Goal: Task Accomplishment & Management: Use online tool/utility

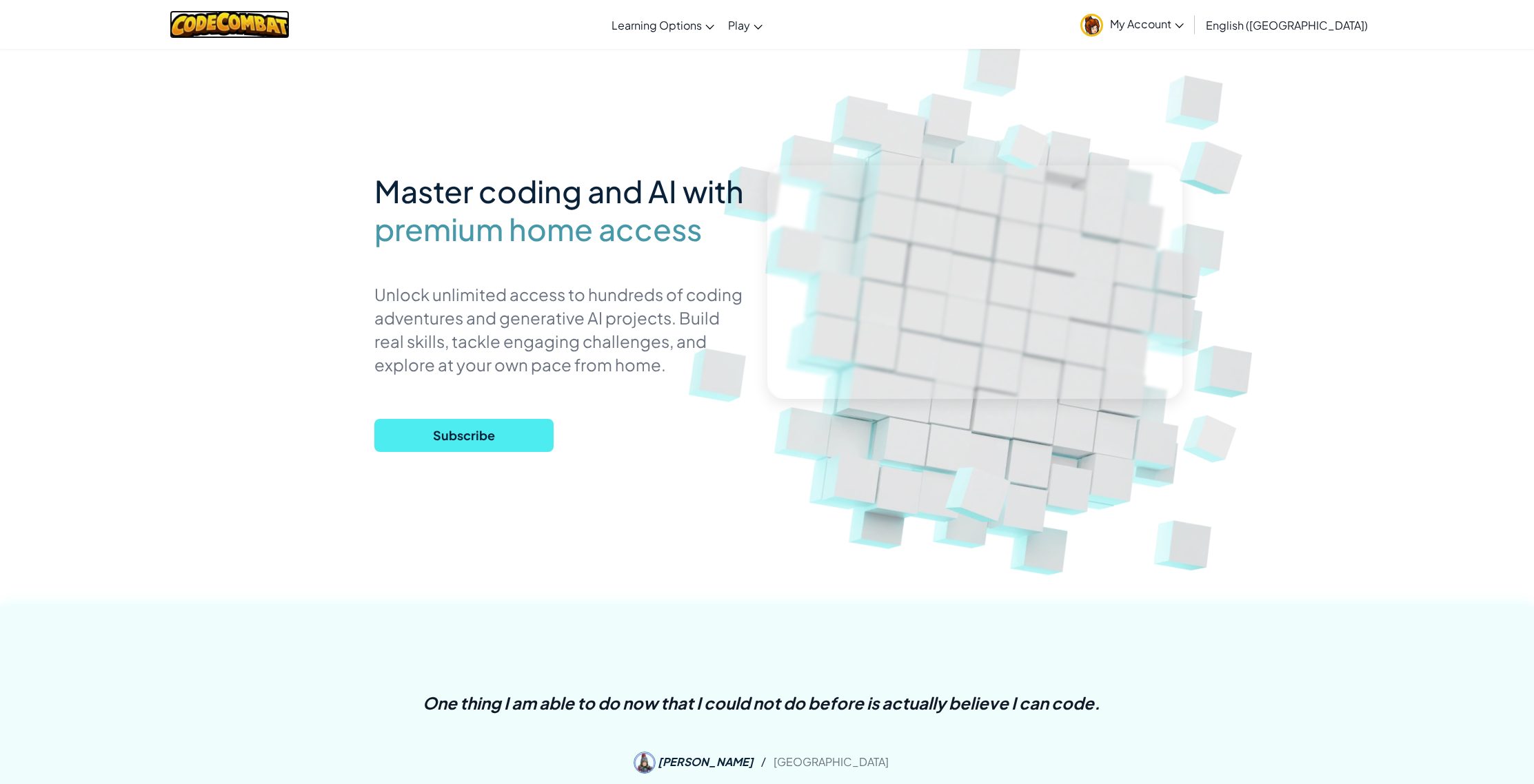
click at [200, 21] on img at bounding box center [230, 24] width 120 height 29
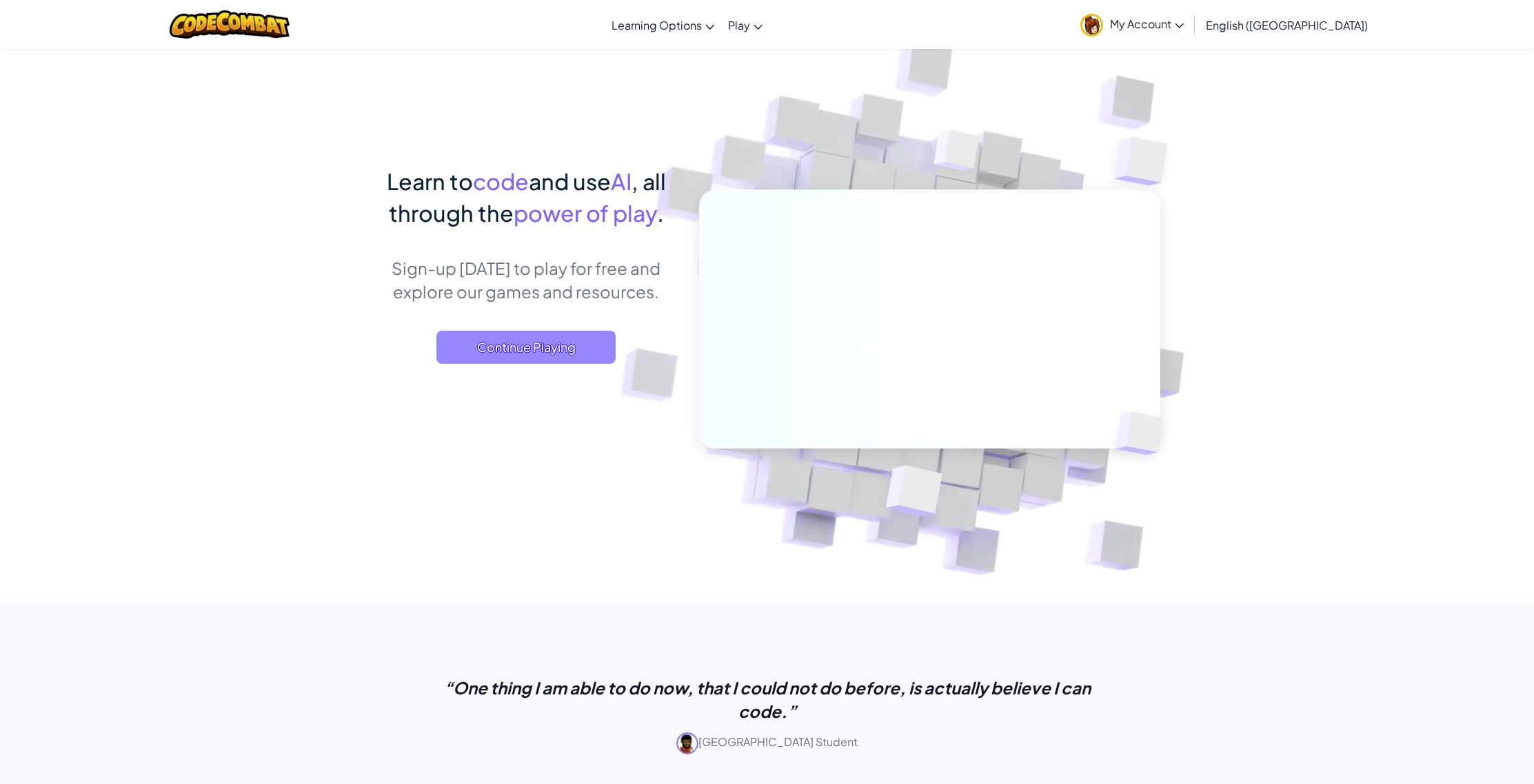
click at [555, 336] on span "Continue Playing" at bounding box center [526, 347] width 179 height 33
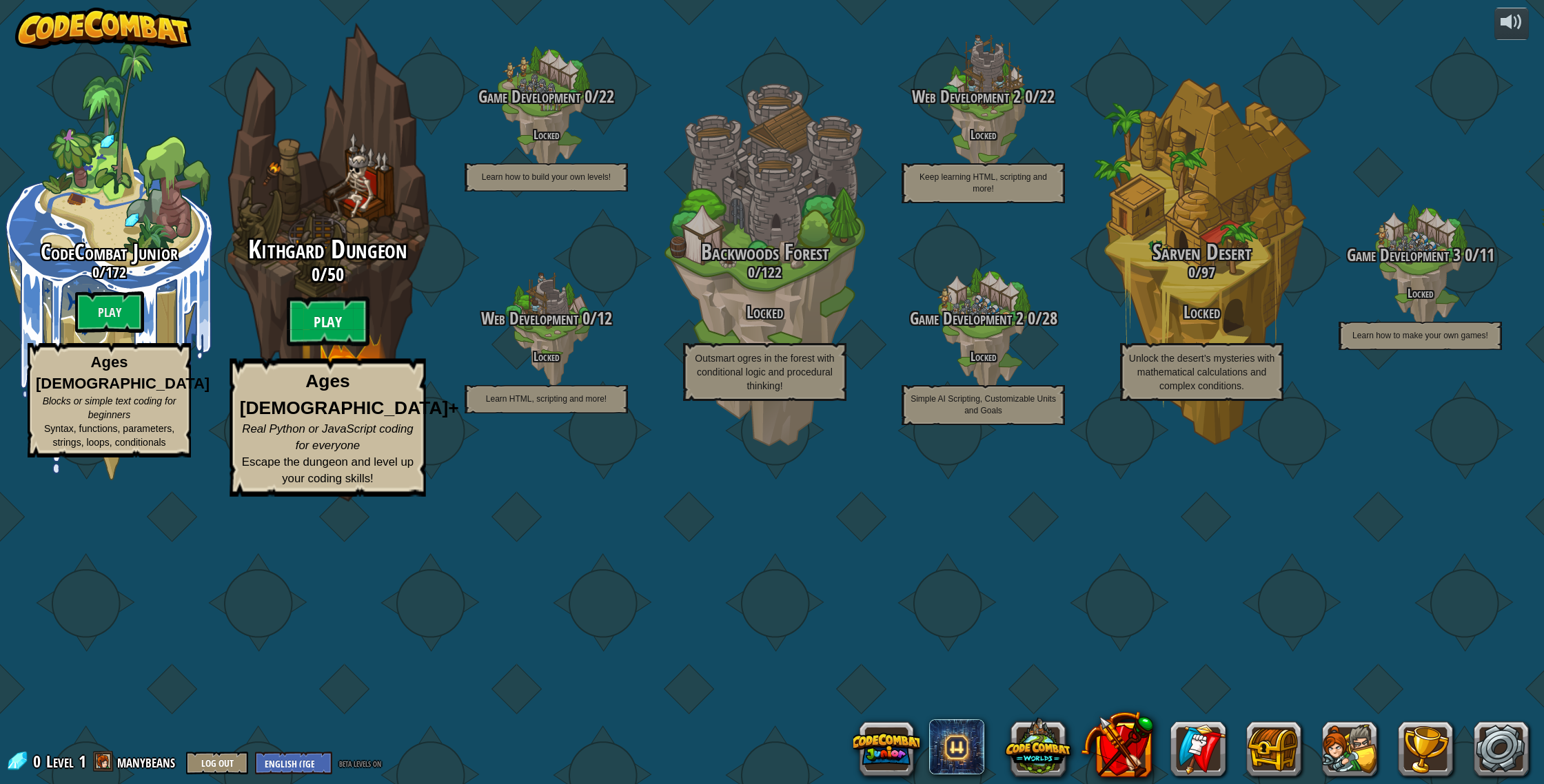
click at [330, 347] on btn "Play" at bounding box center [328, 321] width 82 height 50
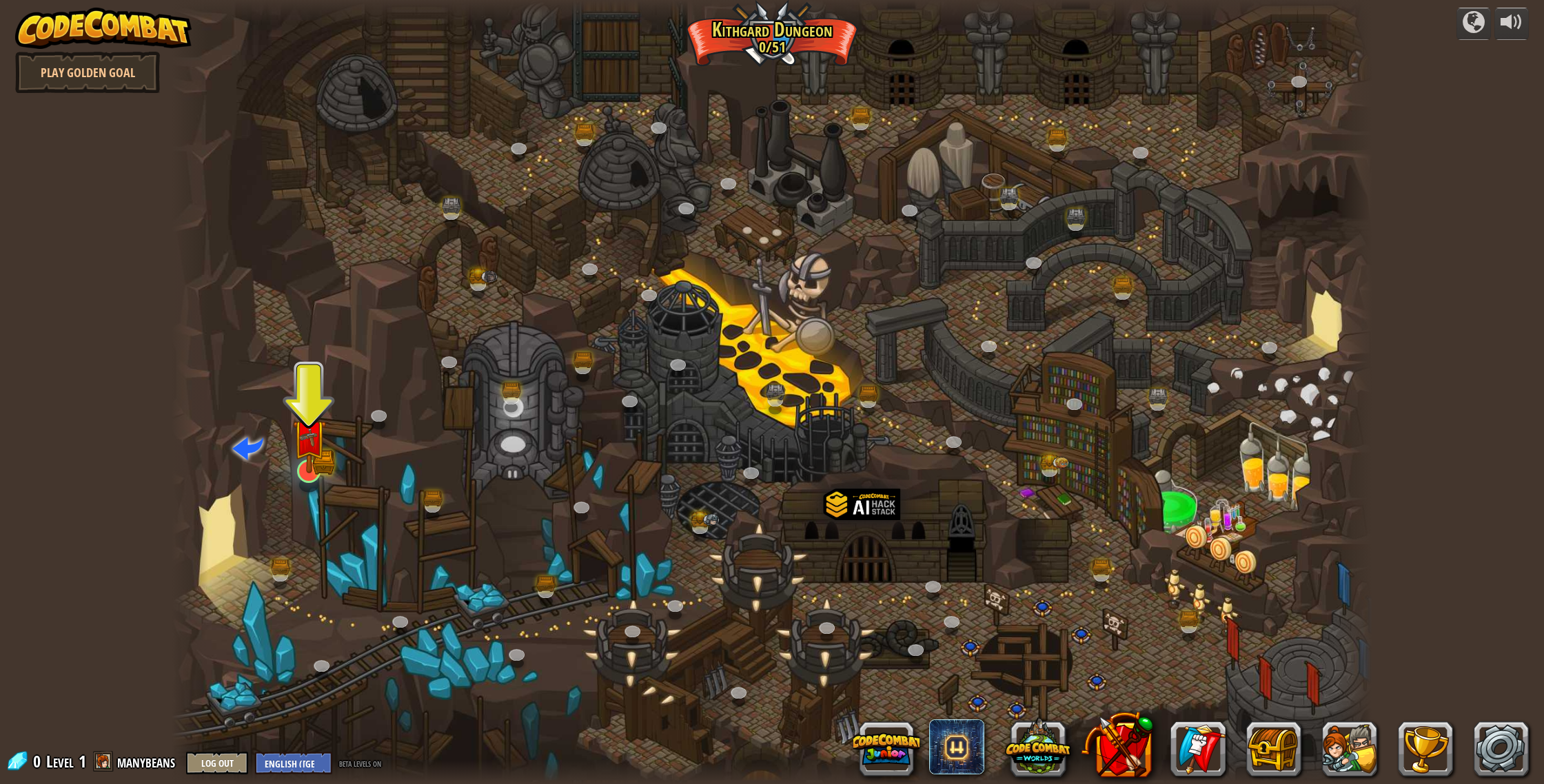
click at [311, 458] on img at bounding box center [309, 437] width 34 height 74
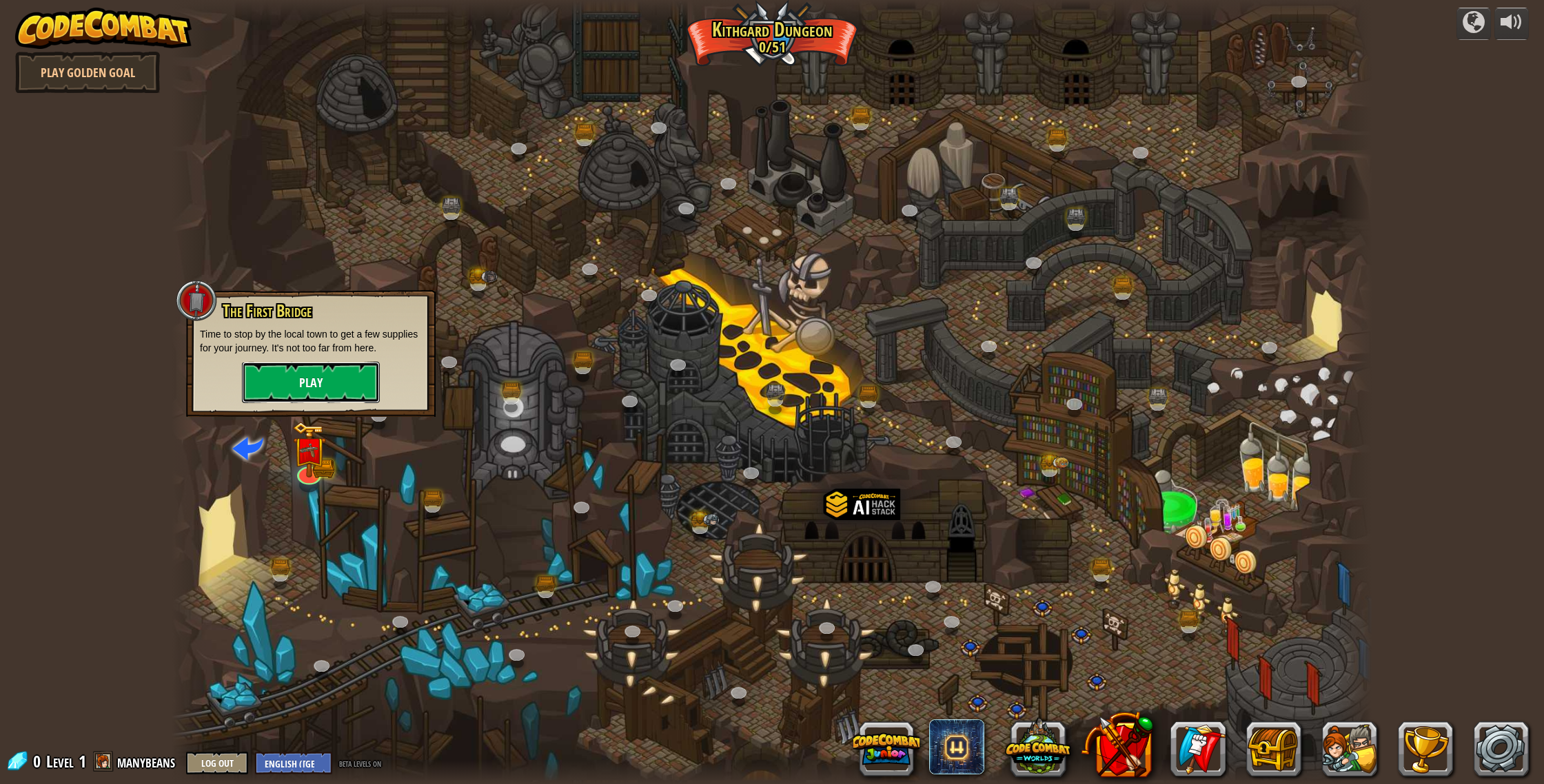
click at [361, 388] on button "Play" at bounding box center [311, 382] width 138 height 41
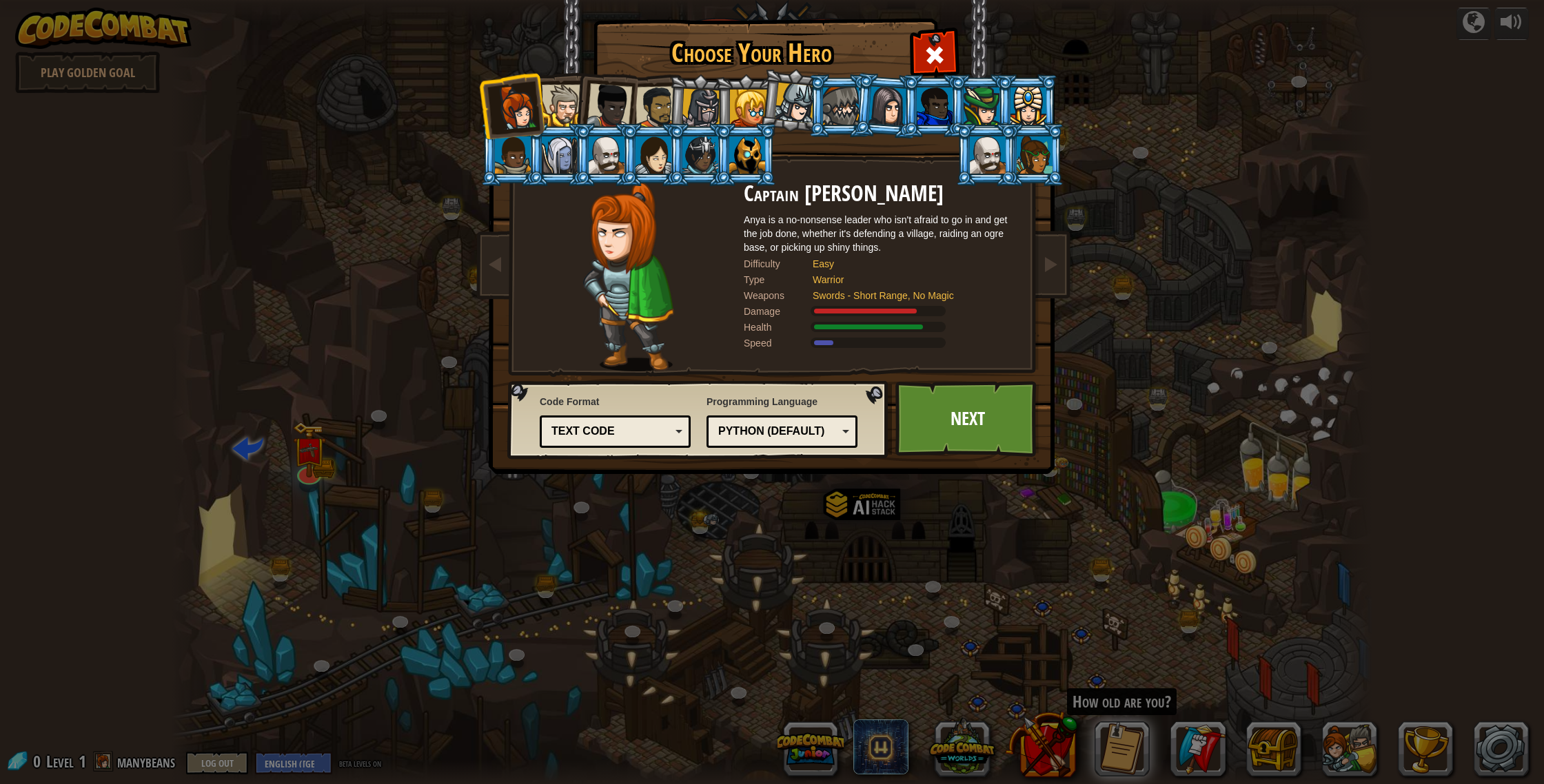
click at [825, 431] on div "Python (Default)" at bounding box center [778, 432] width 119 height 16
click at [849, 426] on div "Python (Default) JavaScript Lua C++ Java (Experimental) JavaScript" at bounding box center [782, 432] width 151 height 33
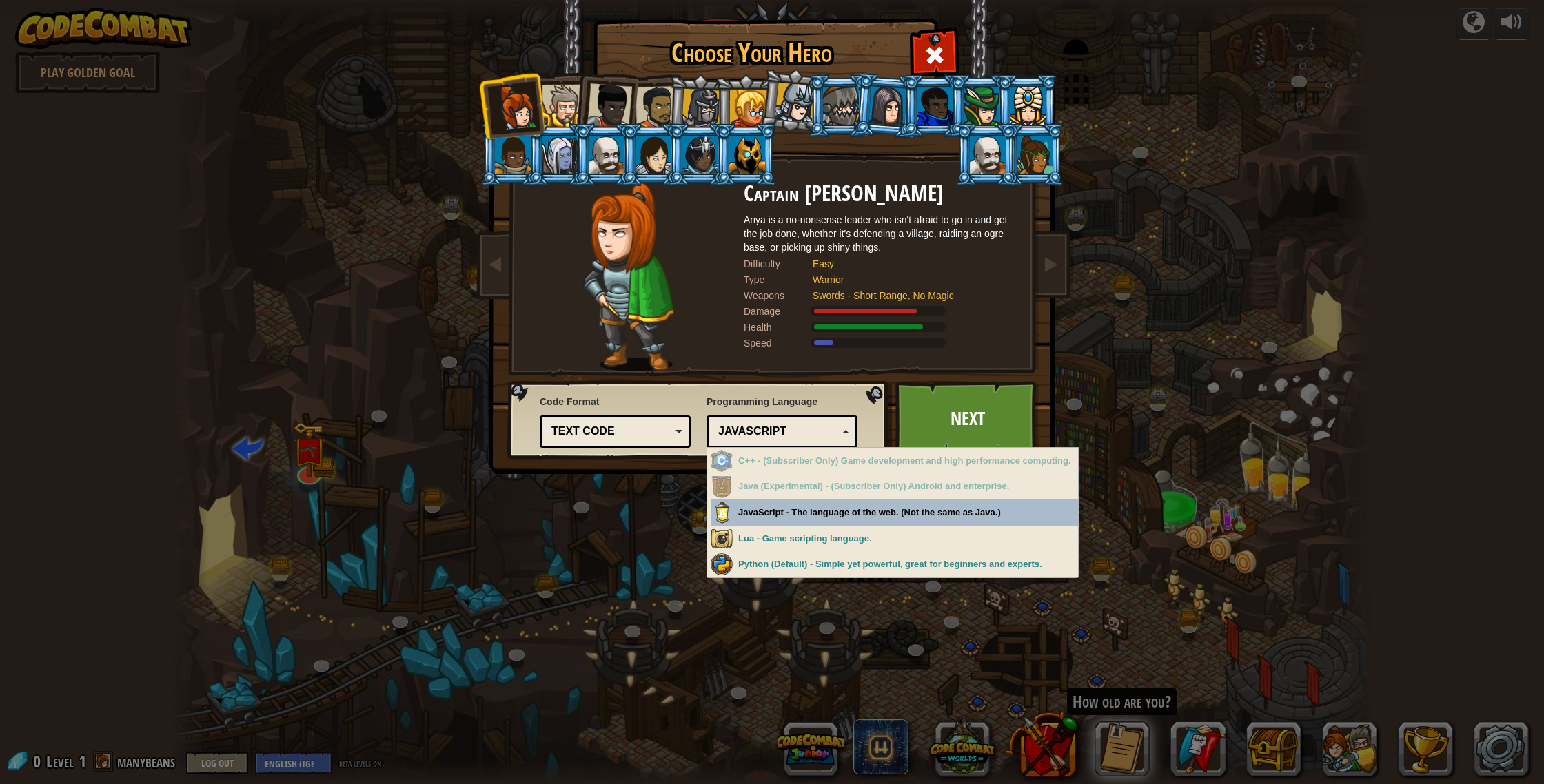
click at [849, 428] on div "Python (Default) JavaScript Lua C++ Java (Experimental) JavaScript" at bounding box center [782, 432] width 151 height 33
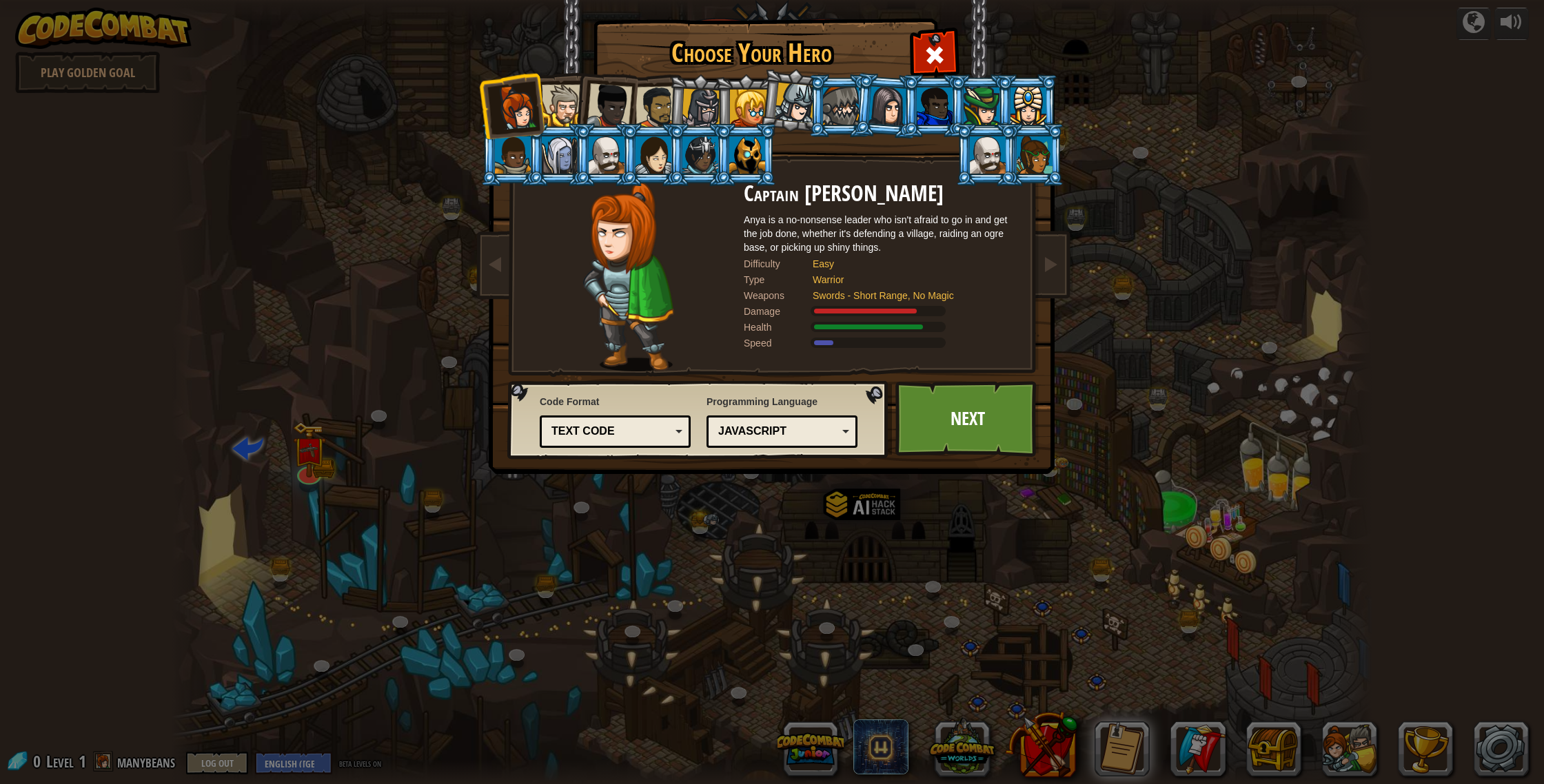
click at [582, 425] on div "Text code" at bounding box center [611, 432] width 119 height 16
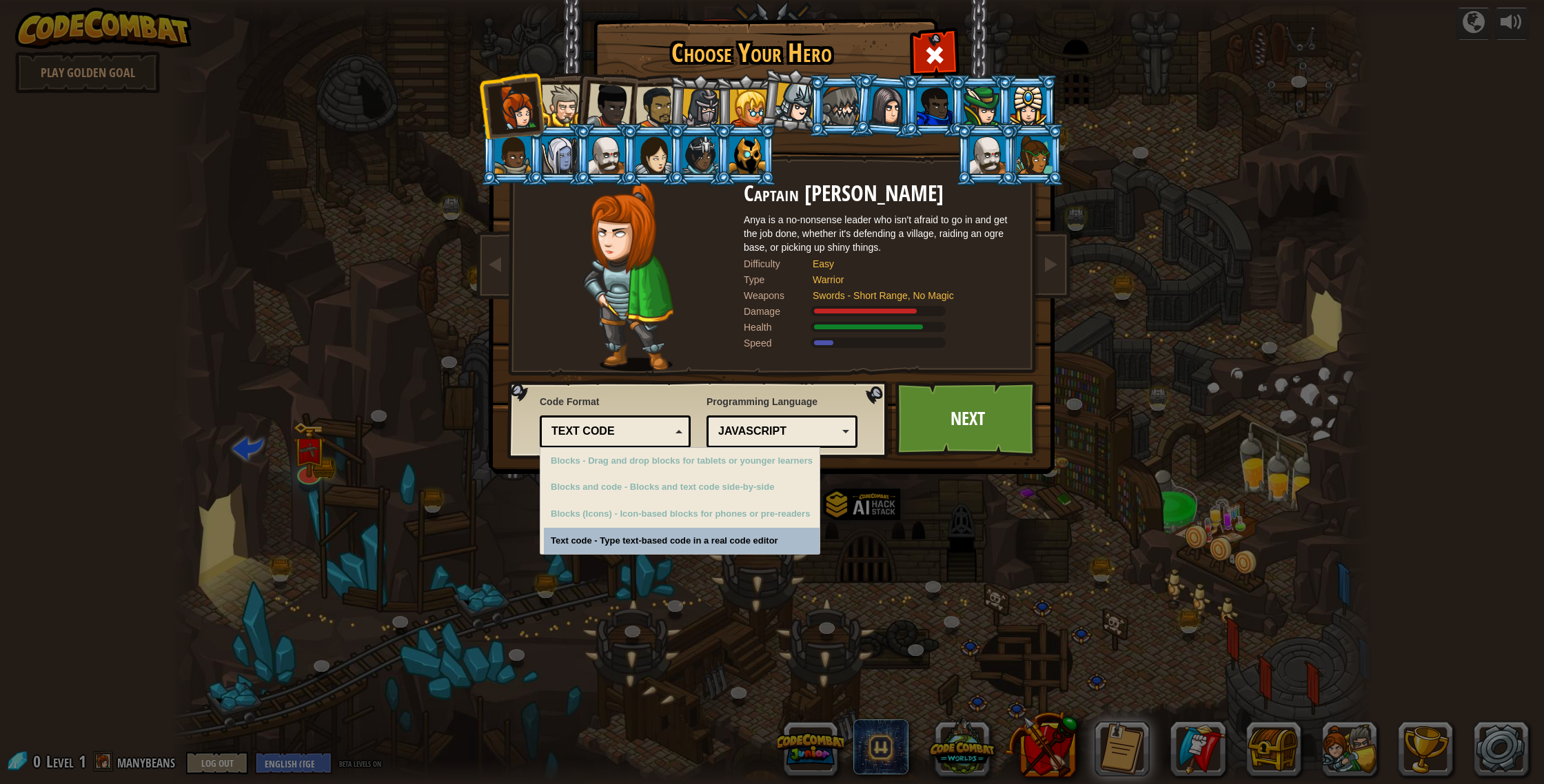
click at [582, 425] on div "Text code" at bounding box center [611, 432] width 119 height 16
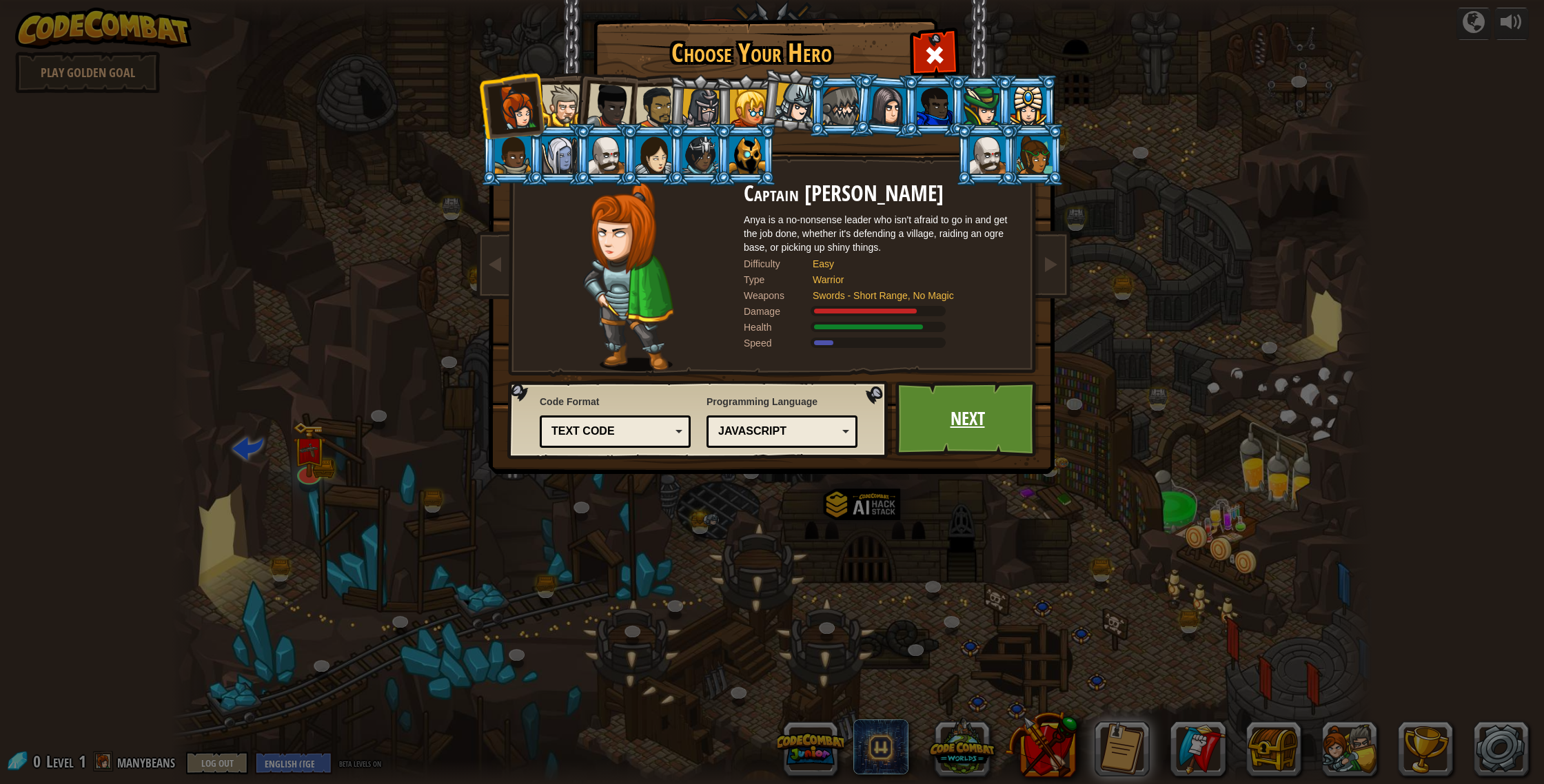
click at [949, 438] on link "Next" at bounding box center [967, 419] width 144 height 76
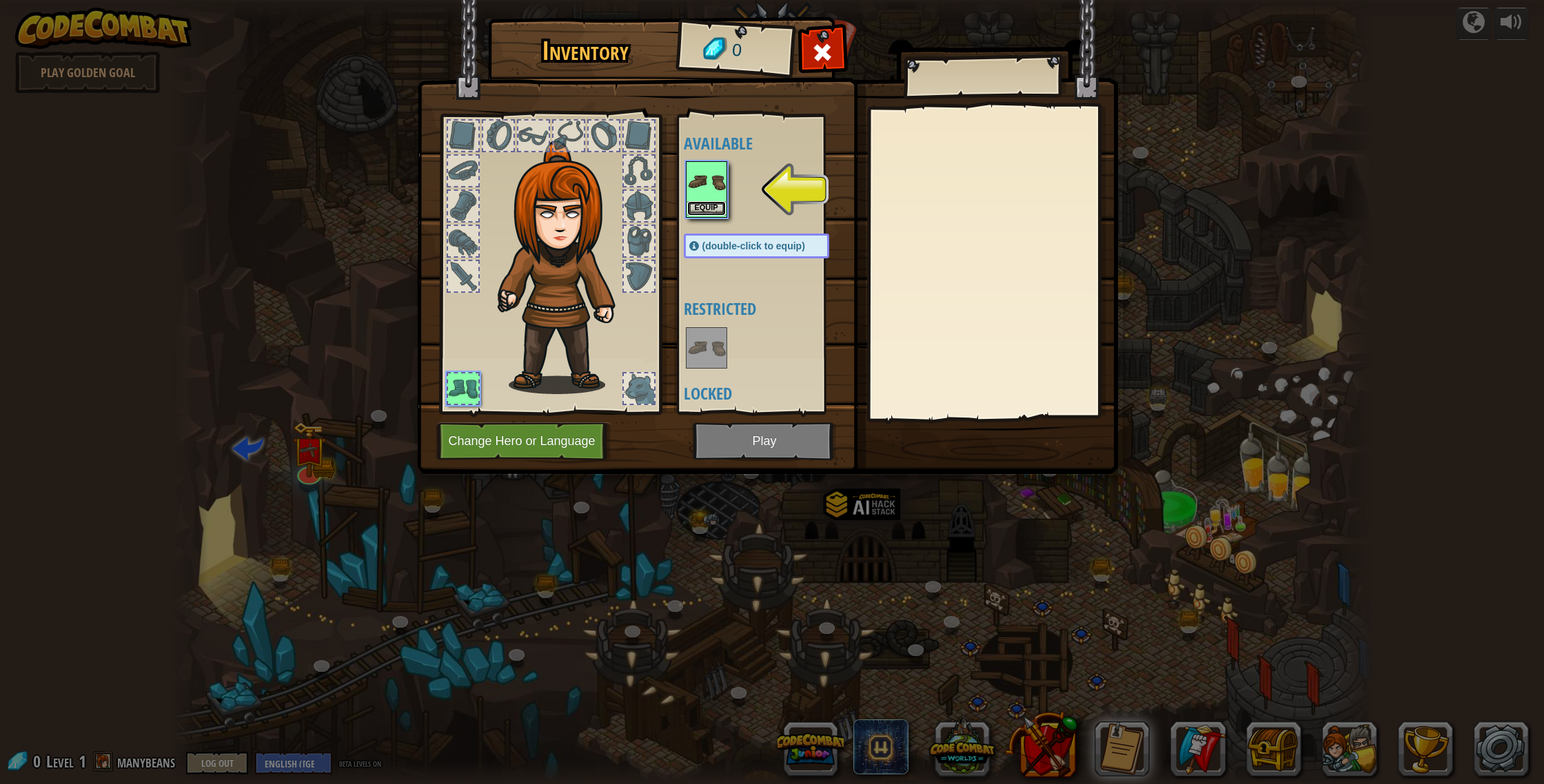
click at [700, 212] on button "Equip" at bounding box center [707, 208] width 39 height 14
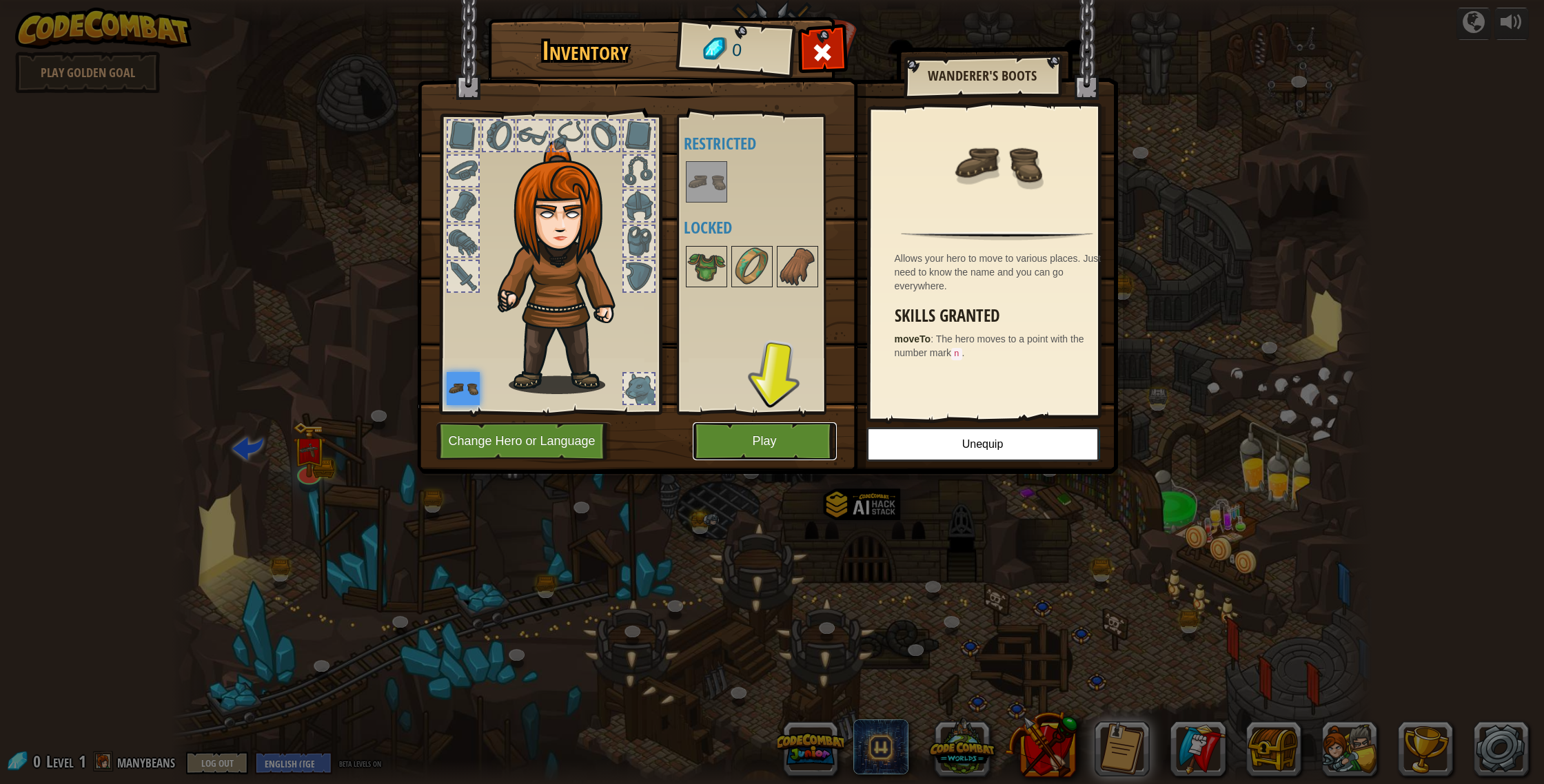
click at [769, 437] on button "Play" at bounding box center [764, 441] width 144 height 38
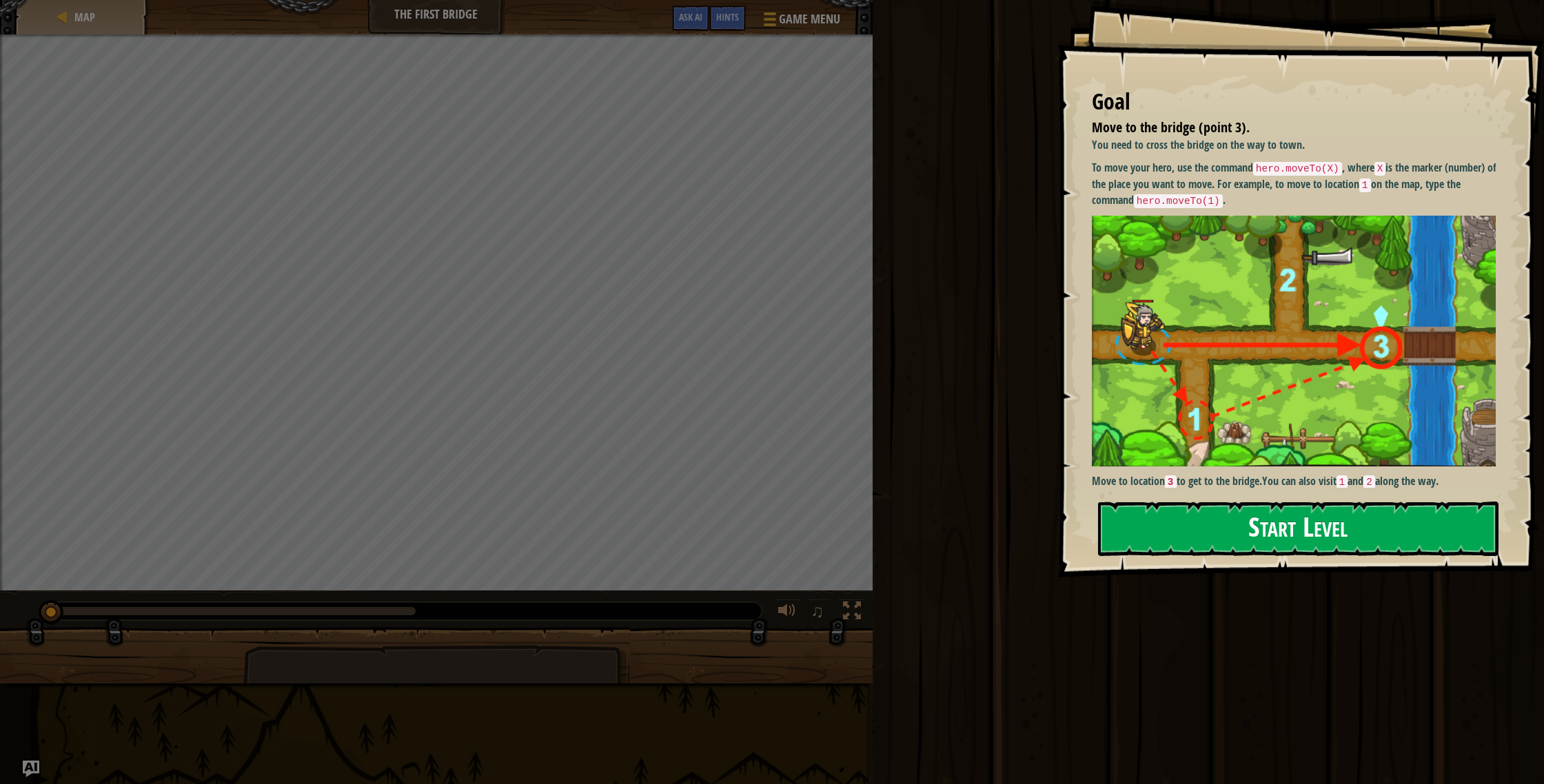
click at [1260, 527] on button "Start Level" at bounding box center [1298, 528] width 401 height 55
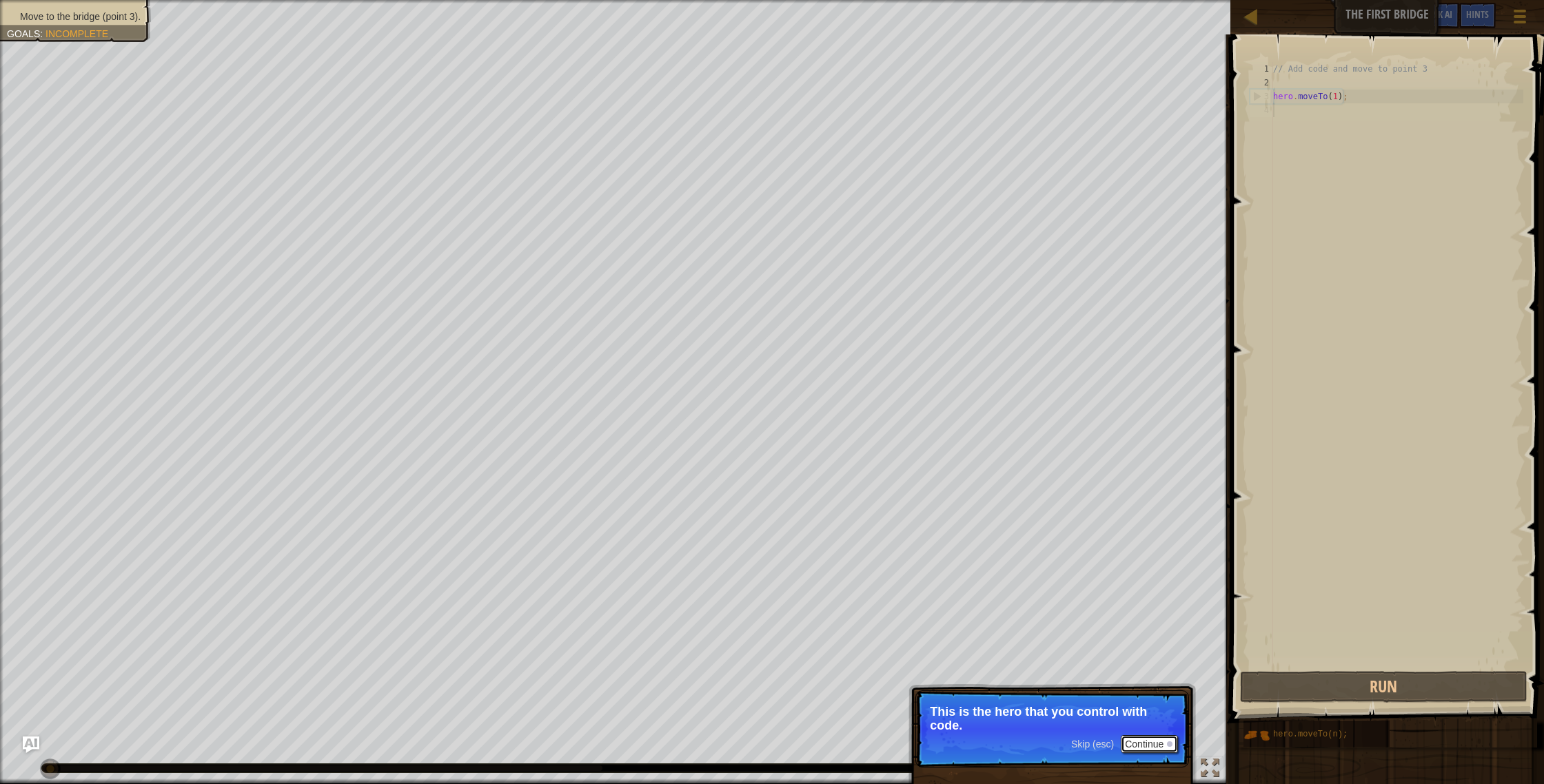
click at [1162, 739] on button "Continue" at bounding box center [1149, 744] width 57 height 18
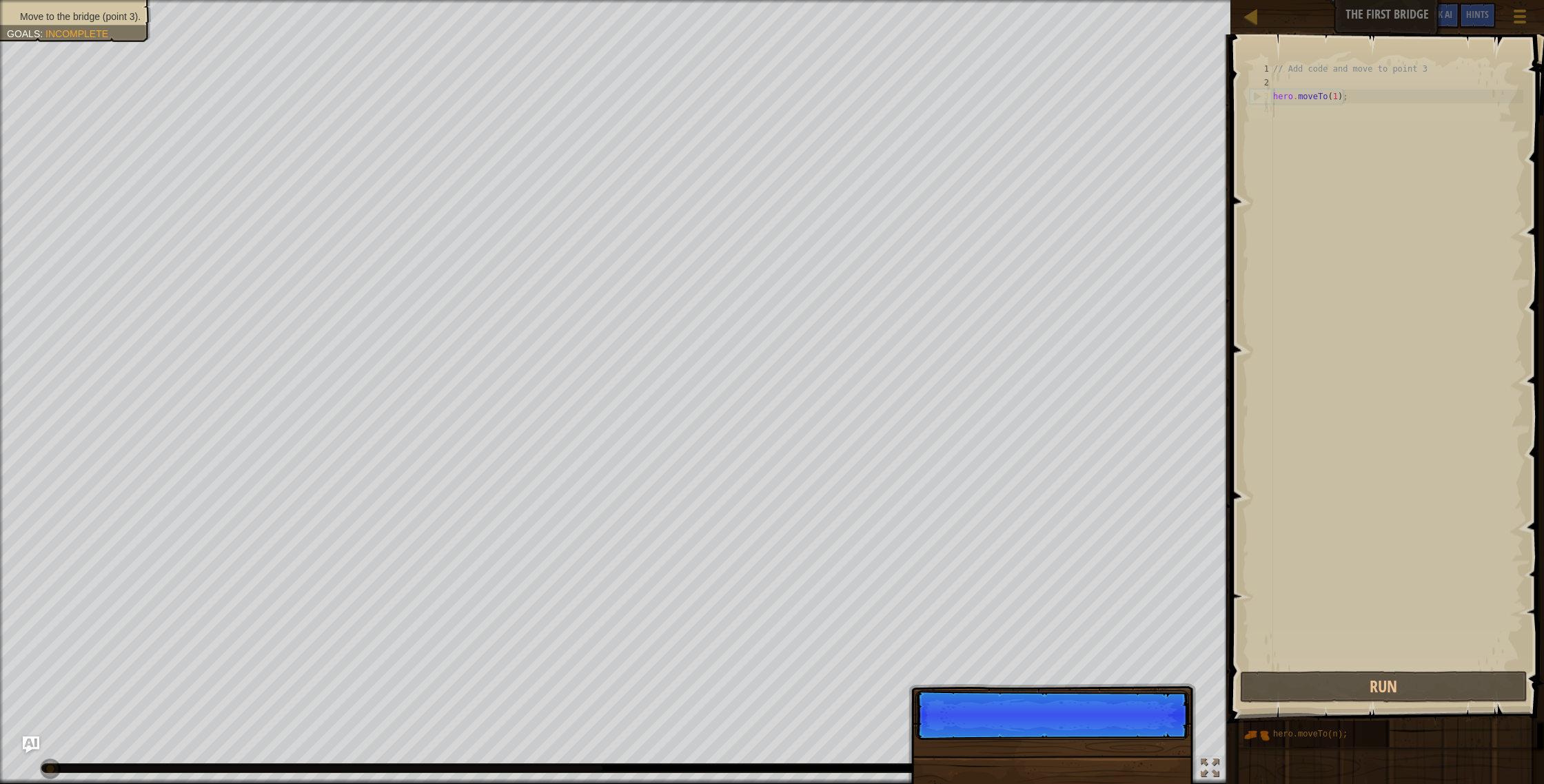
scroll to position [6, 0]
click at [1143, 744] on p "Skip (esc) Continue Get to the br" at bounding box center [1052, 722] width 273 height 63
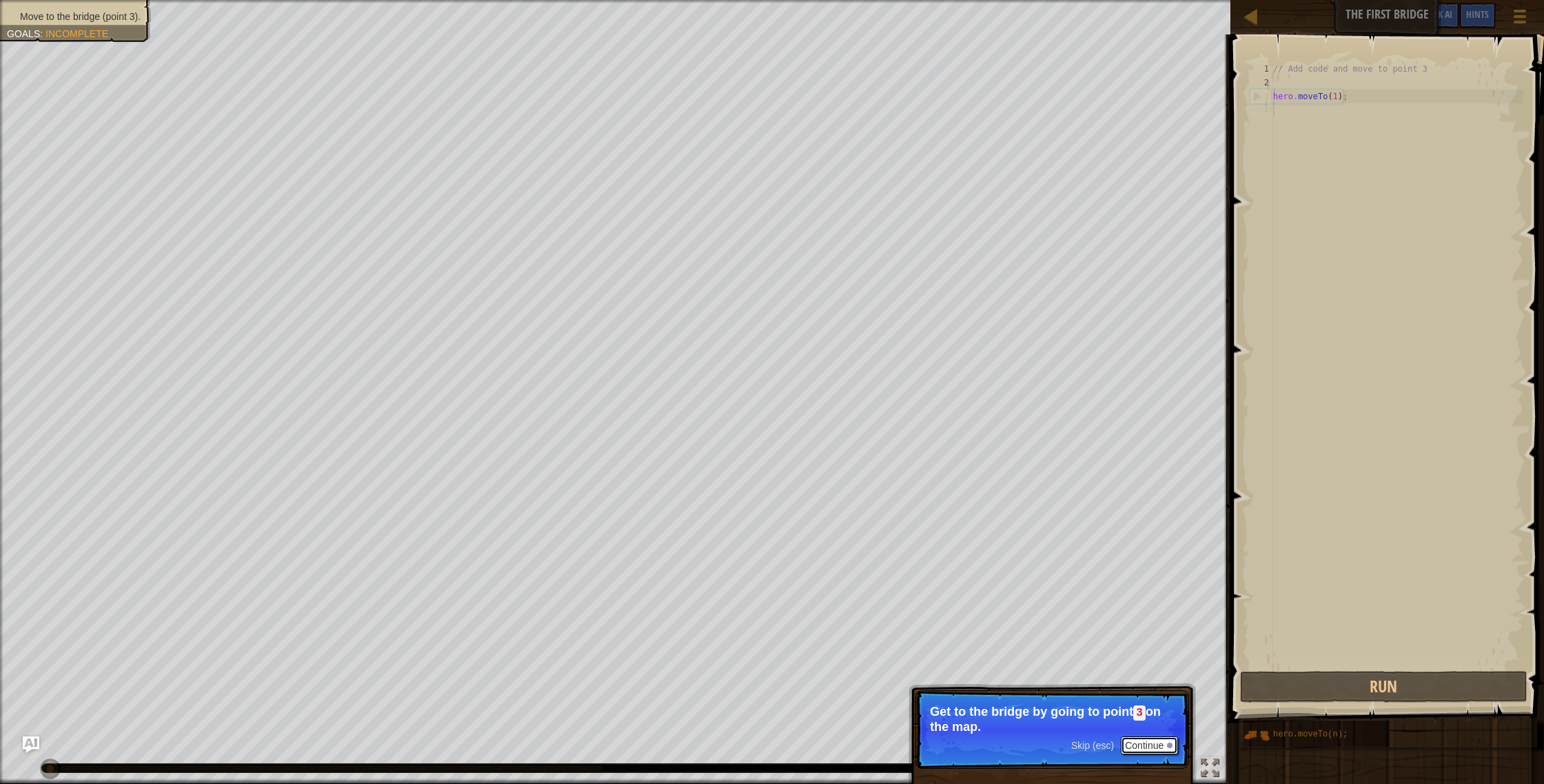
click at [1144, 750] on button "Continue" at bounding box center [1149, 745] width 57 height 18
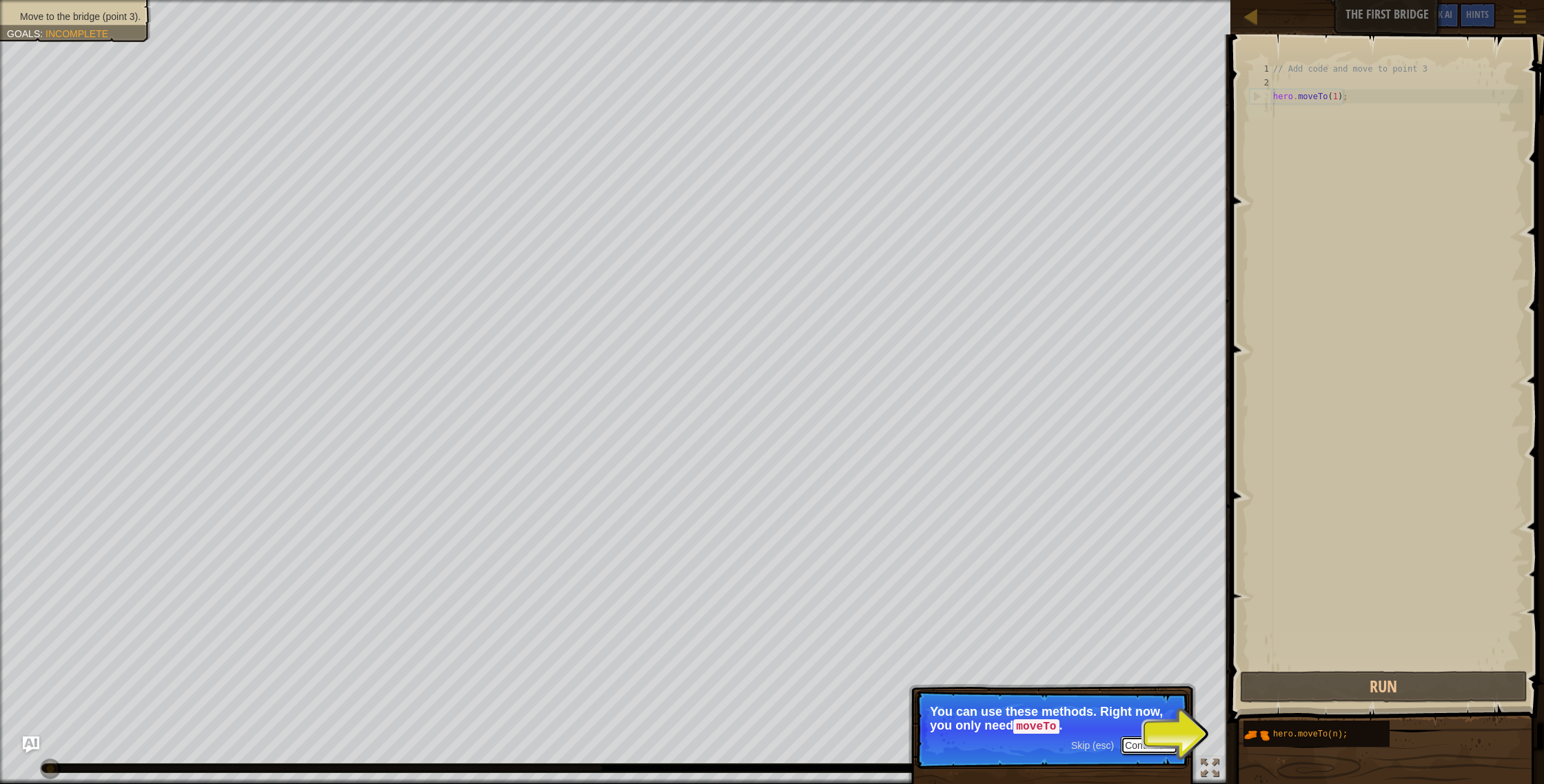
click at [1147, 746] on button "Continue" at bounding box center [1149, 745] width 57 height 18
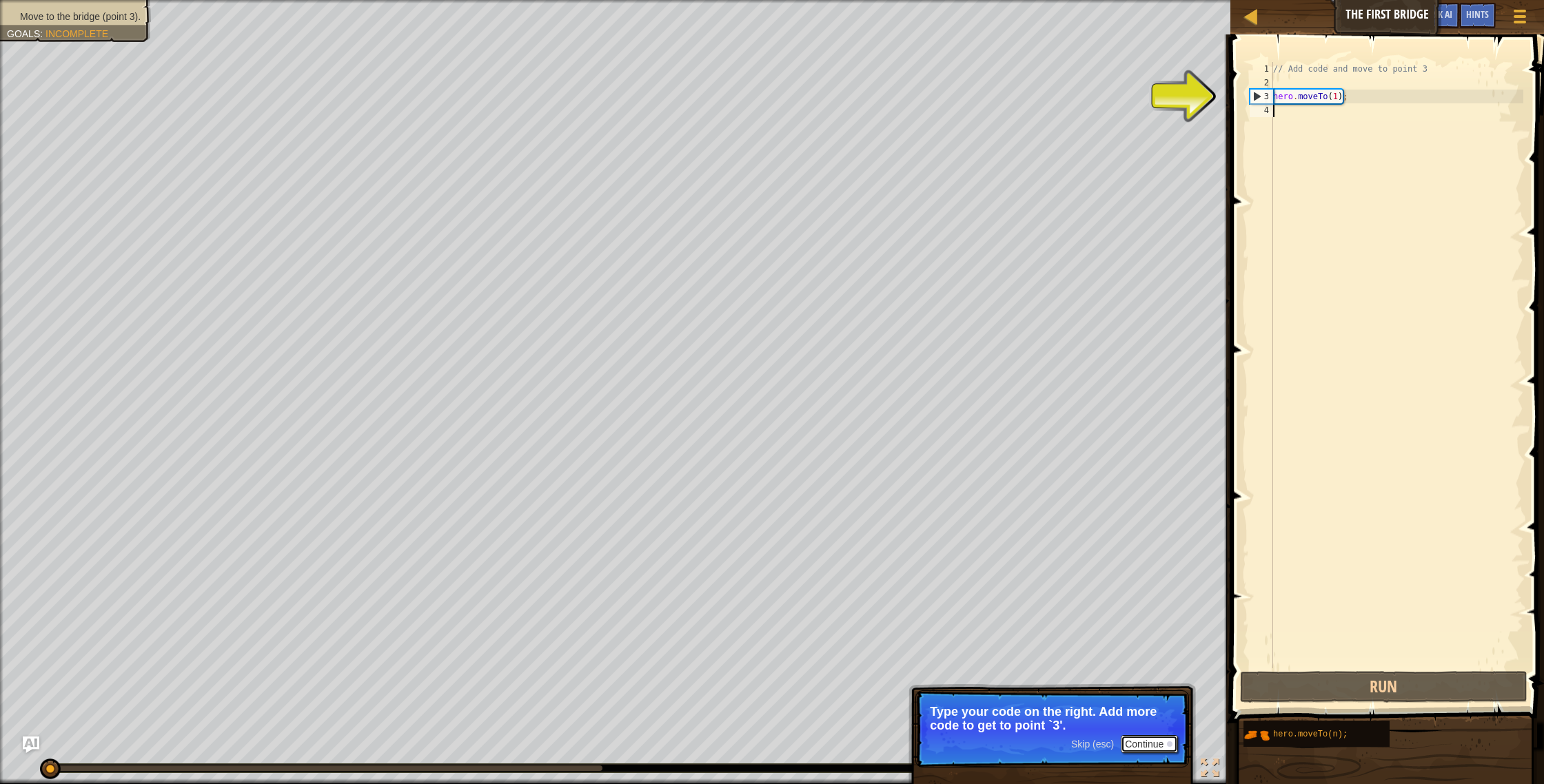
click at [1154, 745] on button "Continue" at bounding box center [1149, 744] width 57 height 18
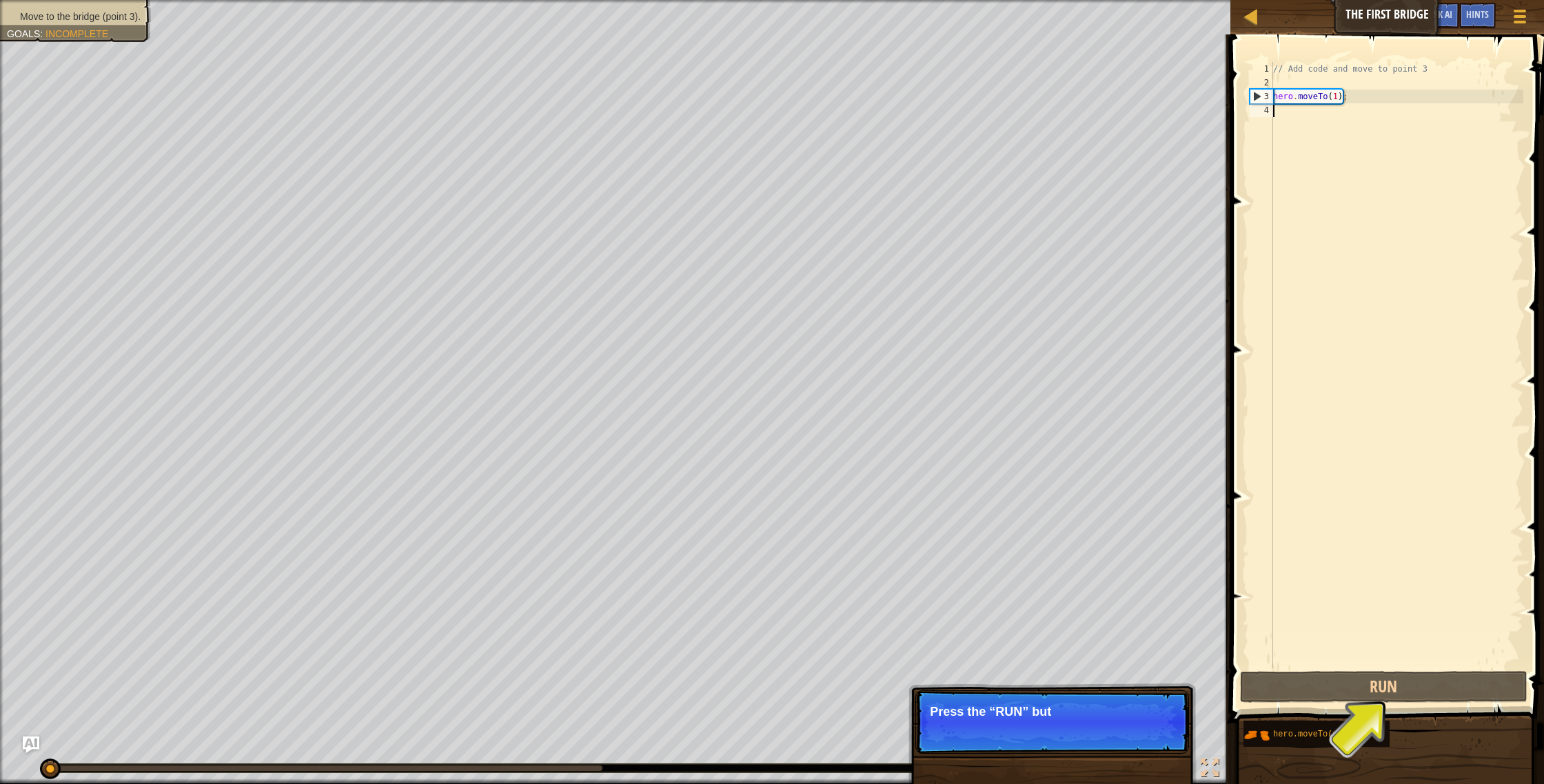
click at [1154, 745] on p "Skip (esc) Continue Press the “RUN” but" at bounding box center [1052, 722] width 273 height 63
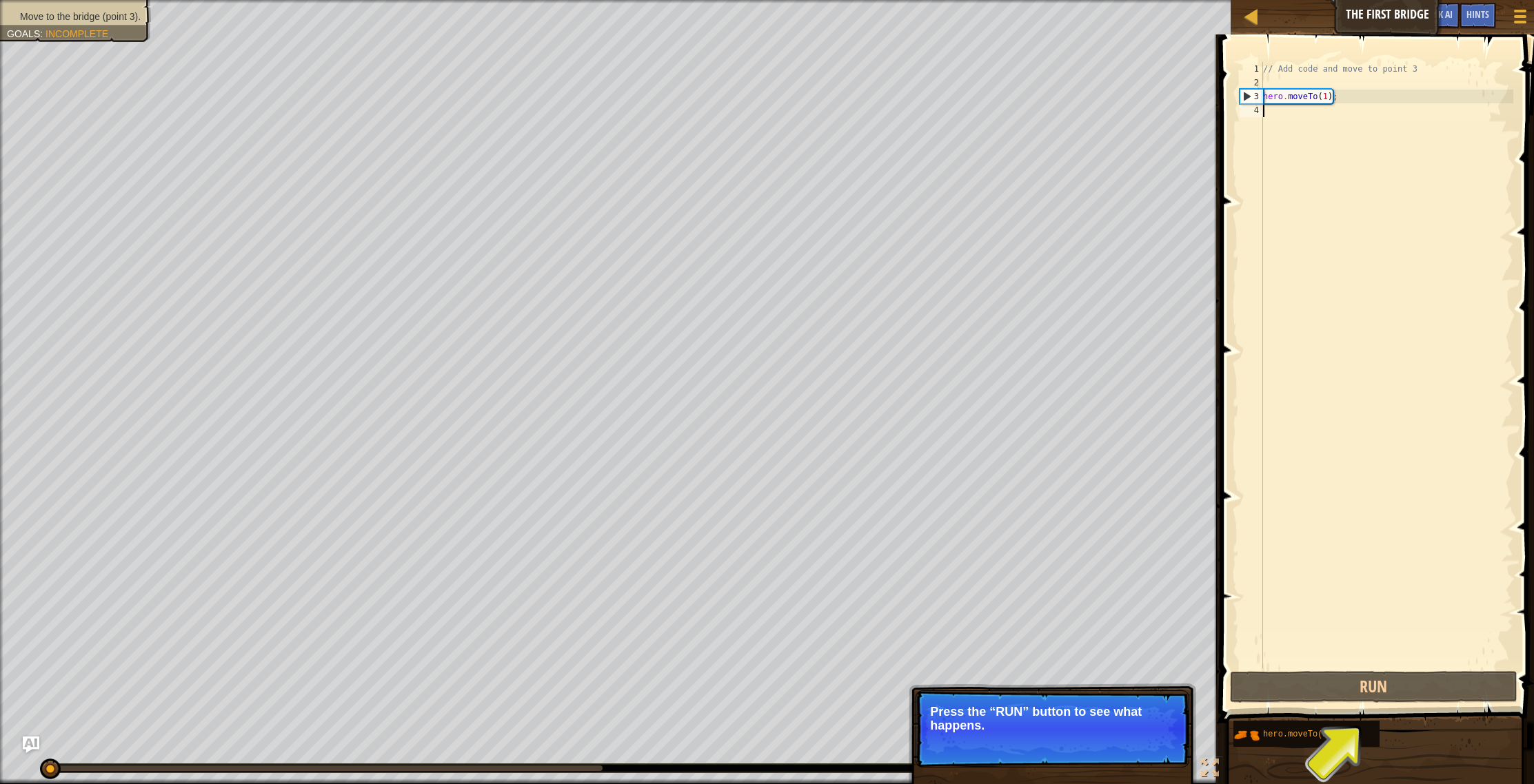
click at [1153, 746] on button "Continue" at bounding box center [1149, 744] width 57 height 18
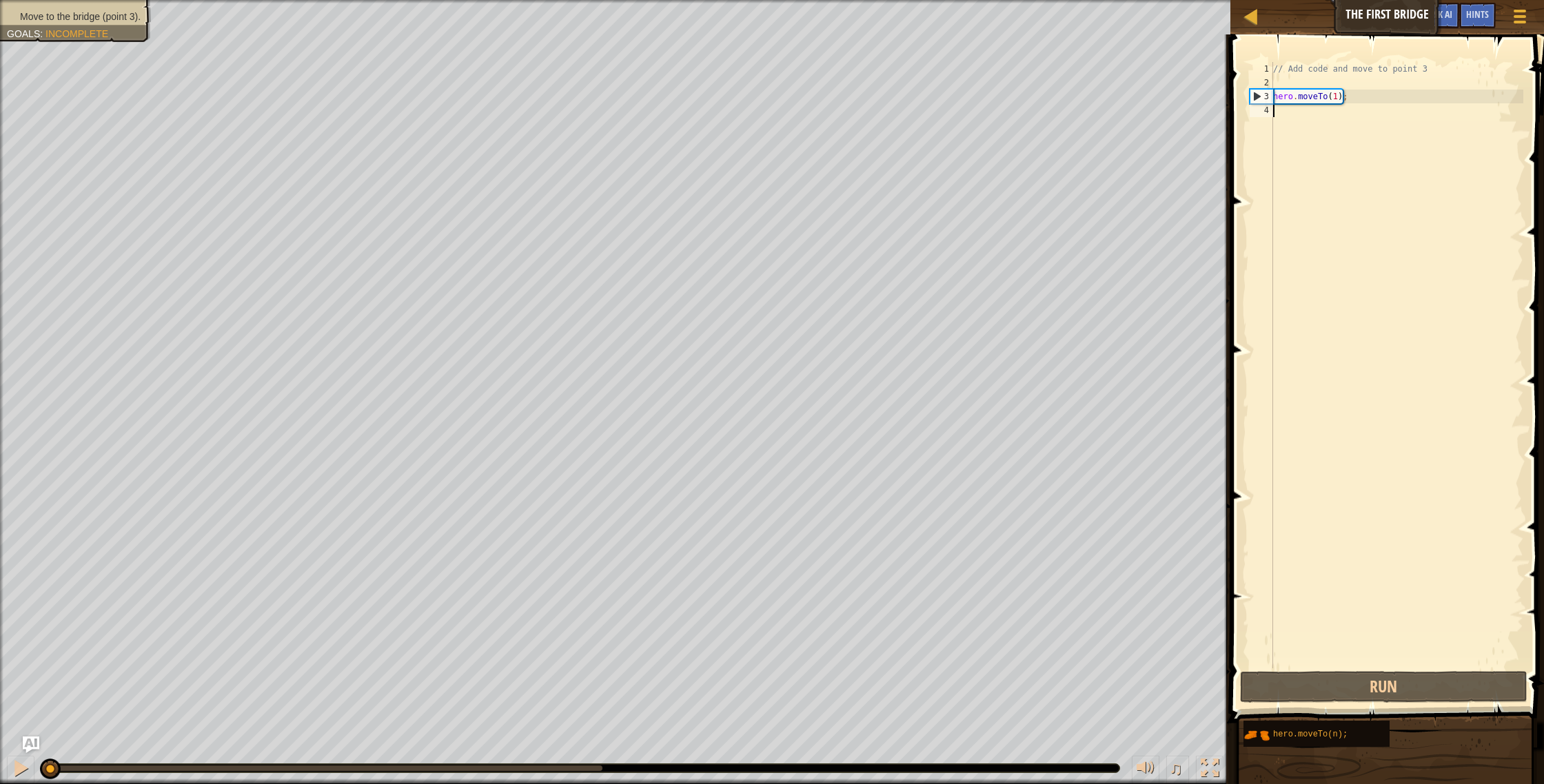
drag, startPoint x: 1353, startPoint y: 111, endPoint x: 1338, endPoint y: 113, distance: 15.1
click at [1338, 113] on div "// Add code and move to point 3 hero . moveTo ( 1 ) ;" at bounding box center [1397, 379] width 253 height 634
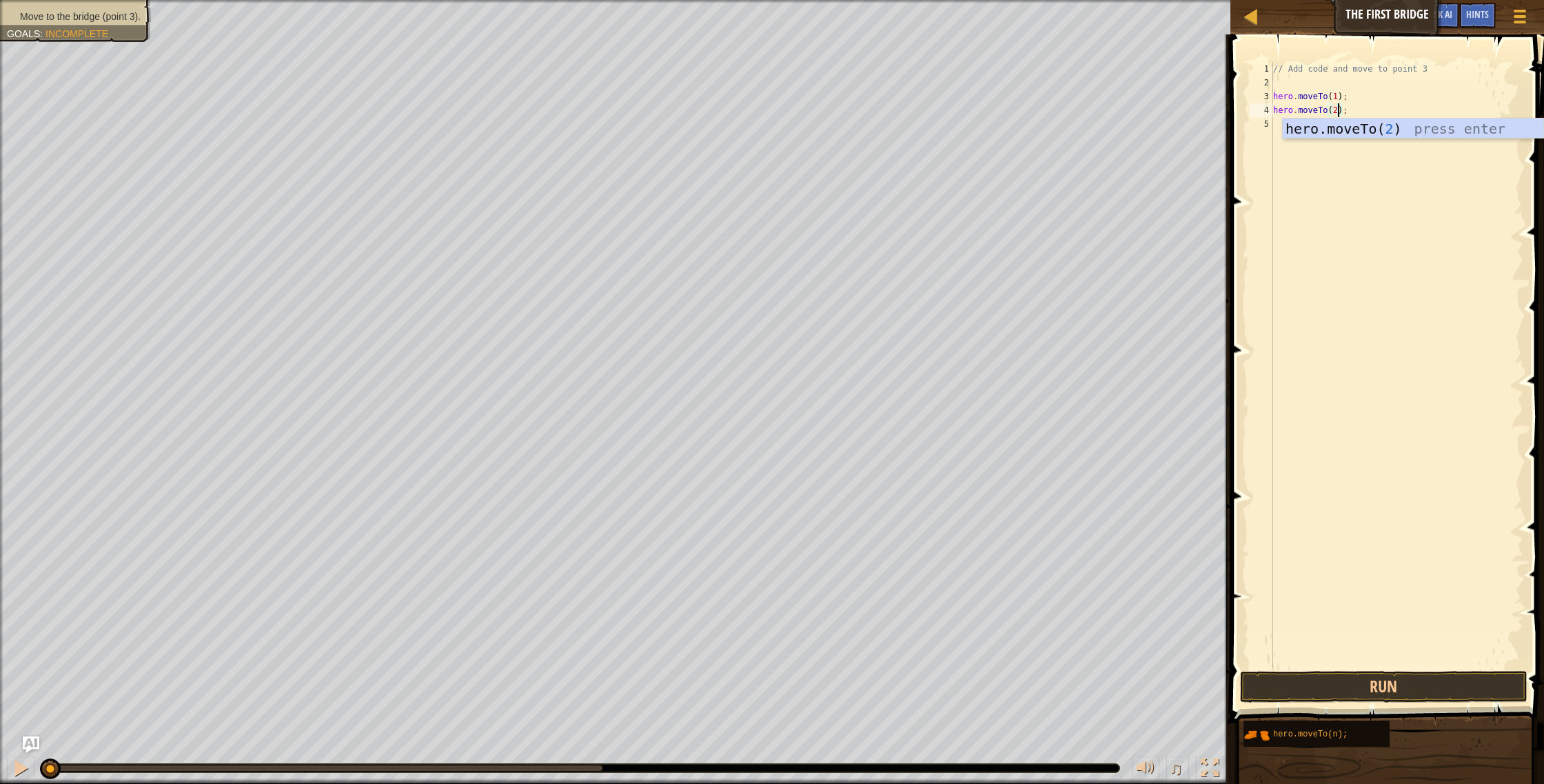
scroll to position [6, 6]
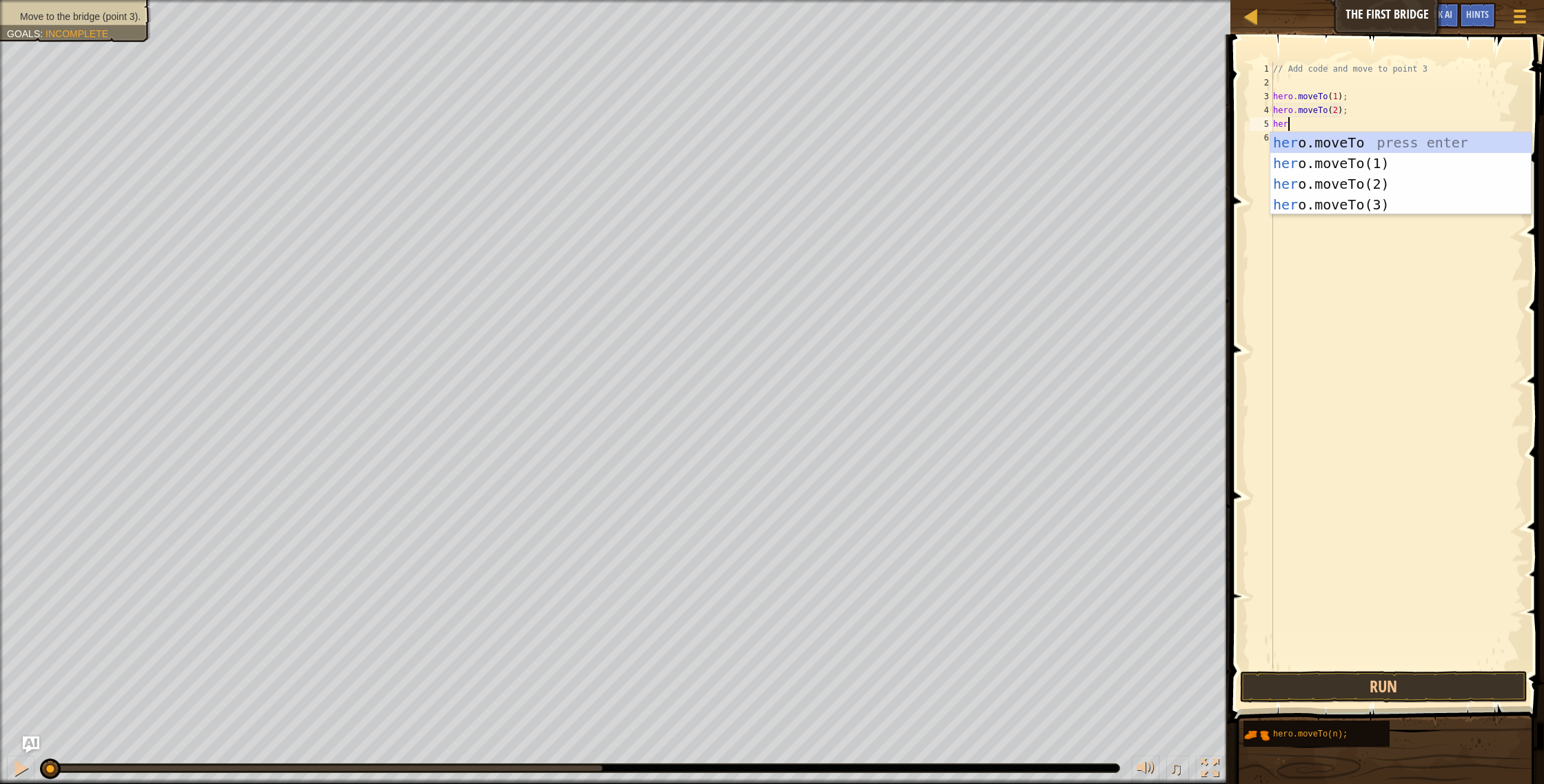
type textarea "hero.moveTo(3);"
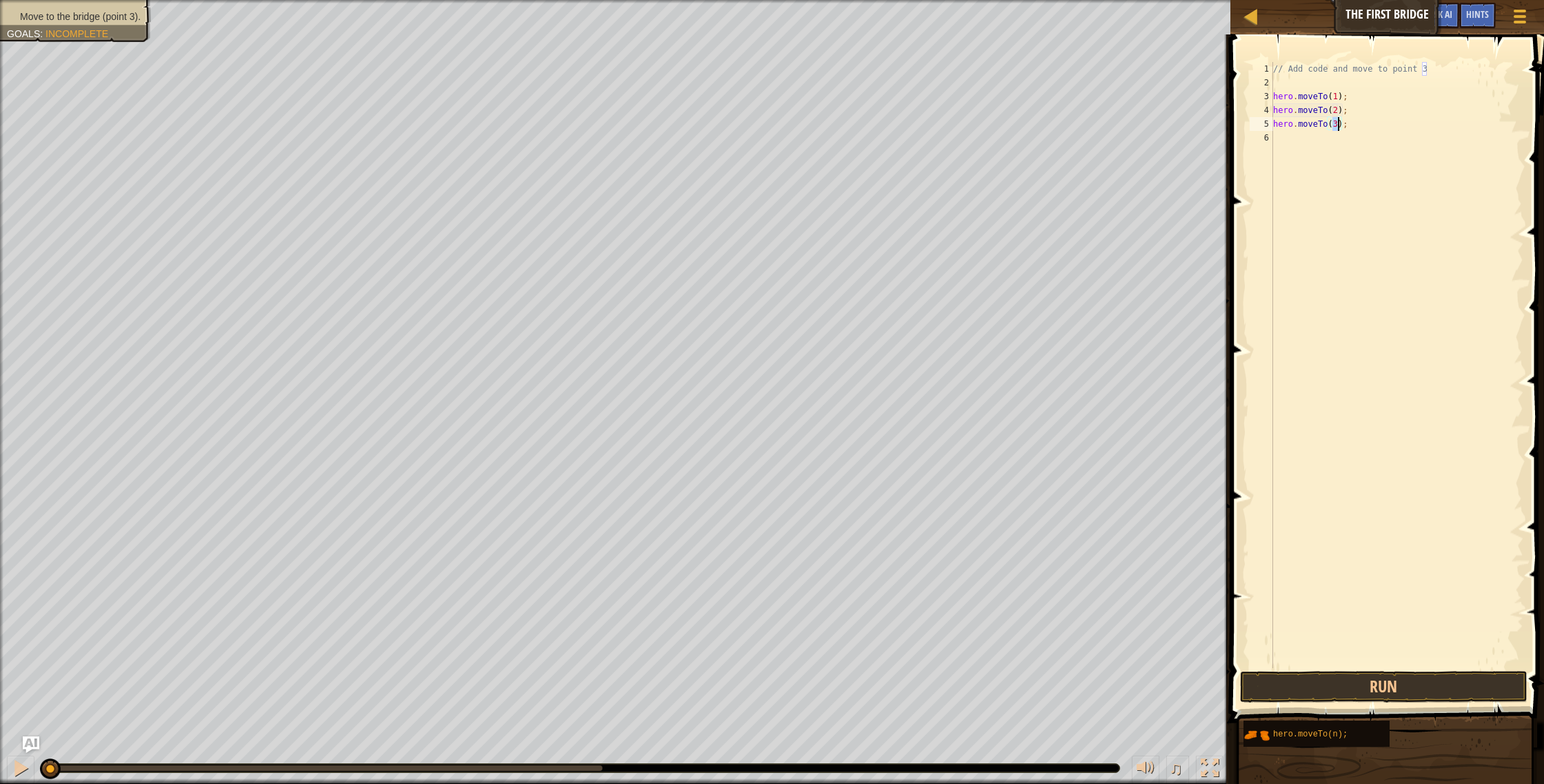
click at [1427, 421] on div "// Add code and move to point 3 hero . moveTo ( 1 ) ; hero . moveTo ( 2 ) ; her…" at bounding box center [1397, 379] width 253 height 634
click at [1401, 688] on button "Run" at bounding box center [1384, 687] width 288 height 32
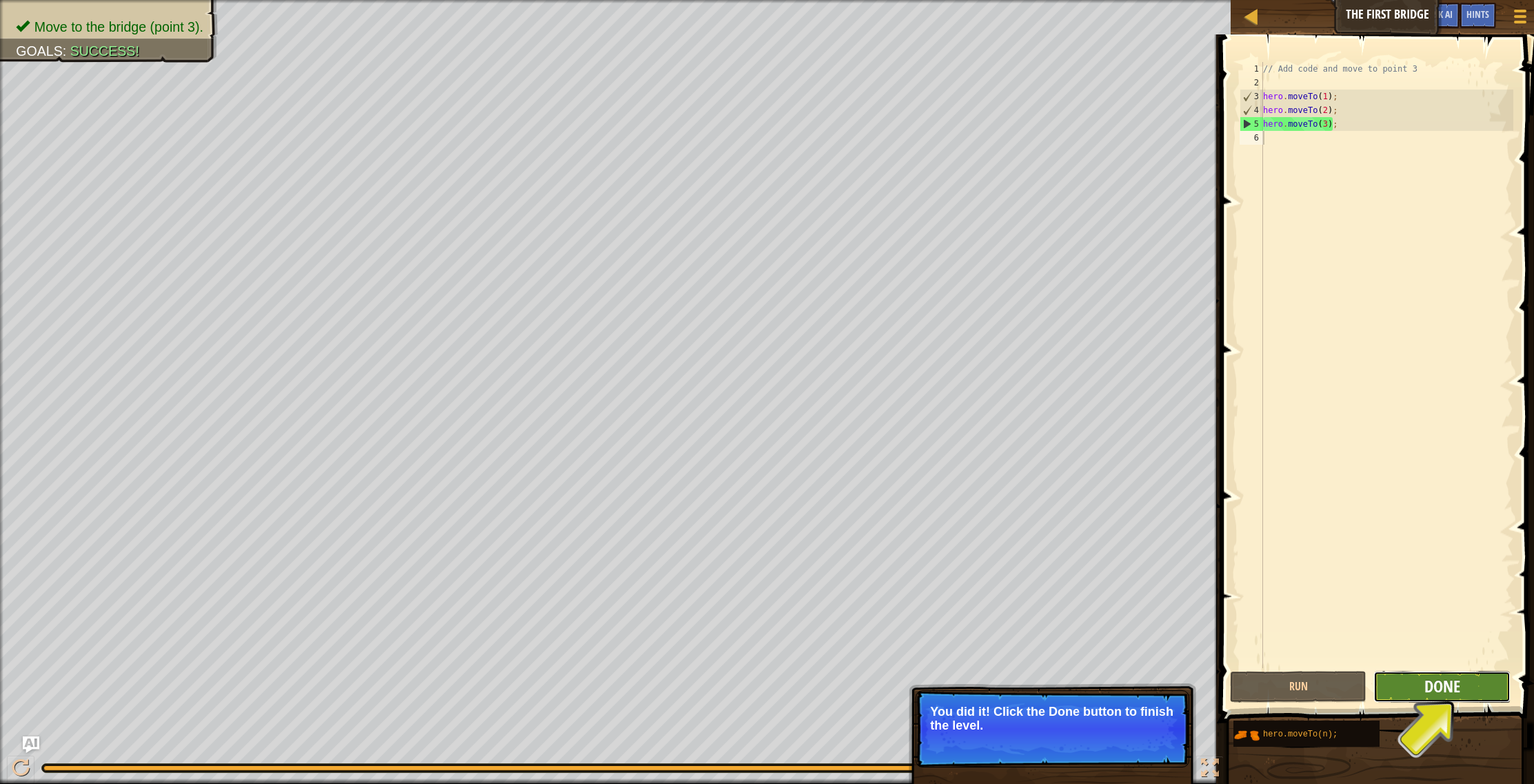
click at [1454, 675] on span "Done" at bounding box center [1442, 686] width 36 height 22
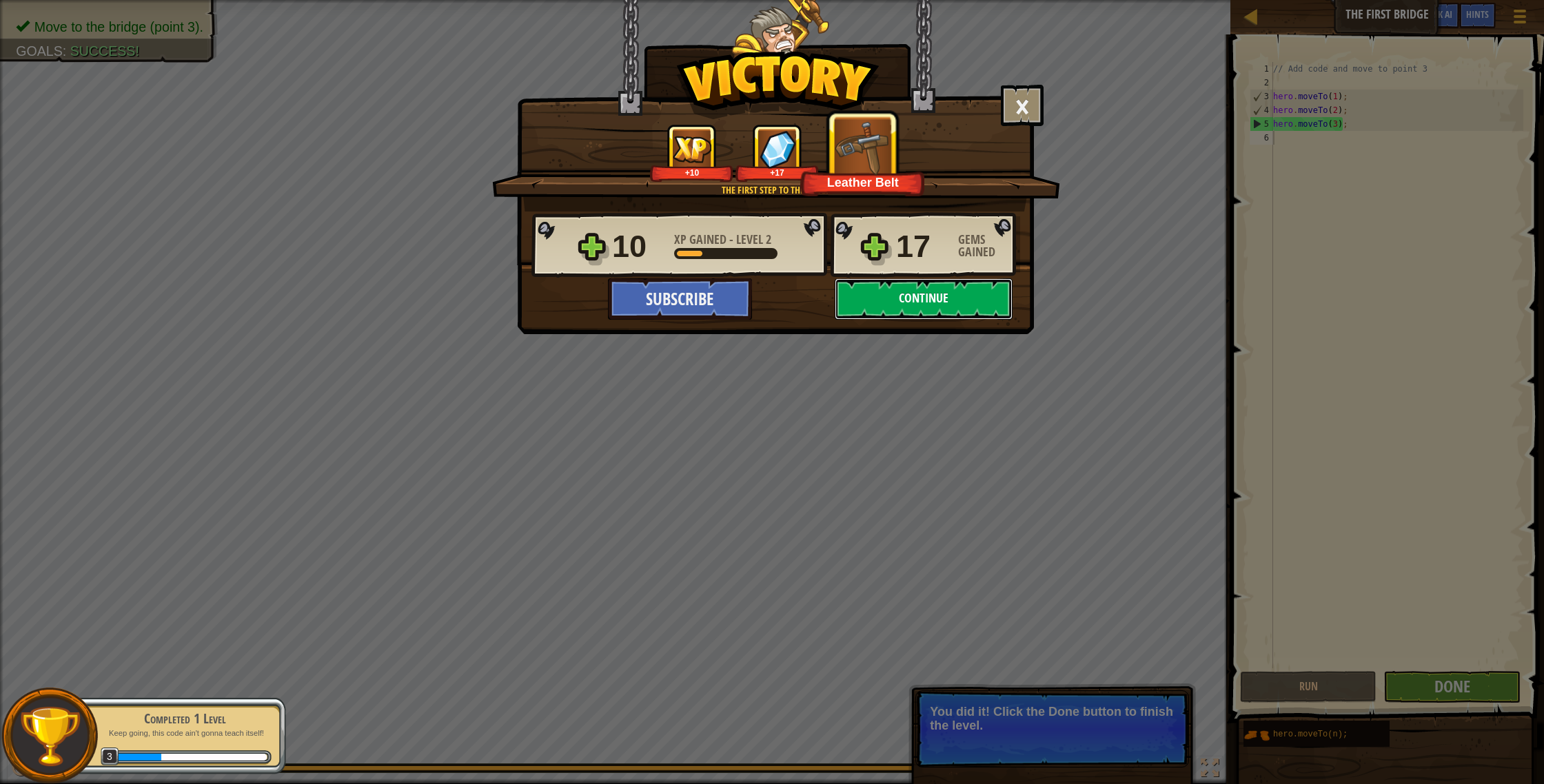
click at [926, 304] on button "Continue" at bounding box center [923, 299] width 178 height 41
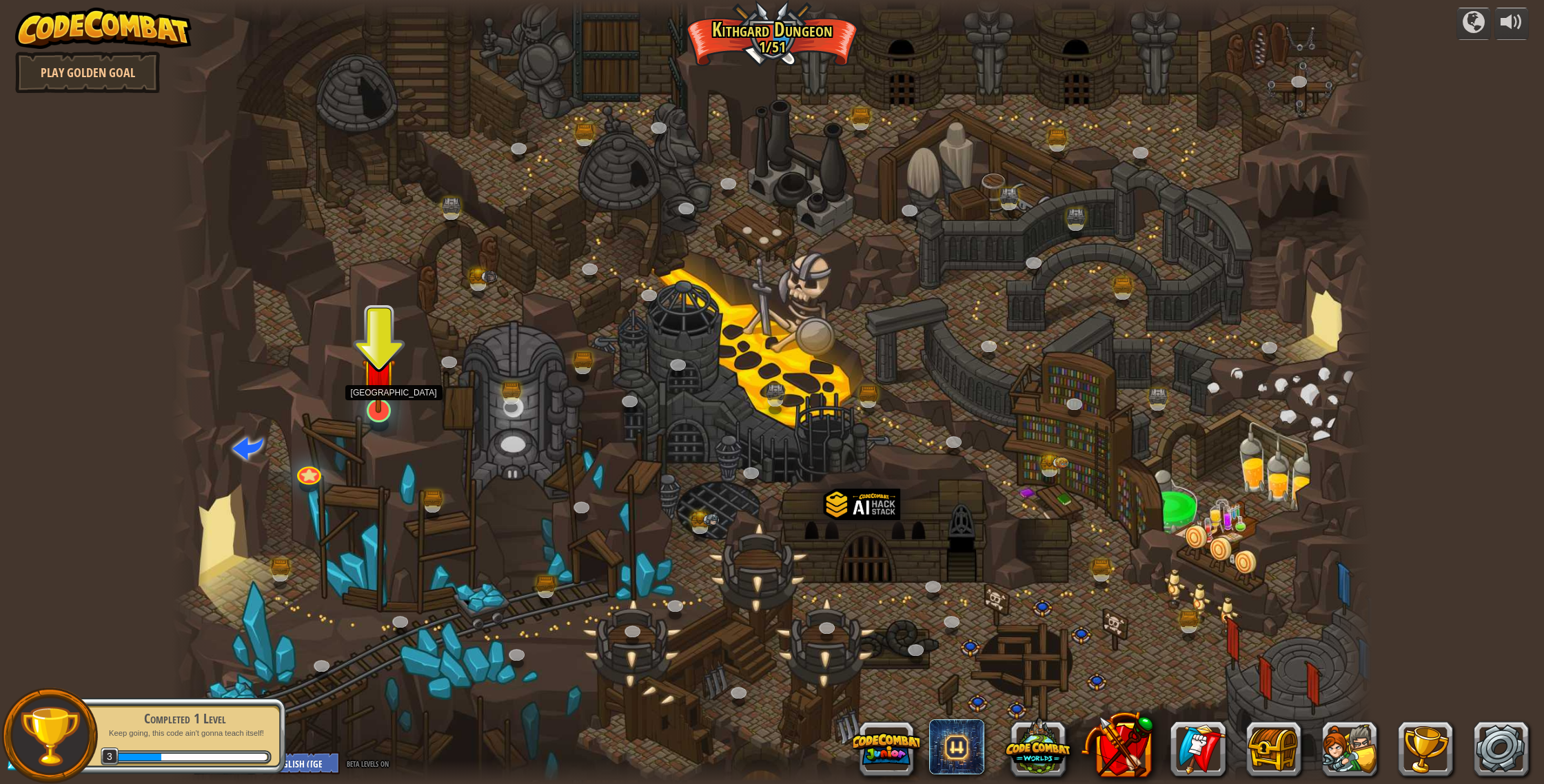
click at [374, 409] on img at bounding box center [379, 374] width 34 height 77
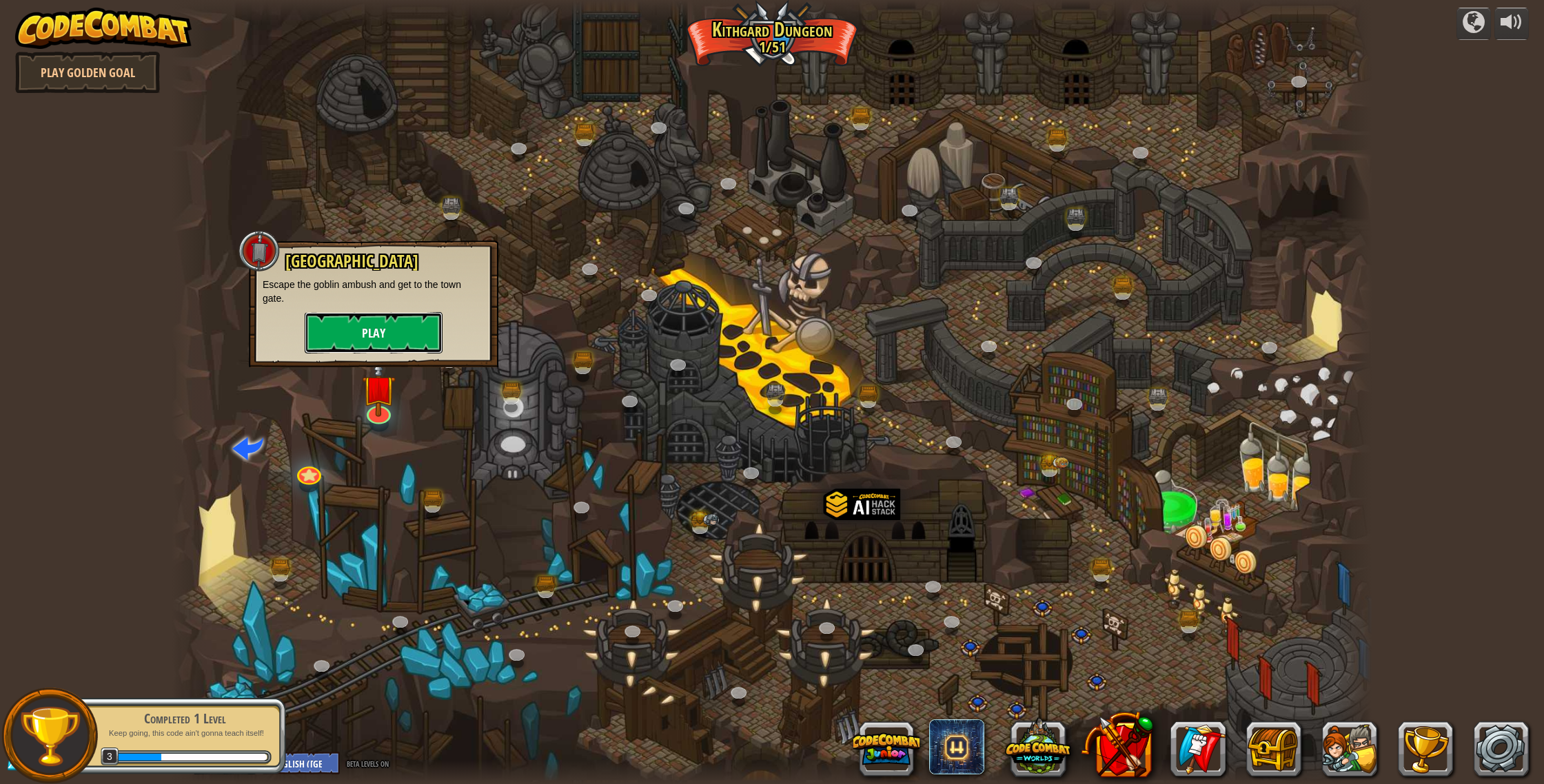
click at [418, 329] on button "Play" at bounding box center [374, 332] width 138 height 41
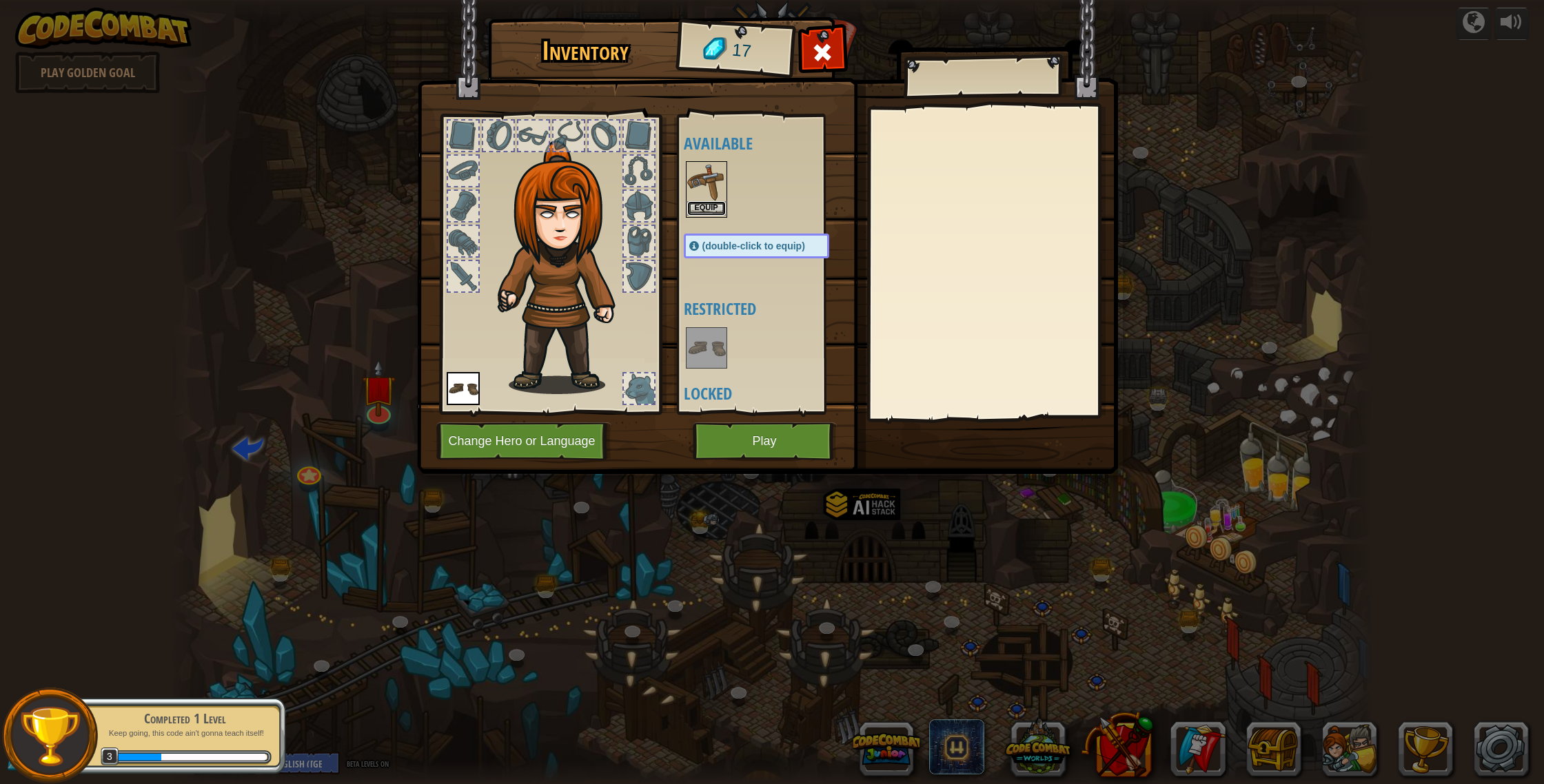
click at [708, 208] on button "Equip" at bounding box center [707, 208] width 39 height 14
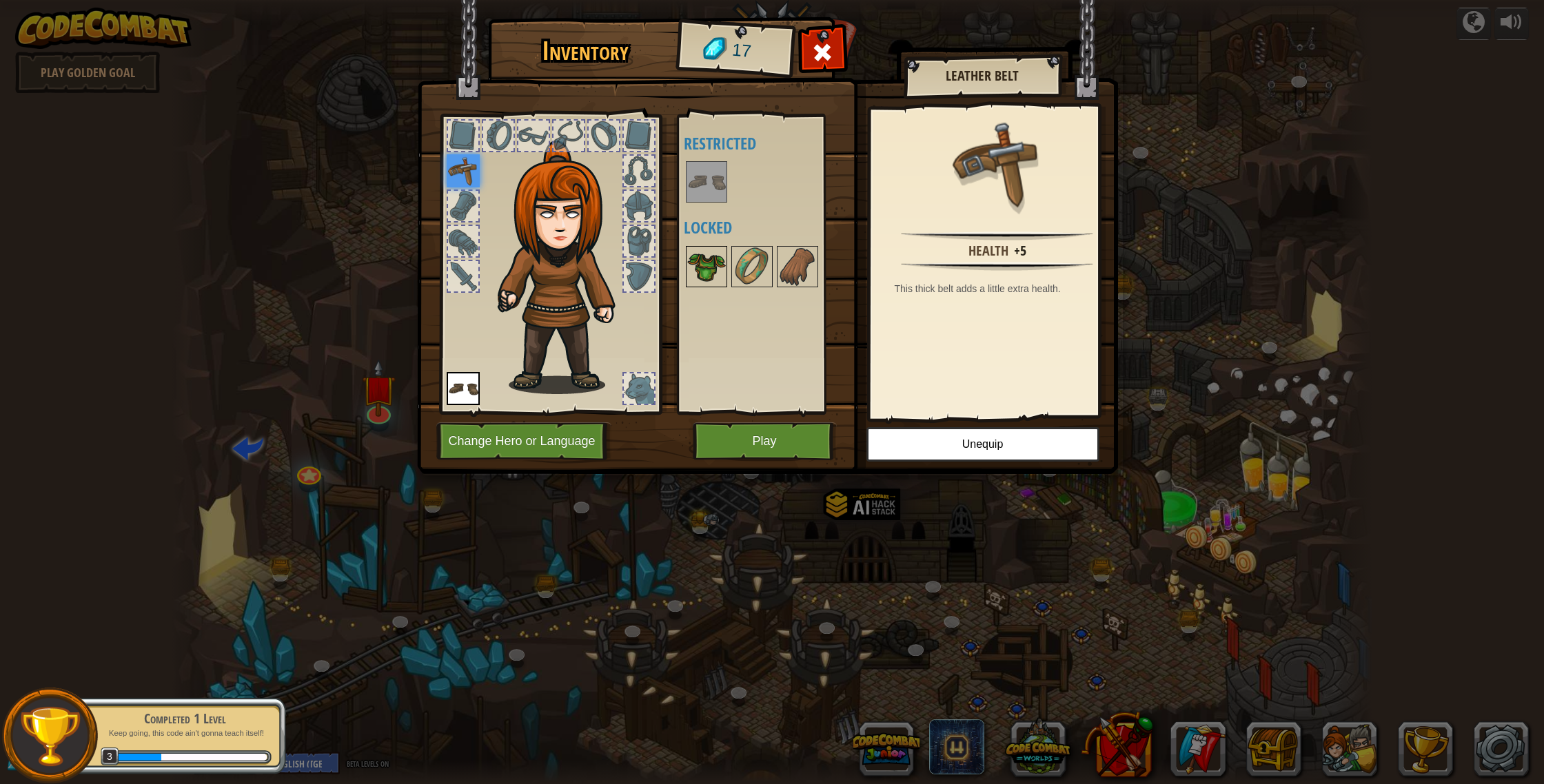
click at [703, 275] on img at bounding box center [707, 267] width 39 height 39
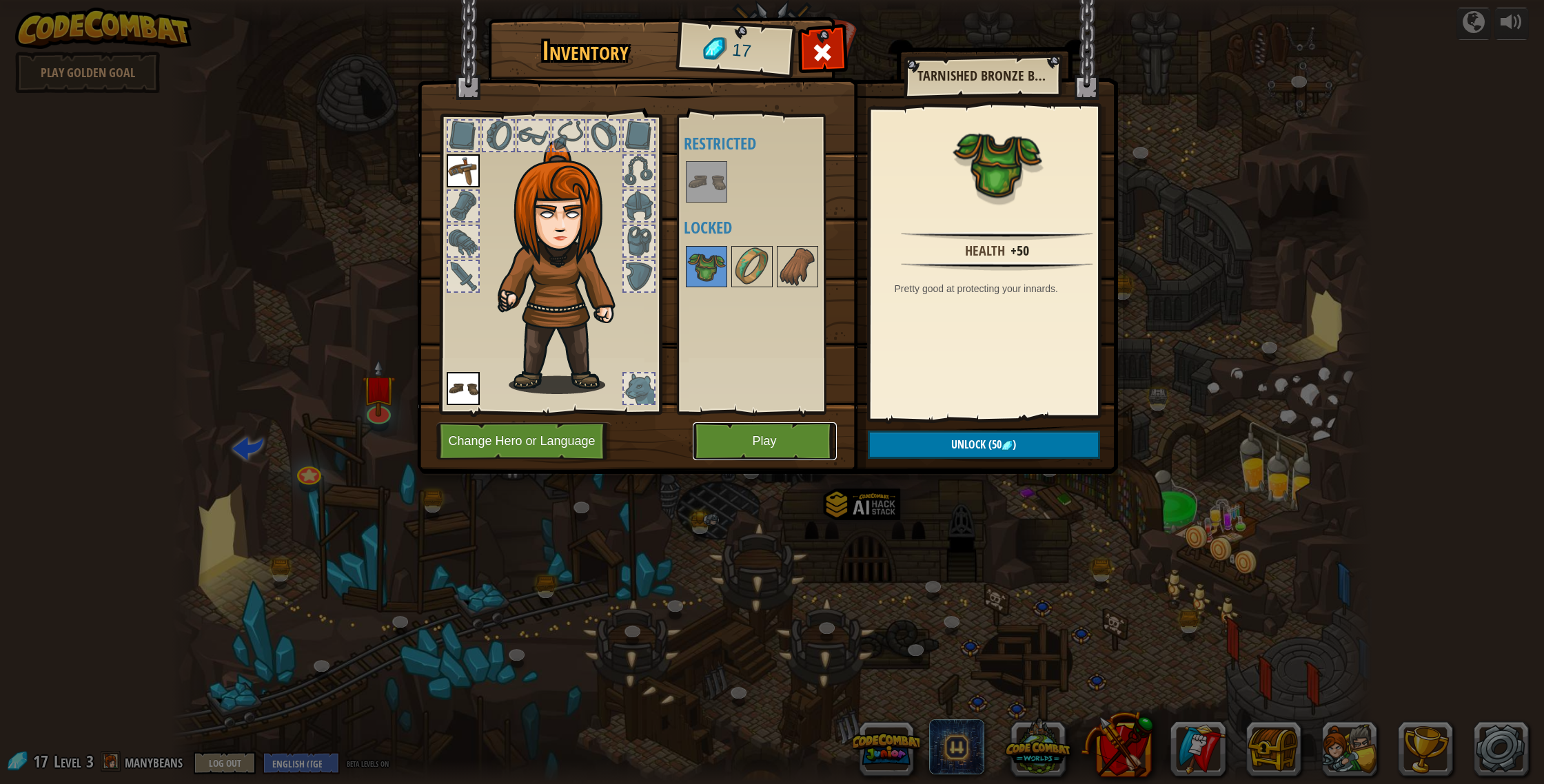
click at [772, 448] on button "Play" at bounding box center [764, 441] width 144 height 38
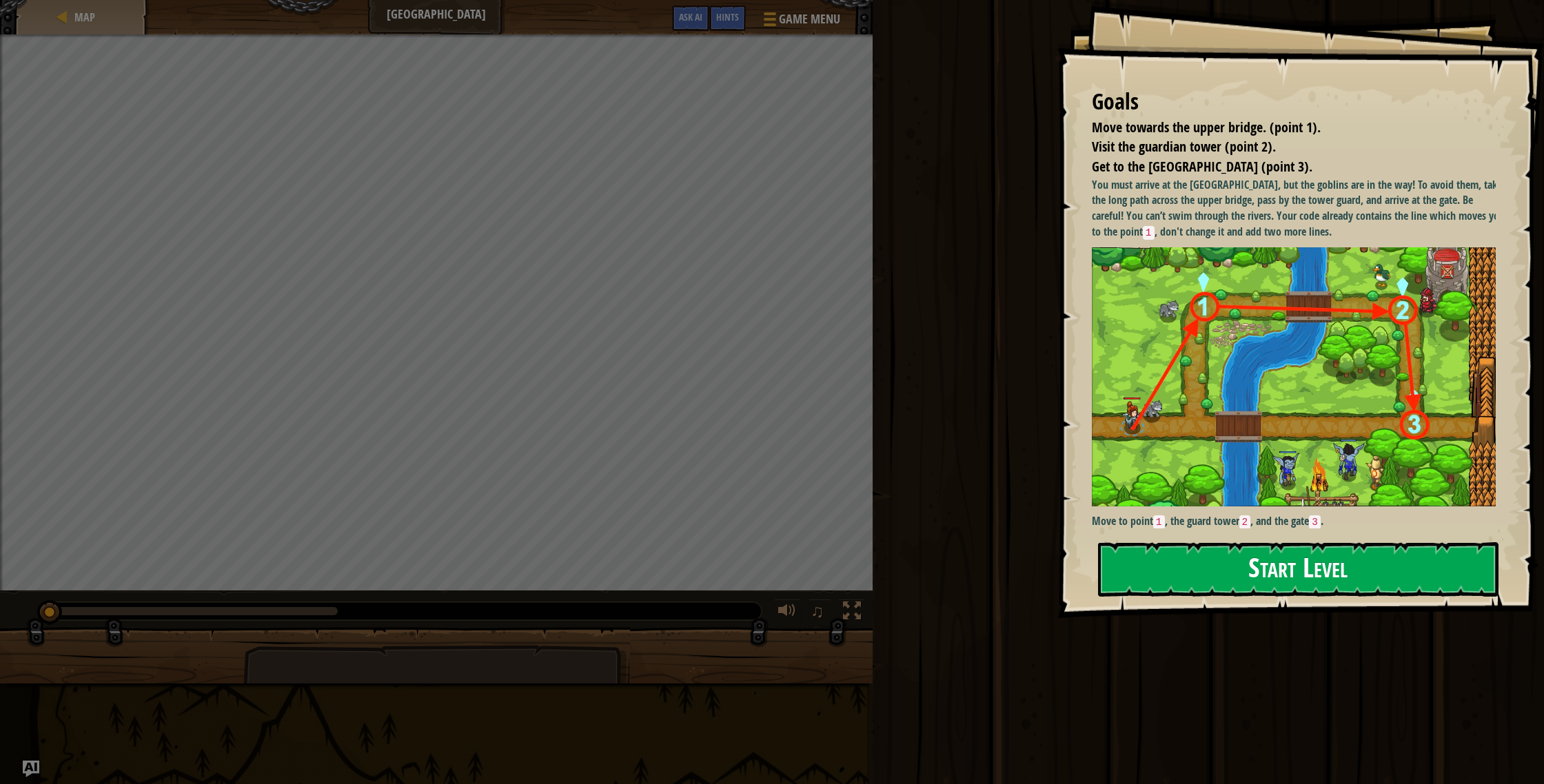
click at [1159, 573] on button "Start Level" at bounding box center [1298, 569] width 401 height 55
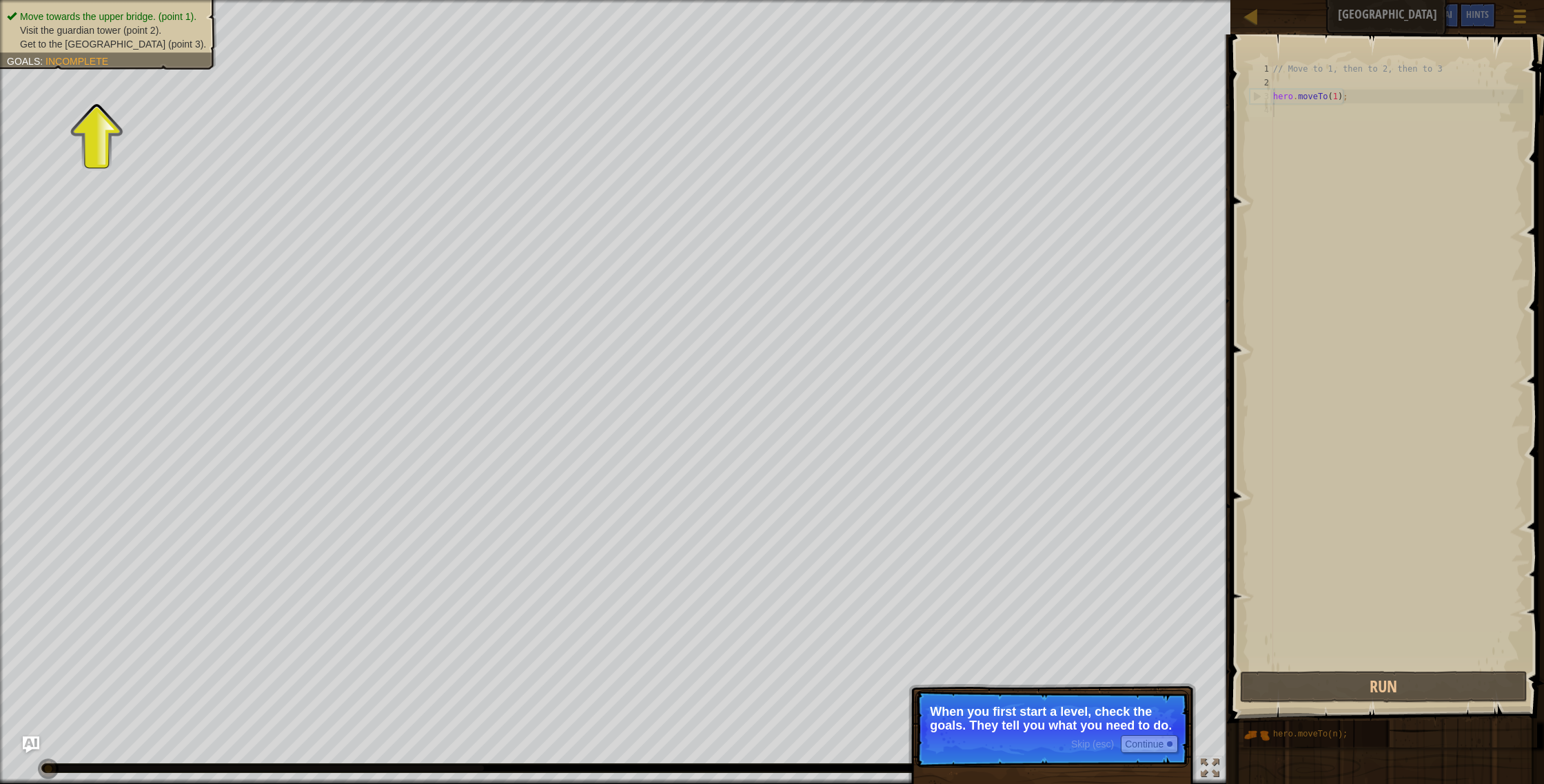
click at [1043, 748] on p "Skip (esc) Continue When you first start a level, check the goals. They tell yo…" at bounding box center [1052, 729] width 273 height 77
click at [1134, 743] on button "Continue" at bounding box center [1149, 744] width 57 height 18
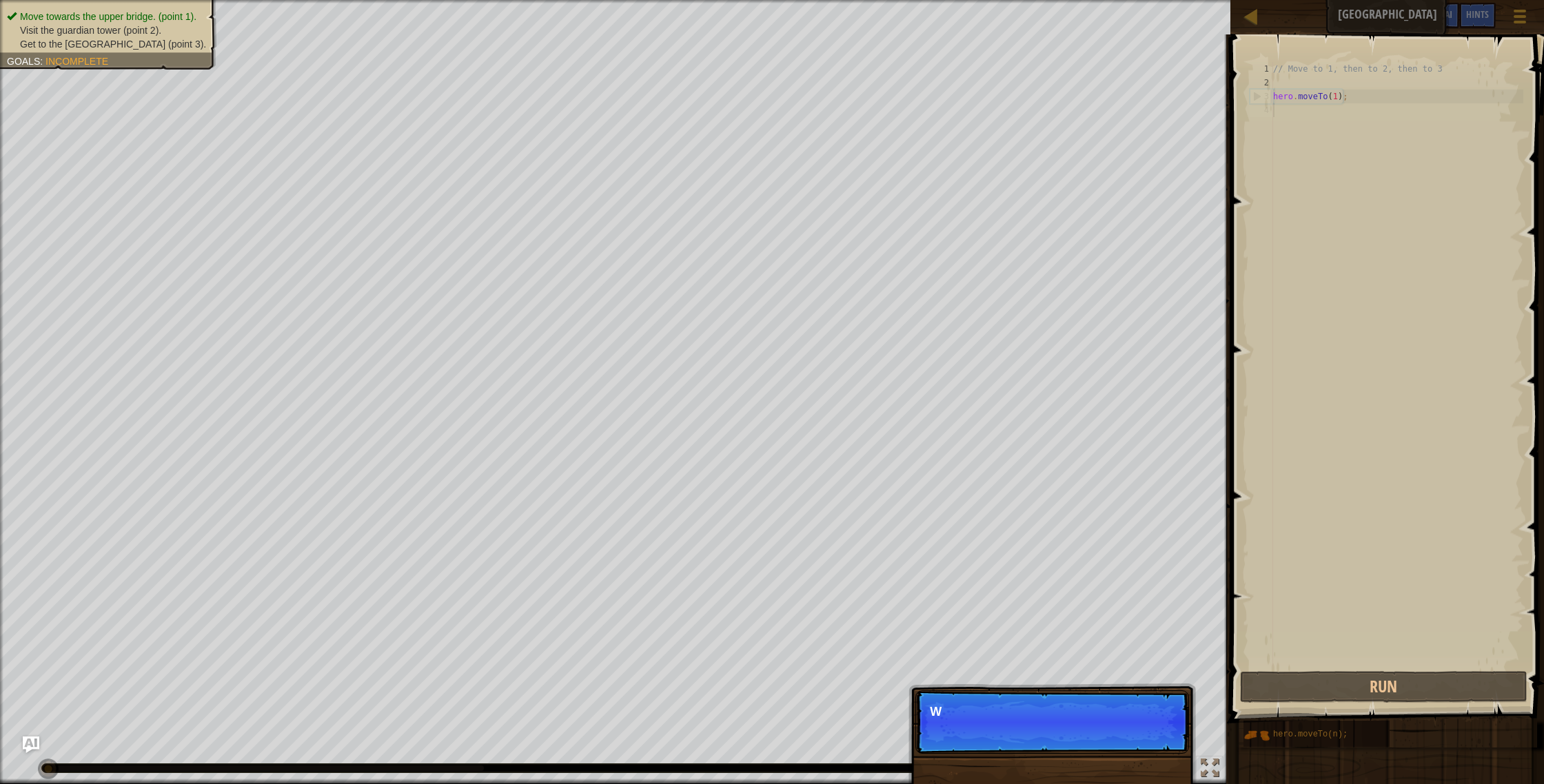
scroll to position [6, 0]
click at [1132, 743] on p "Skip (esc) Continue We need to avo" at bounding box center [1052, 722] width 273 height 63
click at [1111, 743] on p "Skip (esc) Continue We need to avoid the" at bounding box center [1052, 722] width 273 height 63
click at [1158, 743] on p "Skip (esc) Continue We need to avoid the goblins' ambush." at bounding box center [1052, 722] width 273 height 63
click at [1157, 734] on button "Continue" at bounding box center [1149, 730] width 57 height 18
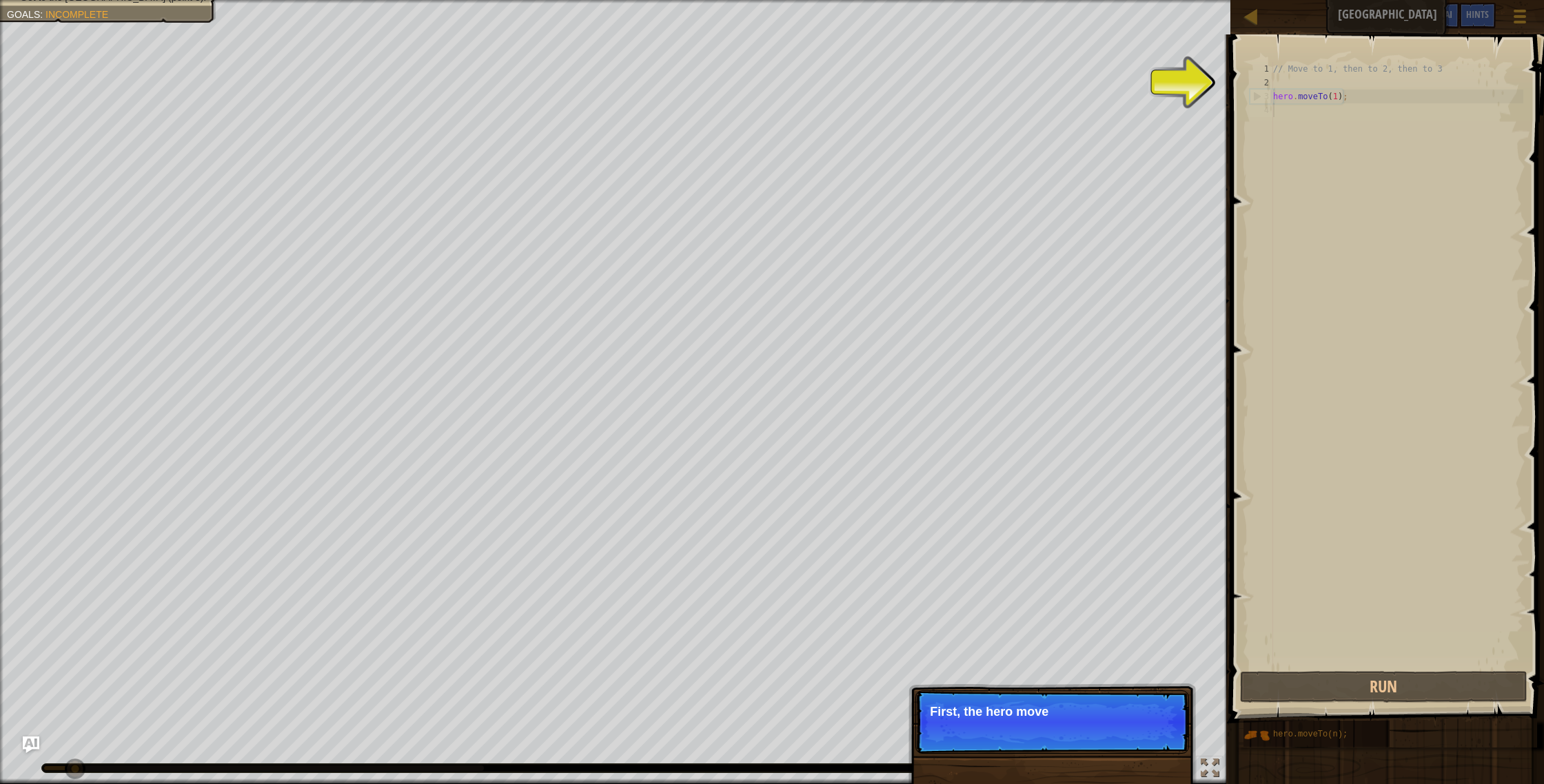
click at [1149, 734] on p "Skip (esc) Continue First, the hero move" at bounding box center [1052, 722] width 273 height 63
click at [1117, 740] on p "Skip (esc) Continue First, the hero moves to point 1 . It's a" at bounding box center [1052, 723] width 273 height 65
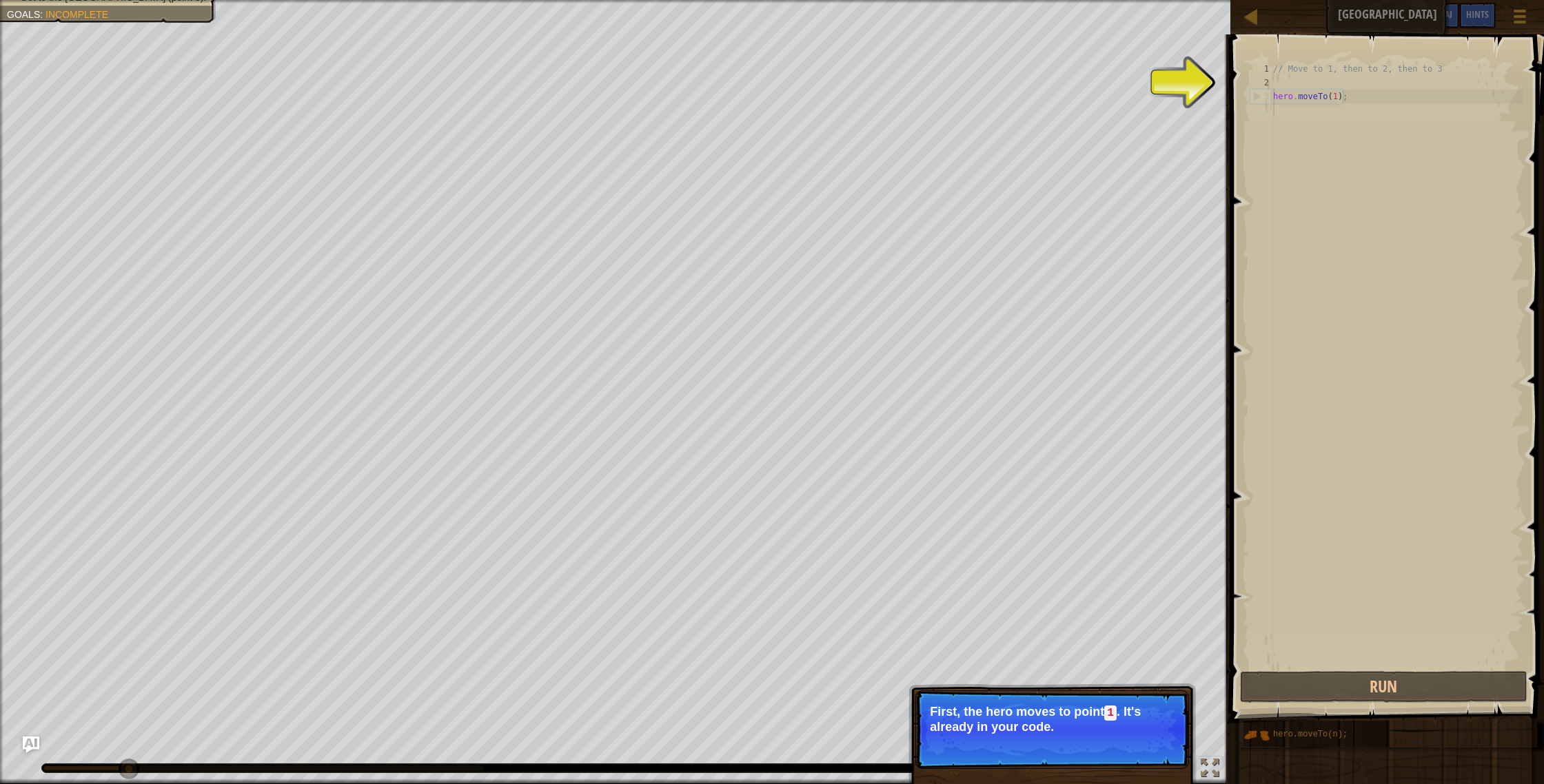
click at [1141, 742] on p "Skip (esc) Continue First, the hero moves to point 1 . It's already in your cod…" at bounding box center [1052, 729] width 273 height 78
click at [1138, 765] on p "Skip (esc) Continue First, the hero moves to point 1 . It's already in your cod…" at bounding box center [1052, 729] width 273 height 78
click at [1138, 742] on button "Continue" at bounding box center [1149, 745] width 57 height 18
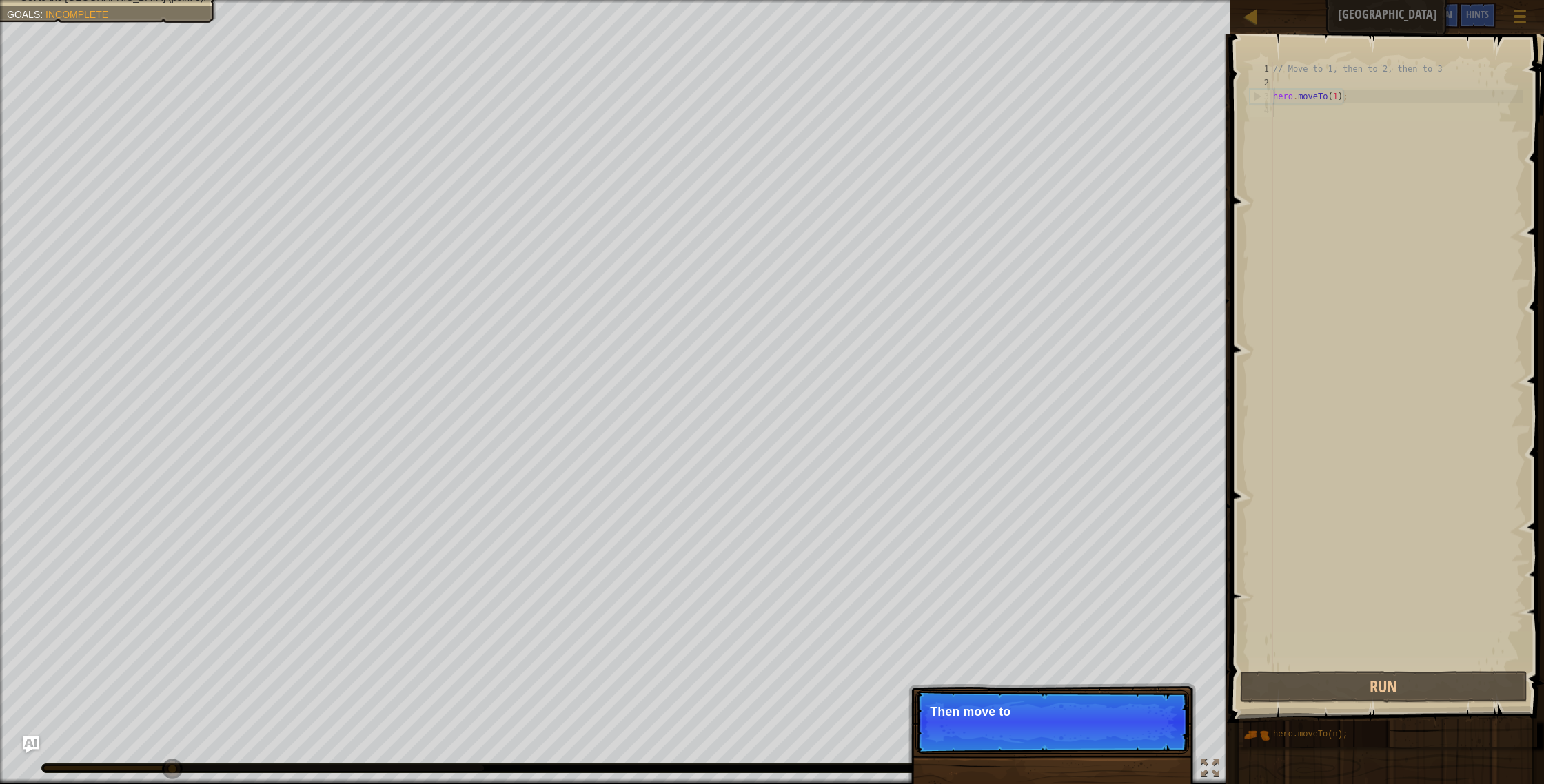
click at [1138, 742] on p "Skip (esc) Continue Then move to" at bounding box center [1052, 722] width 273 height 63
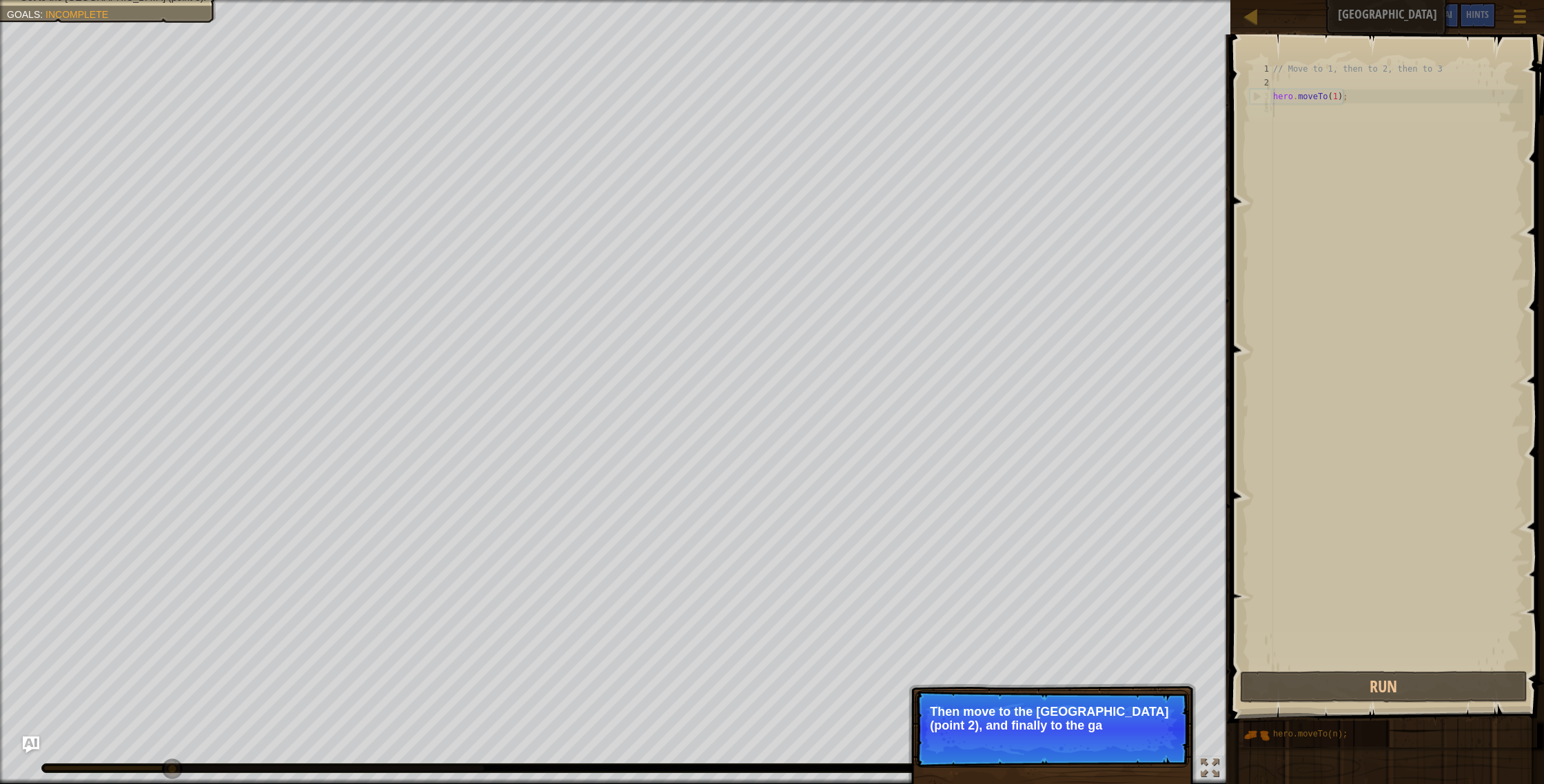
click at [1126, 745] on p "Skip (esc) Continue Then move to the [GEOGRAPHIC_DATA] (point 2), and finally t…" at bounding box center [1052, 729] width 273 height 77
click at [1143, 748] on button "Continue" at bounding box center [1149, 744] width 57 height 18
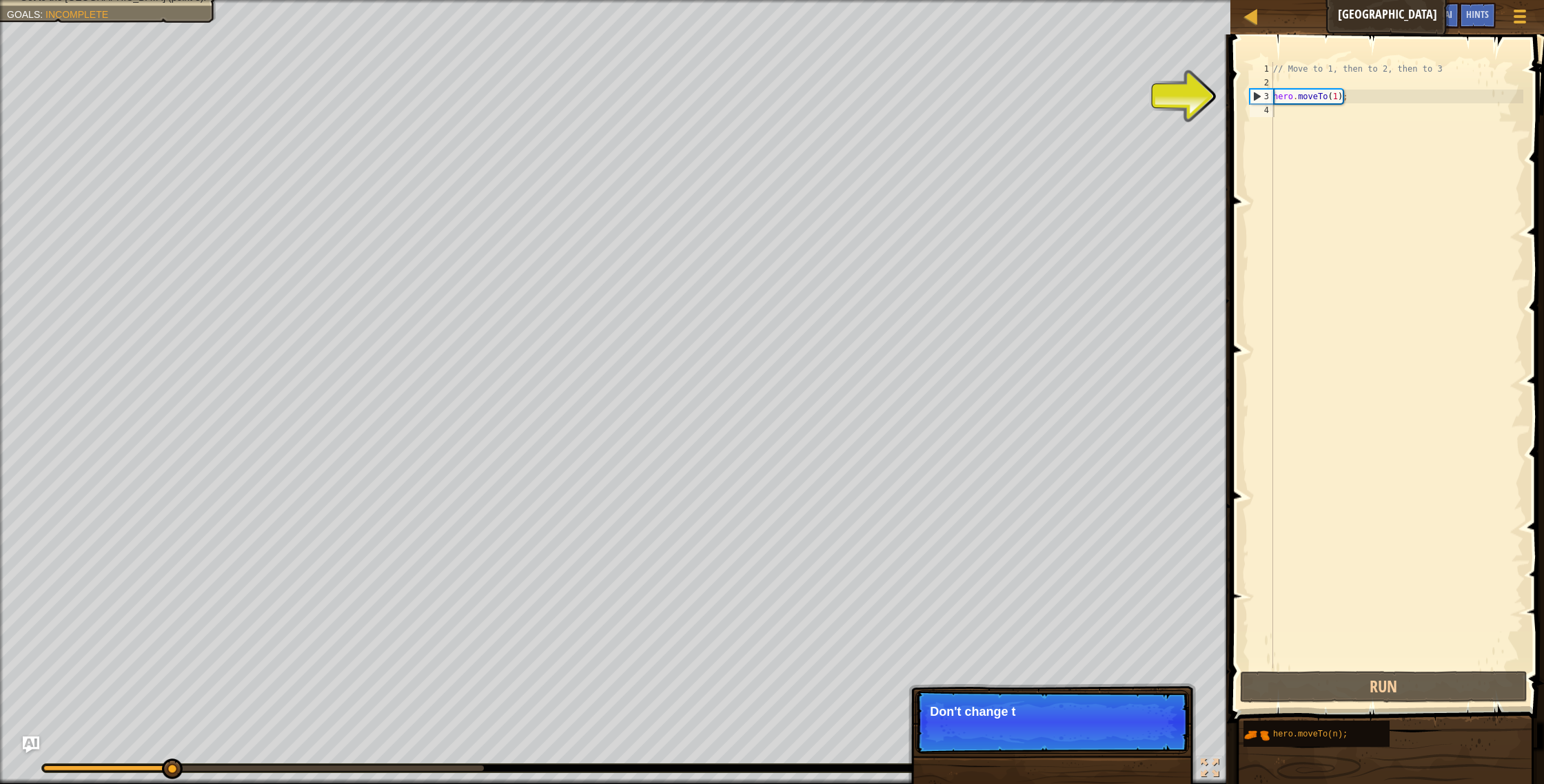
click at [1147, 748] on p "Skip (esc) Continue Don't change t" at bounding box center [1052, 722] width 273 height 63
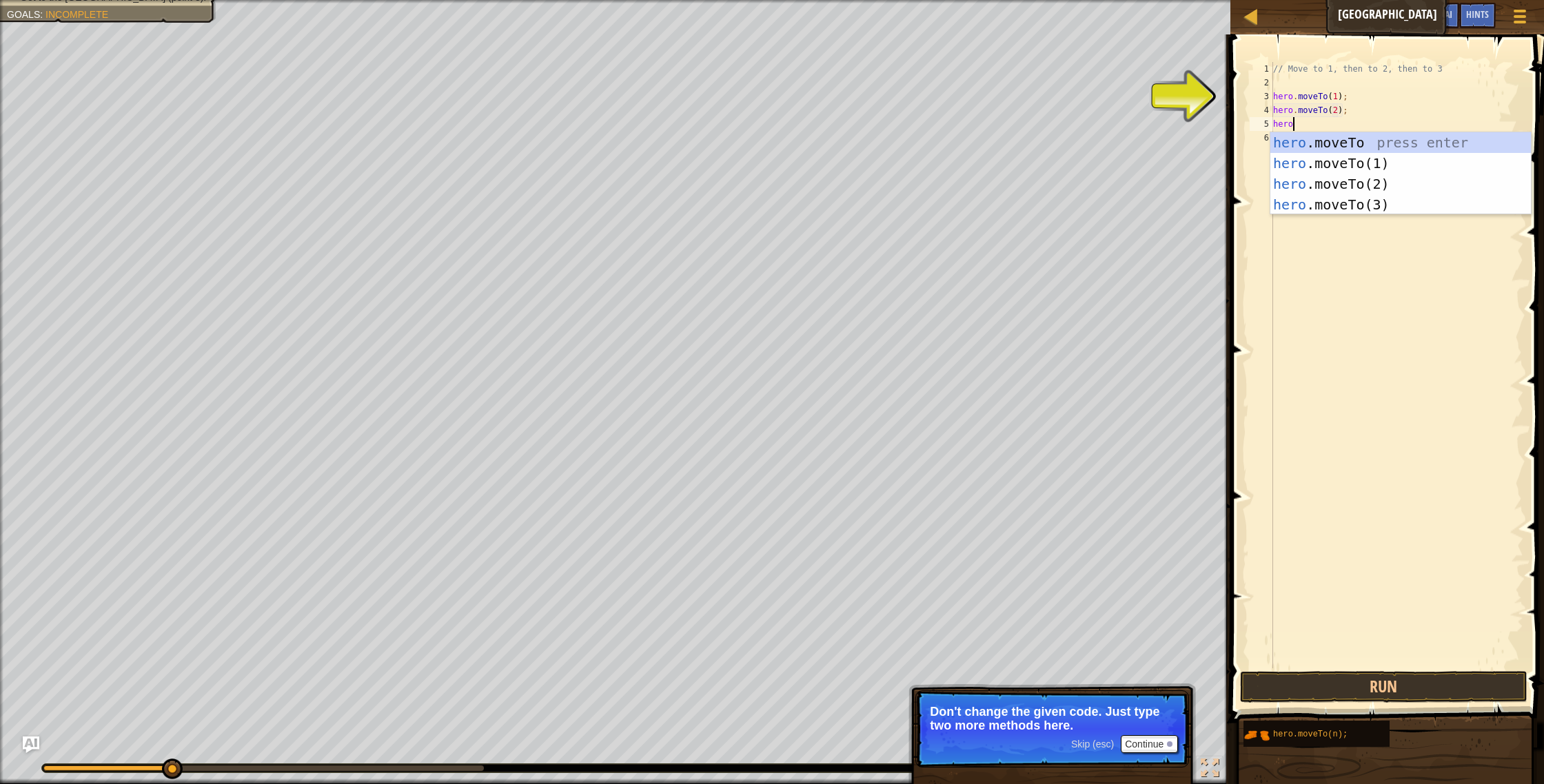
scroll to position [6, 6]
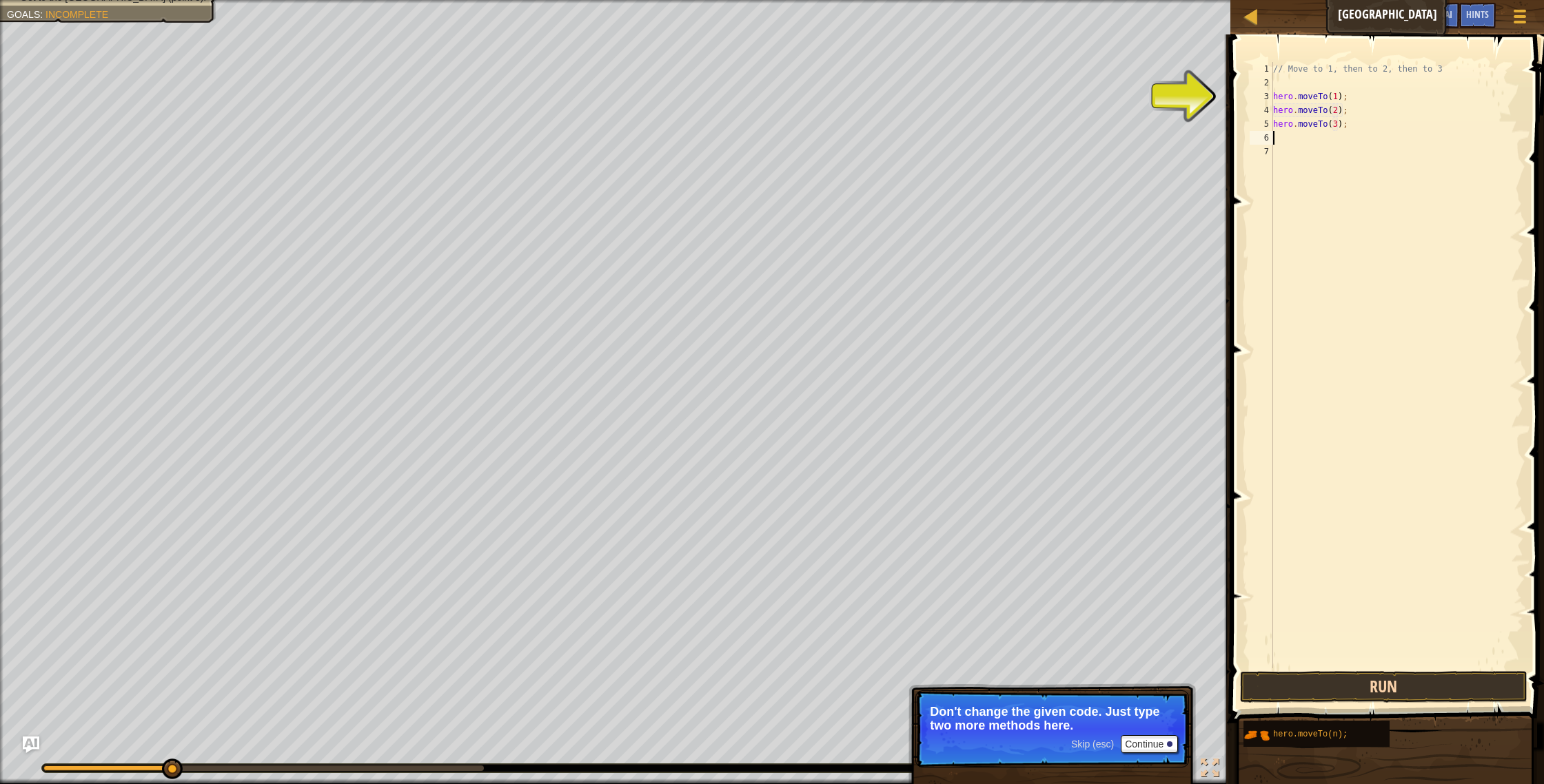
type textarea "hero.moveTo(3);"
click at [1393, 690] on button "Run" at bounding box center [1384, 687] width 288 height 32
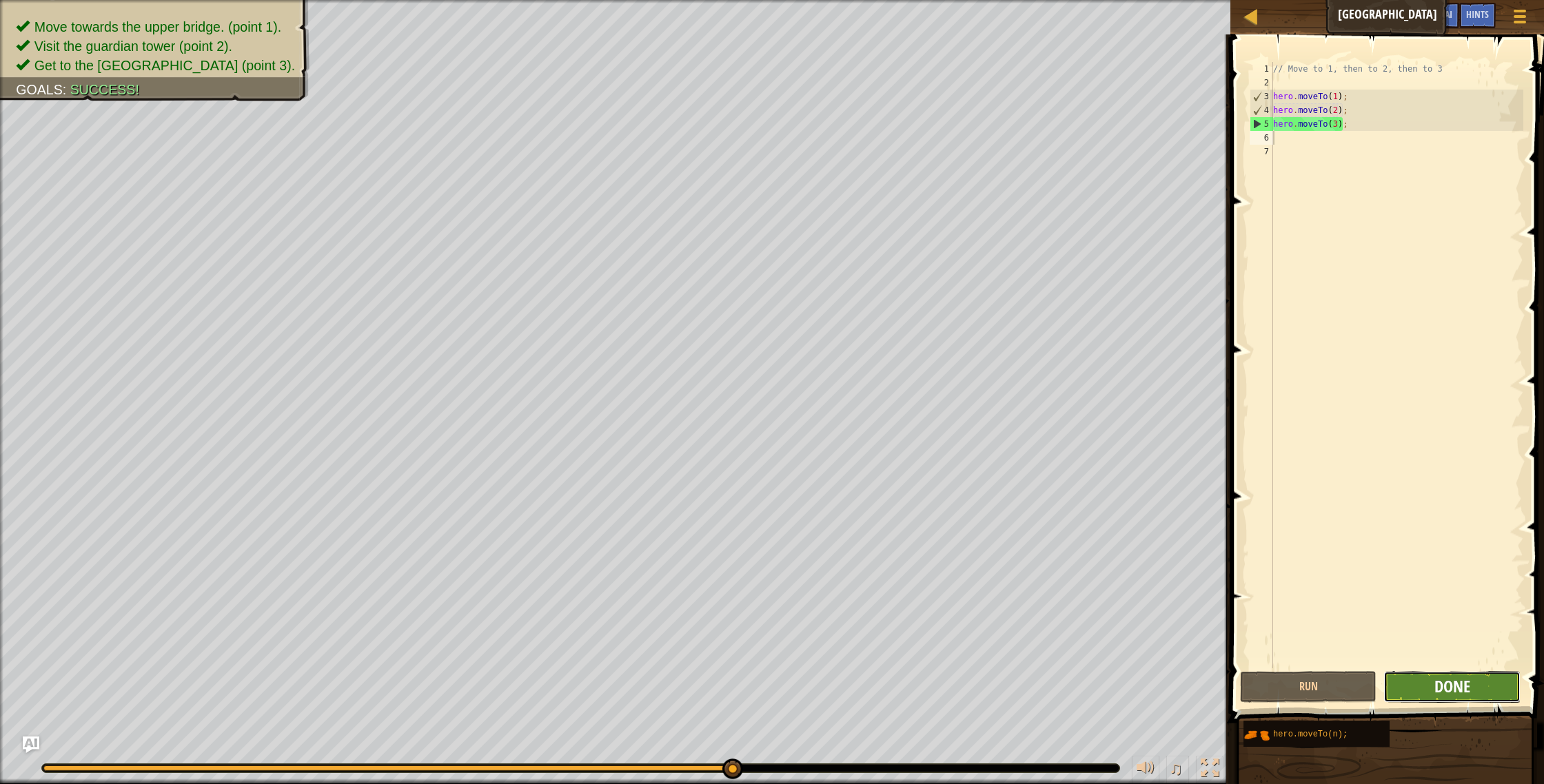
click at [1442, 681] on span "Done" at bounding box center [1452, 686] width 36 height 22
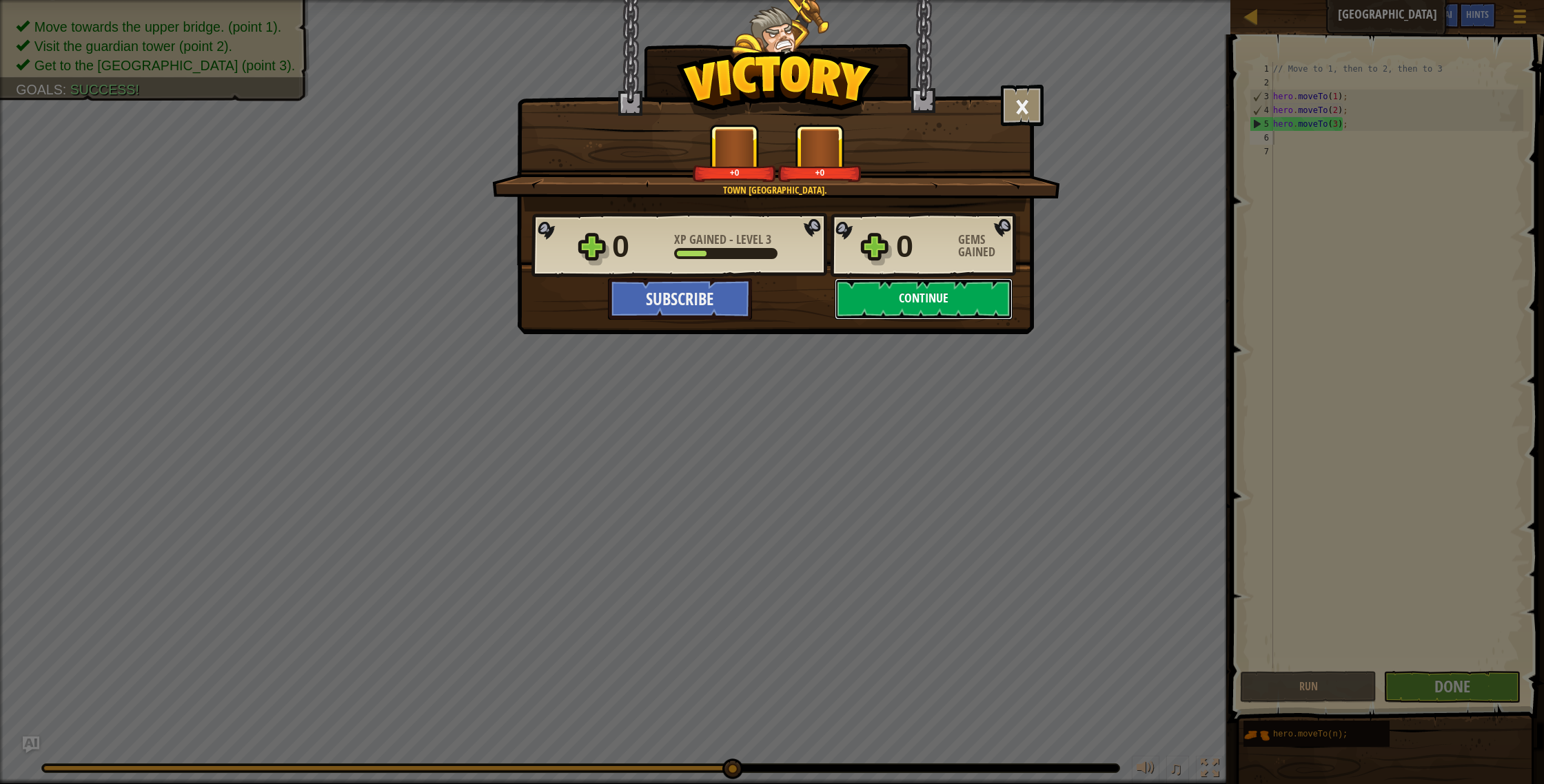
click at [923, 297] on button "Continue" at bounding box center [923, 299] width 178 height 41
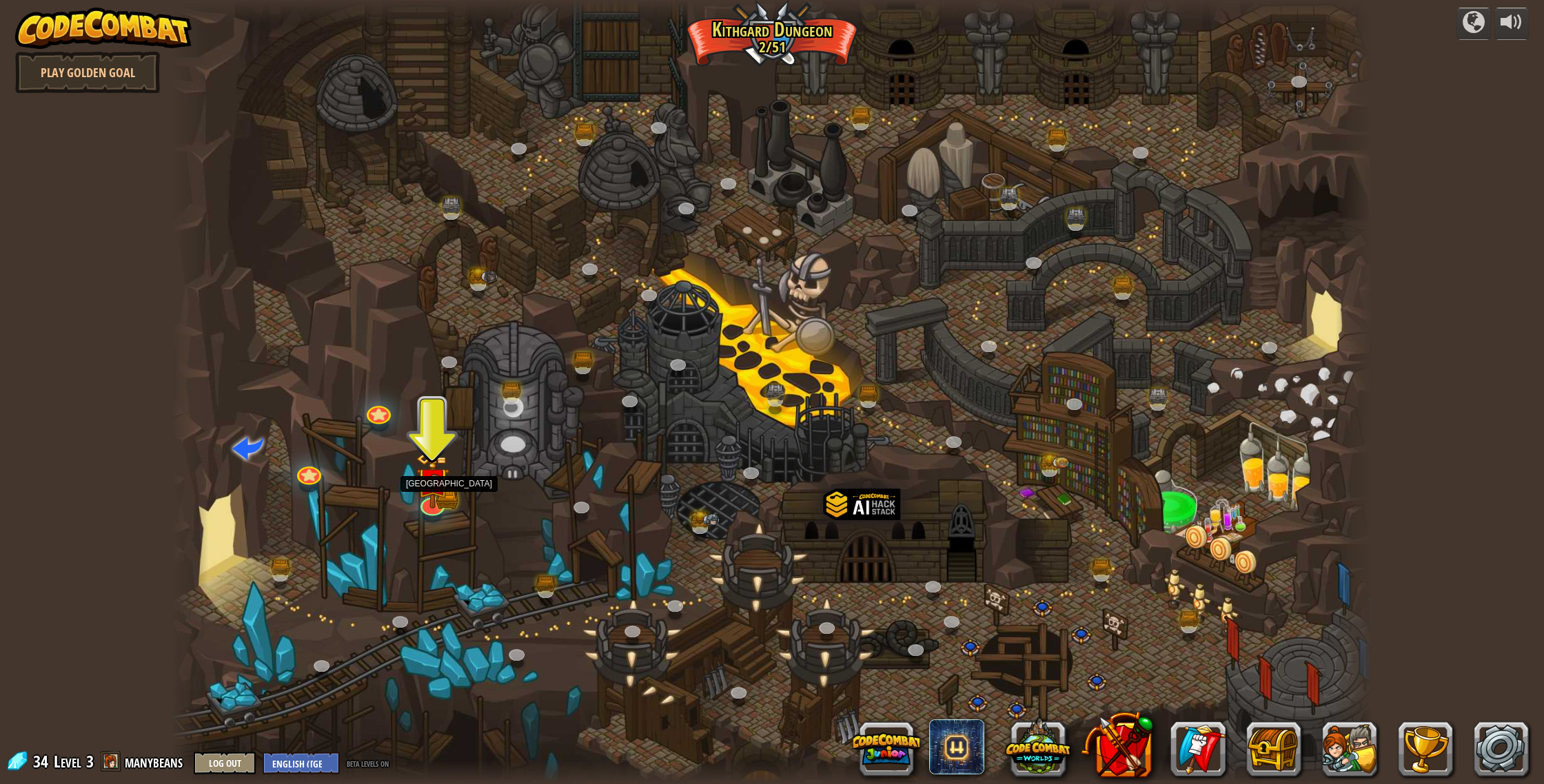
click at [442, 518] on div at bounding box center [772, 392] width 1201 height 784
click at [441, 504] on img at bounding box center [432, 467] width 34 height 74
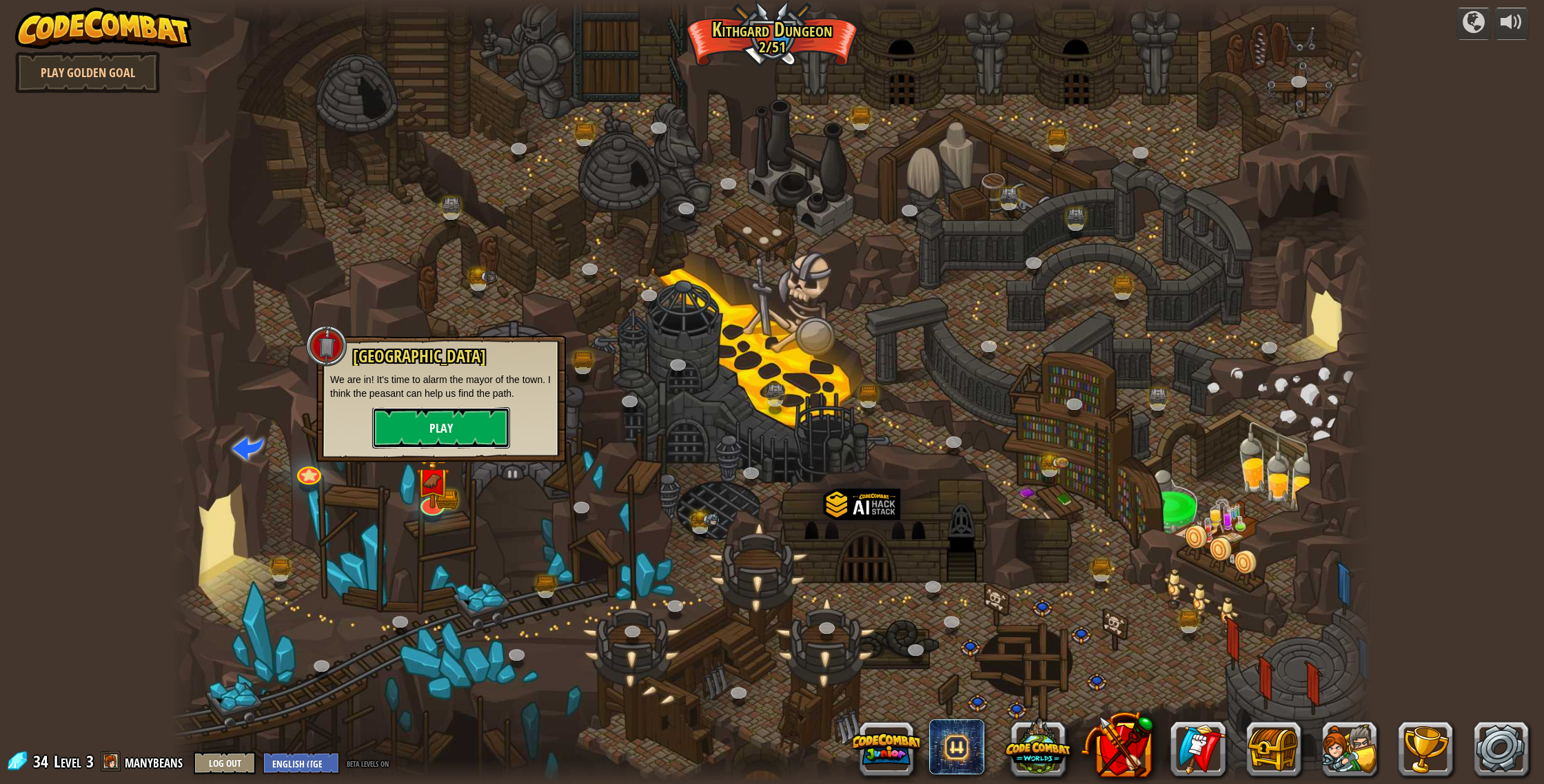
click at [475, 441] on button "Play" at bounding box center [441, 427] width 138 height 41
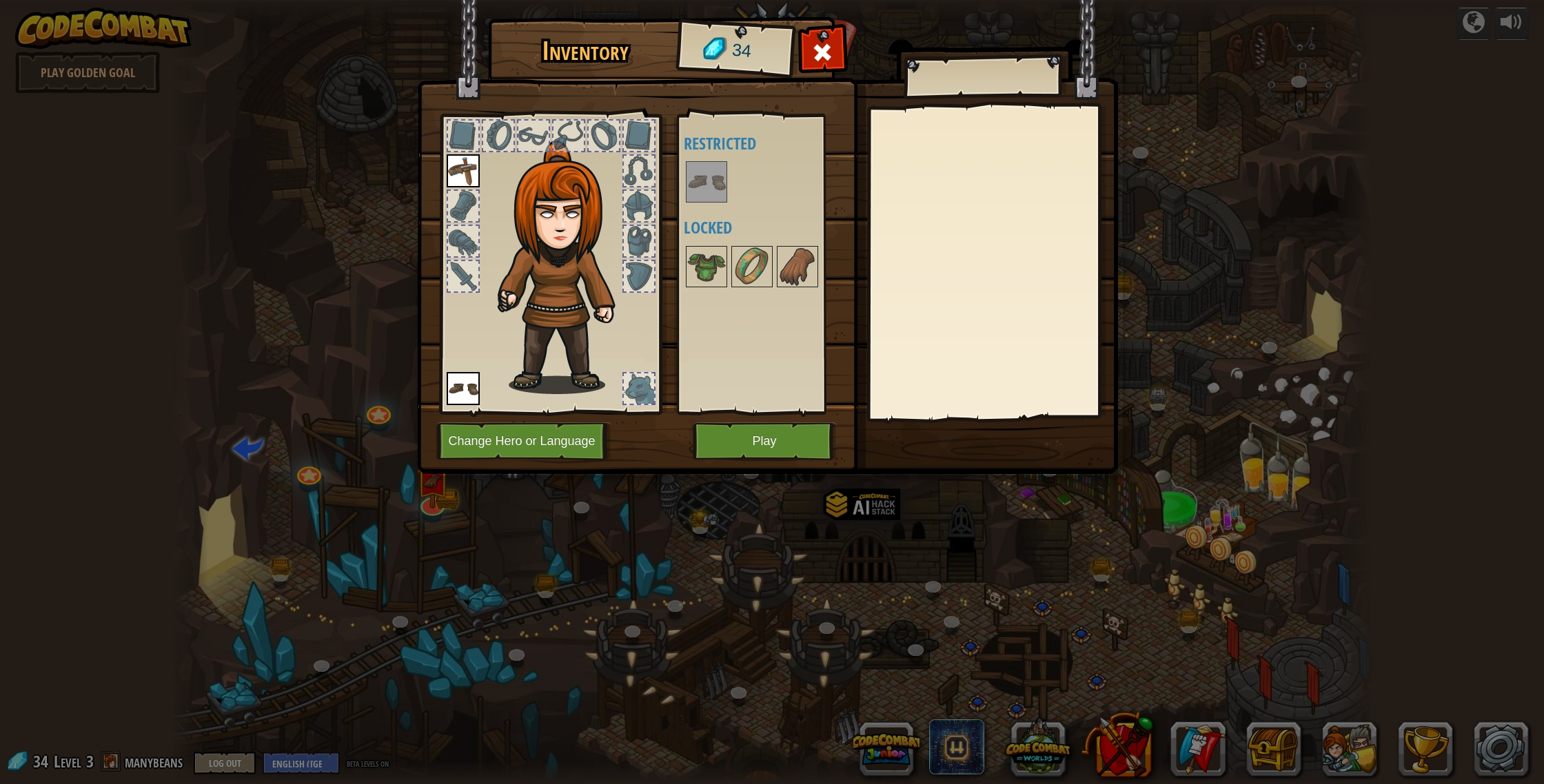
click at [709, 197] on img at bounding box center [707, 182] width 39 height 39
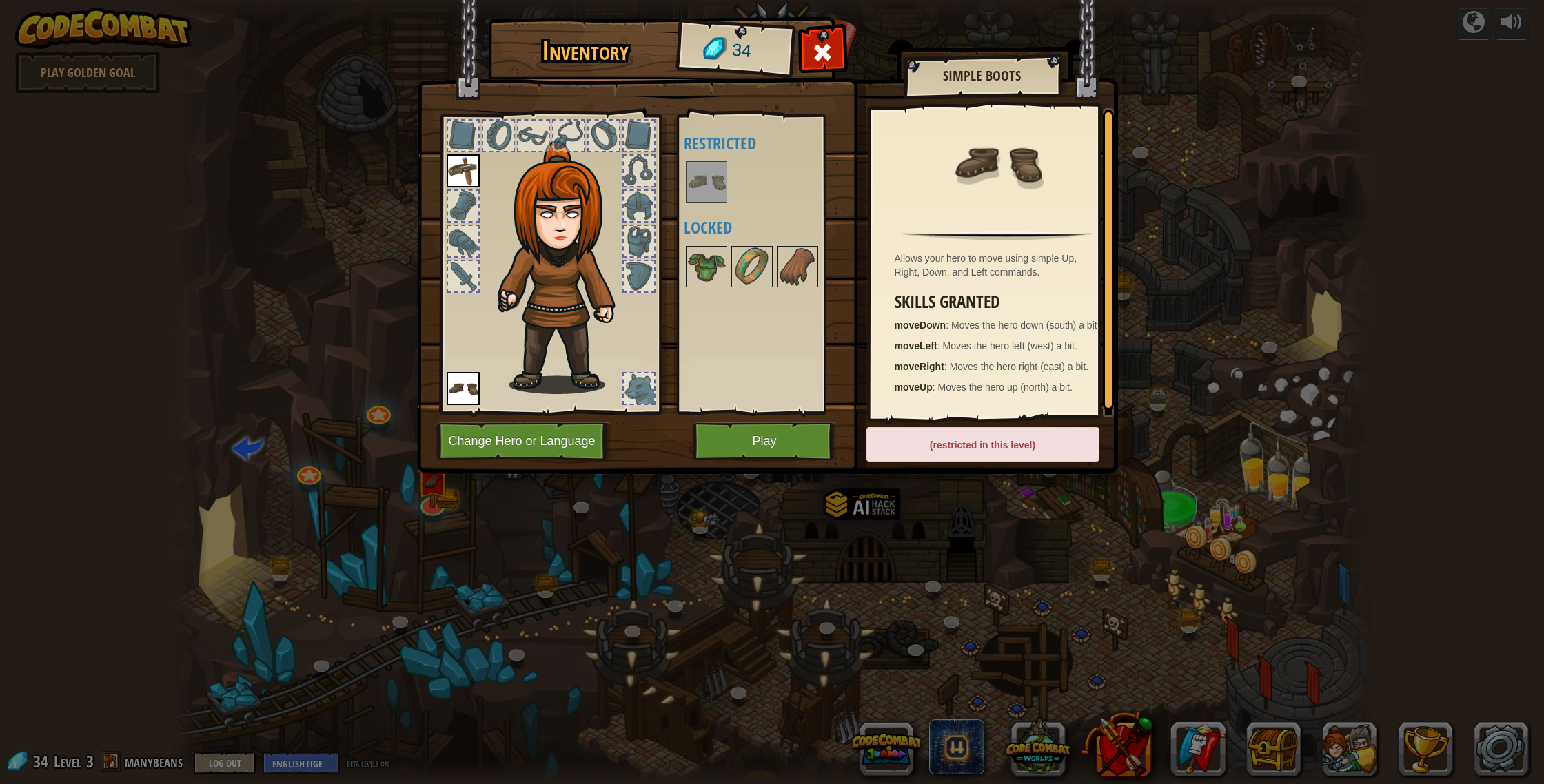
click at [822, 272] on div at bounding box center [771, 267] width 173 height 45
click at [799, 274] on img at bounding box center [798, 267] width 39 height 39
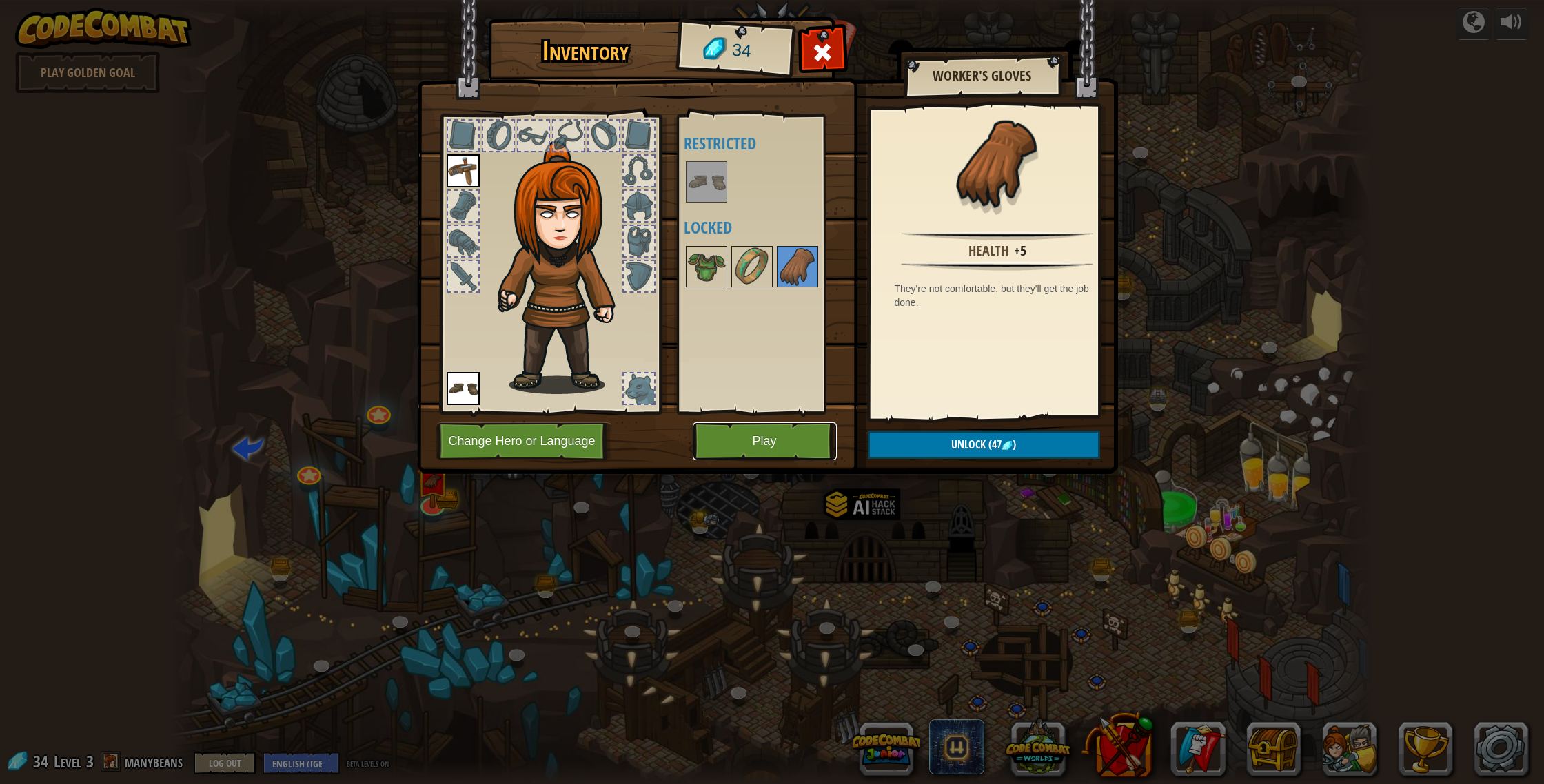
click at [785, 447] on button "Play" at bounding box center [764, 441] width 144 height 38
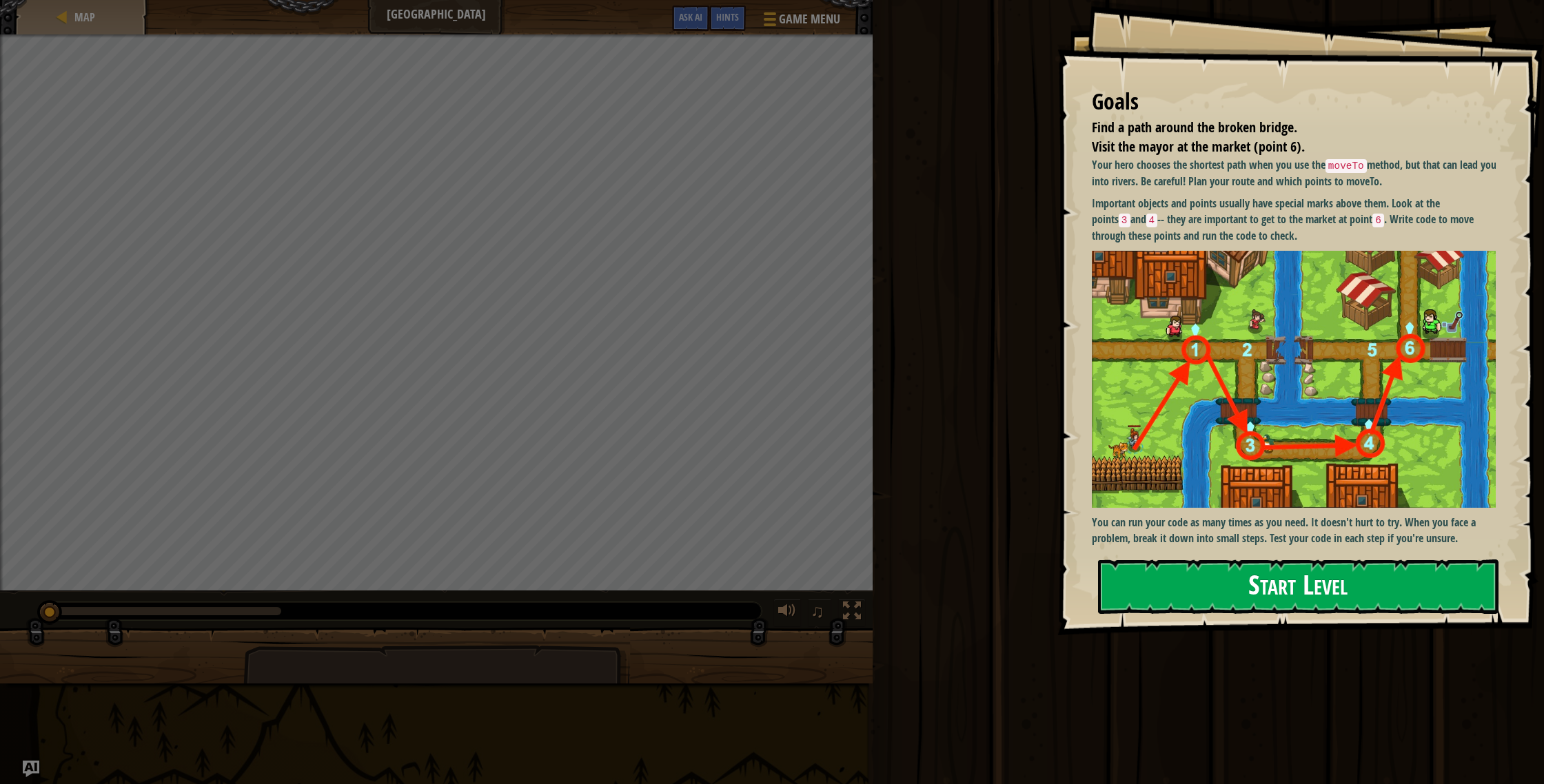
click at [1204, 593] on button "Start Level" at bounding box center [1298, 586] width 401 height 55
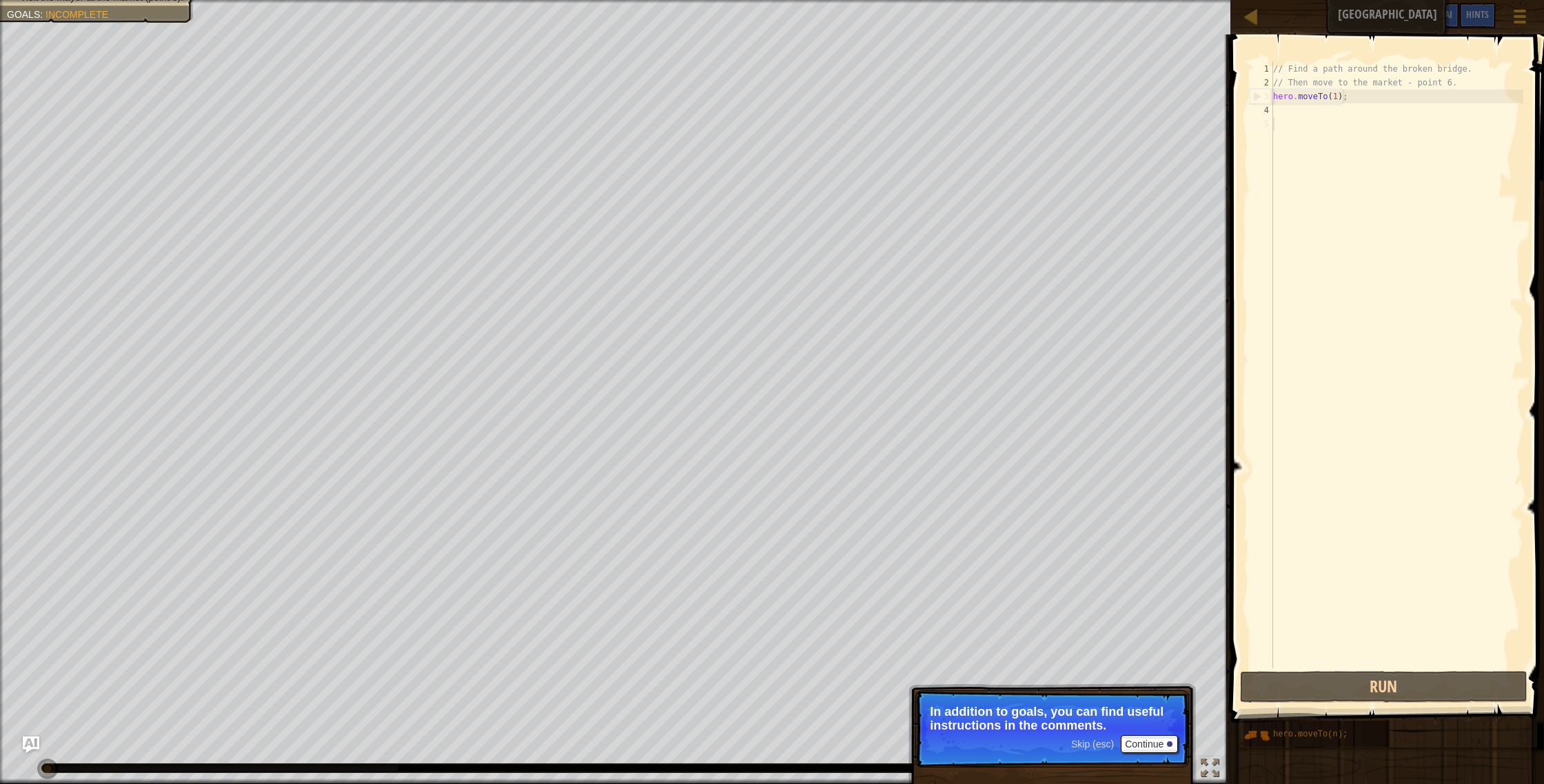
click at [1042, 715] on p "In addition to goals, you can find useful instructions in the comments." at bounding box center [1052, 718] width 245 height 28
click at [1100, 741] on span "Skip (esc)" at bounding box center [1092, 744] width 43 height 11
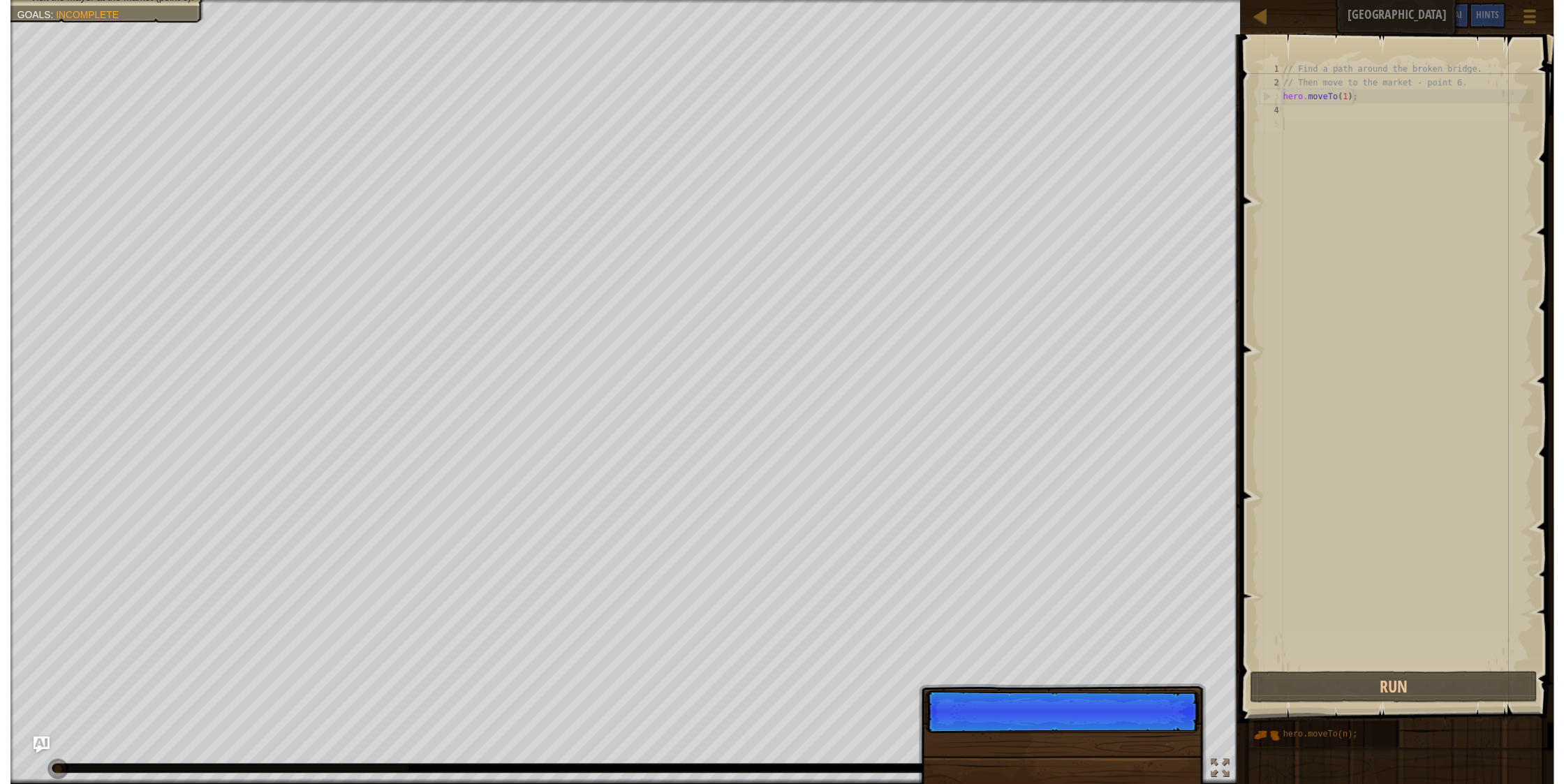
scroll to position [6, 0]
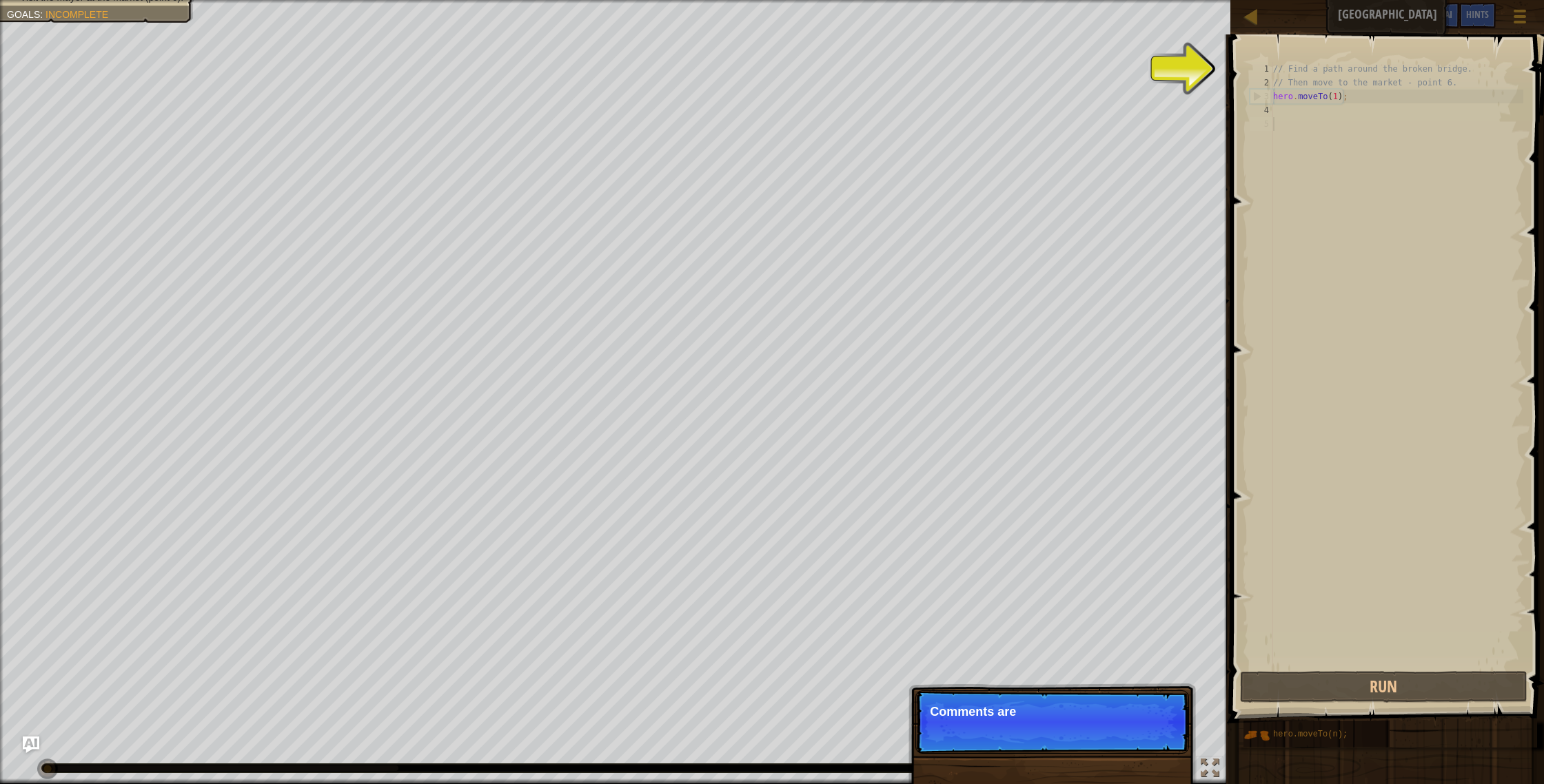
click at [1099, 743] on p "Skip (esc) Continue Comments are" at bounding box center [1052, 722] width 273 height 63
click at [1096, 744] on p "Skip (esc) Continue Comments are notes a" at bounding box center [1052, 722] width 273 height 63
click at [1096, 744] on p "Skip (esc) Continue Comments are notes and tip" at bounding box center [1052, 722] width 273 height 63
click at [1096, 744] on p "Skip (esc) Continue Comments are notes and tips. They don't" at bounding box center [1052, 722] width 273 height 63
click at [1094, 744] on p "Skip (esc) Continue Comments are notes and tips. They don't affect" at bounding box center [1052, 729] width 273 height 77
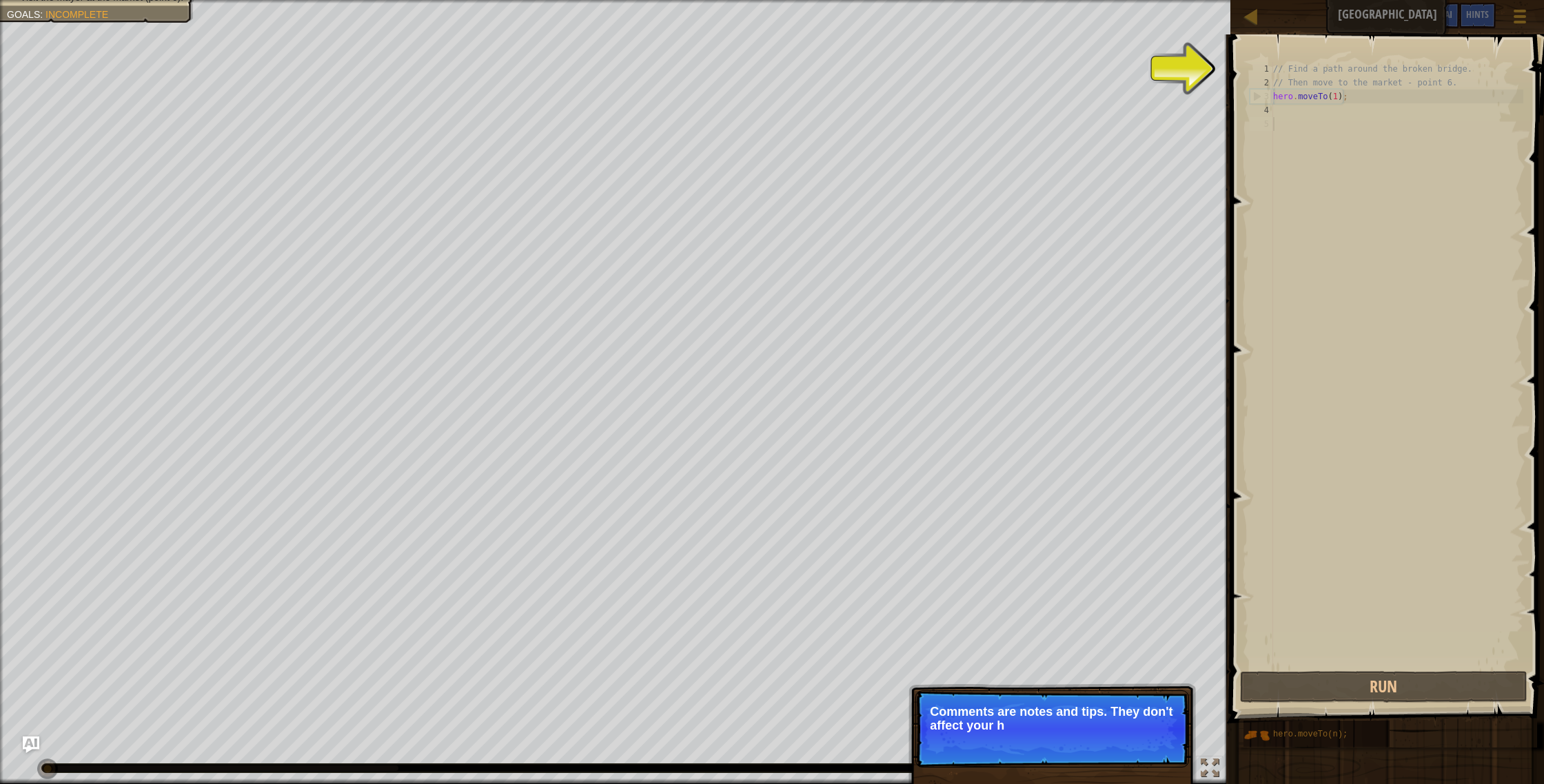
click at [1094, 744] on p "Skip (esc) Continue Comments are notes and tips. They don't affect your h" at bounding box center [1052, 729] width 273 height 77
click at [1089, 754] on p "Skip (esc) Continue Comments are notes and tips. They don't affect your hero bu…" at bounding box center [1052, 729] width 273 height 77
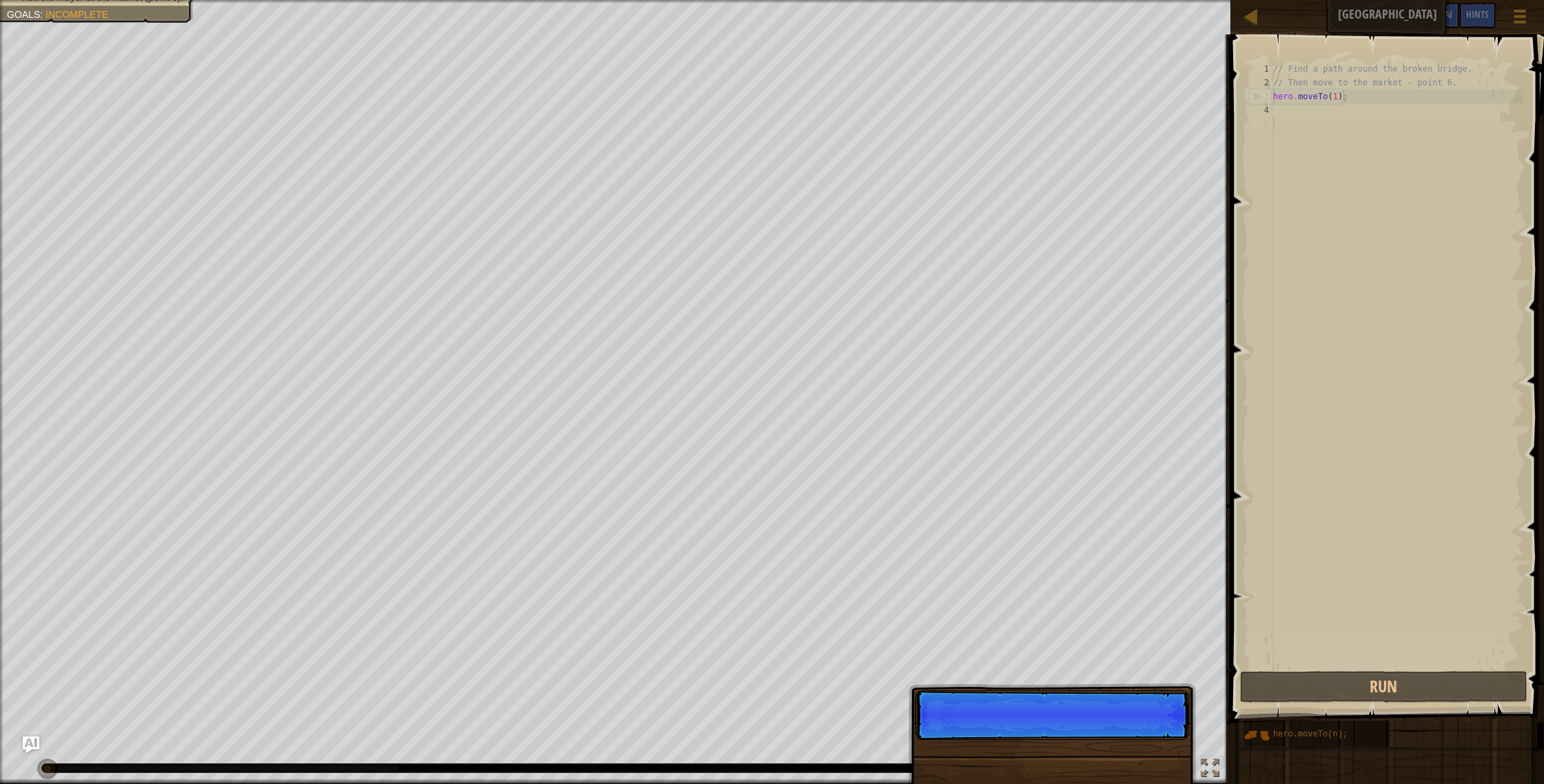
click at [1085, 757] on div "Skip (esc) Continue" at bounding box center [1053, 792] width 288 height 204
click at [1085, 760] on div "Skip (esc) Continue The important" at bounding box center [1053, 792] width 288 height 204
click at [1088, 757] on div "Skip (esc) Continue The important object" at bounding box center [1053, 792] width 288 height 204
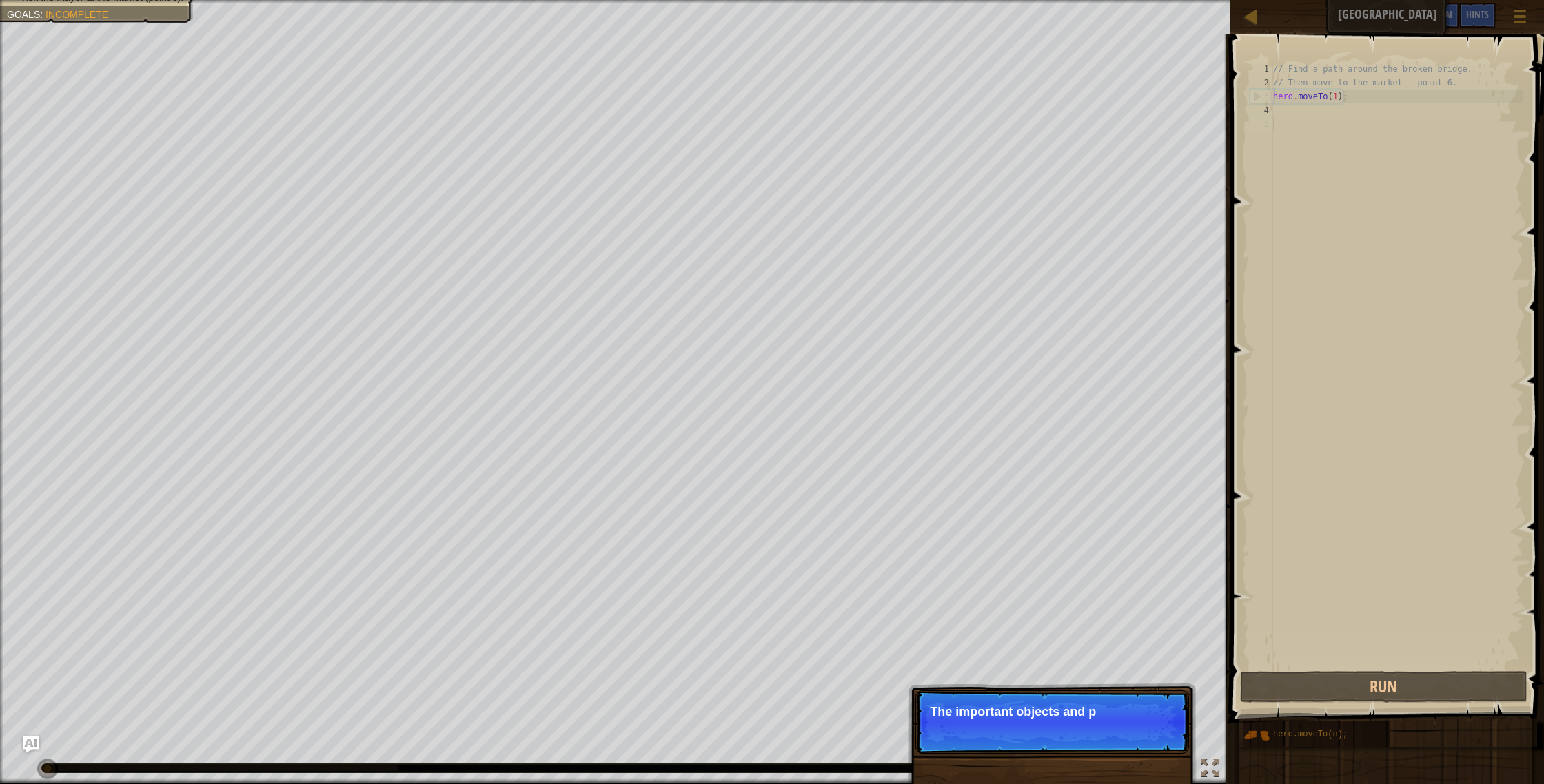
click at [1089, 754] on div "Skip (esc) Continue The important objects and p" at bounding box center [1053, 792] width 288 height 204
click at [1089, 752] on p "Skip (esc) Continue The important objects and p" at bounding box center [1052, 722] width 273 height 63
click at [1090, 751] on p "Skip (esc) Continue The important objects and points" at bounding box center [1052, 722] width 273 height 63
click at [1092, 746] on p "Skip (esc) Continue The important objects and points usually" at bounding box center [1052, 722] width 273 height 63
click at [1092, 746] on p "Skip (esc) Continue The important objects and points usually have s" at bounding box center [1052, 729] width 273 height 77
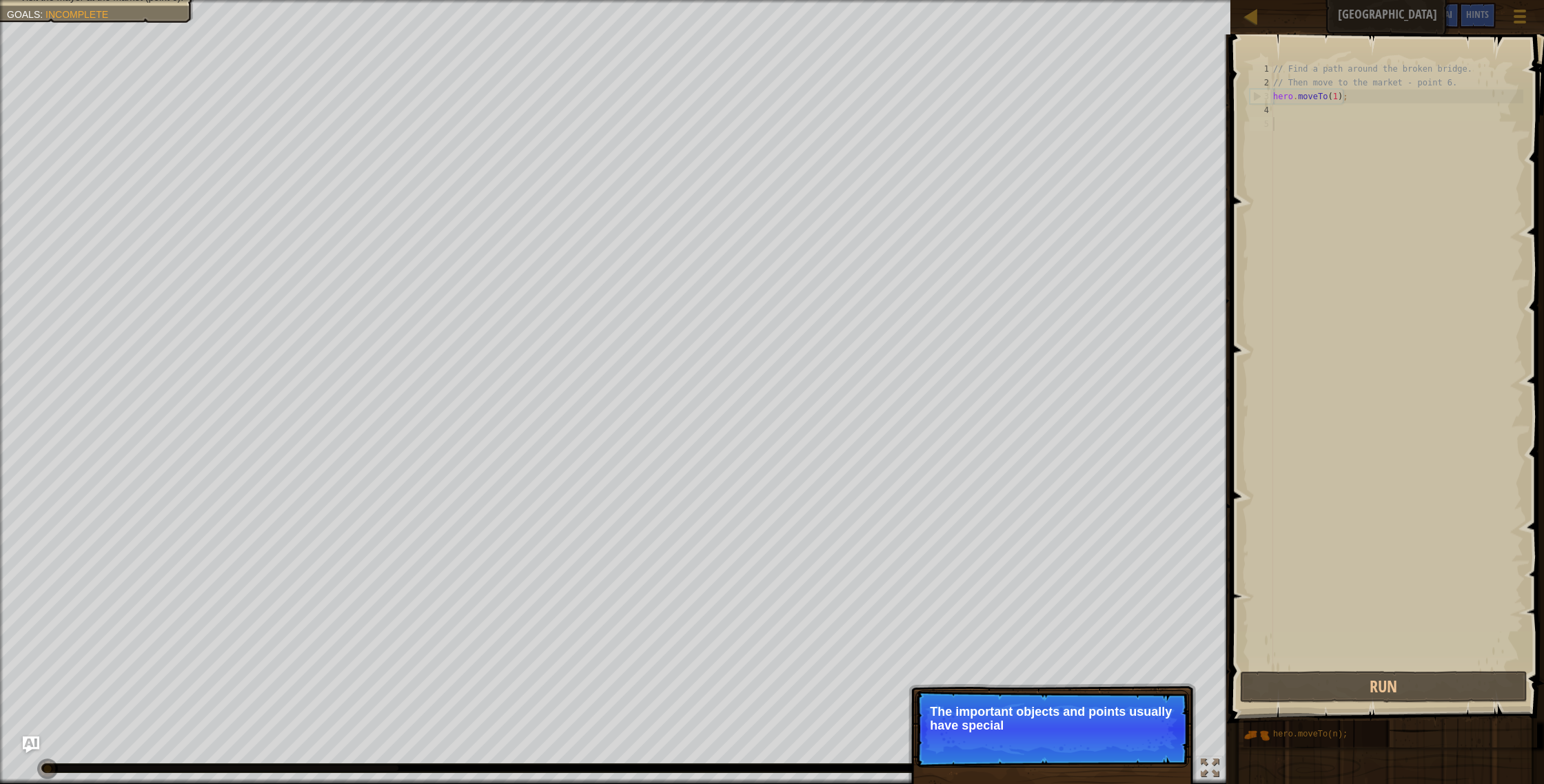
click at [1092, 746] on p "Skip (esc) Continue The important objects and points usually have special" at bounding box center [1052, 729] width 273 height 77
click at [1092, 746] on p "Skip (esc) Continue The important objects and points usually have special marks…" at bounding box center [1052, 729] width 273 height 77
click at [1104, 744] on span "Skip (esc)" at bounding box center [1092, 744] width 43 height 11
click at [1105, 742] on p "Skip (esc) Continue For more info" at bounding box center [1052, 722] width 273 height 63
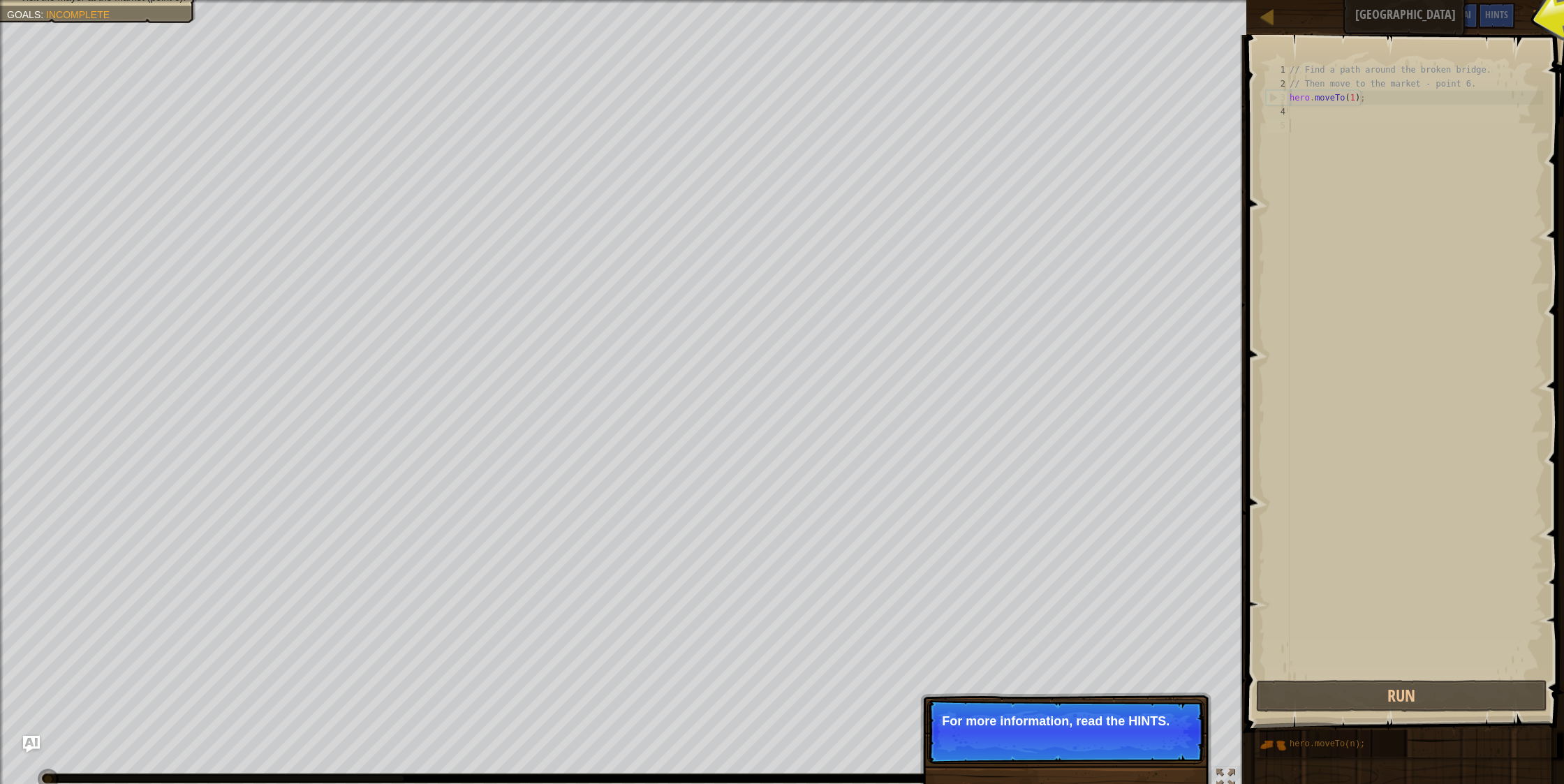
click at [1119, 752] on p "Skip (esc) Continue For more information, read the HINTS." at bounding box center [1065, 731] width 277 height 64
click at [1122, 745] on span "Skip (esc)" at bounding box center [1106, 740] width 43 height 11
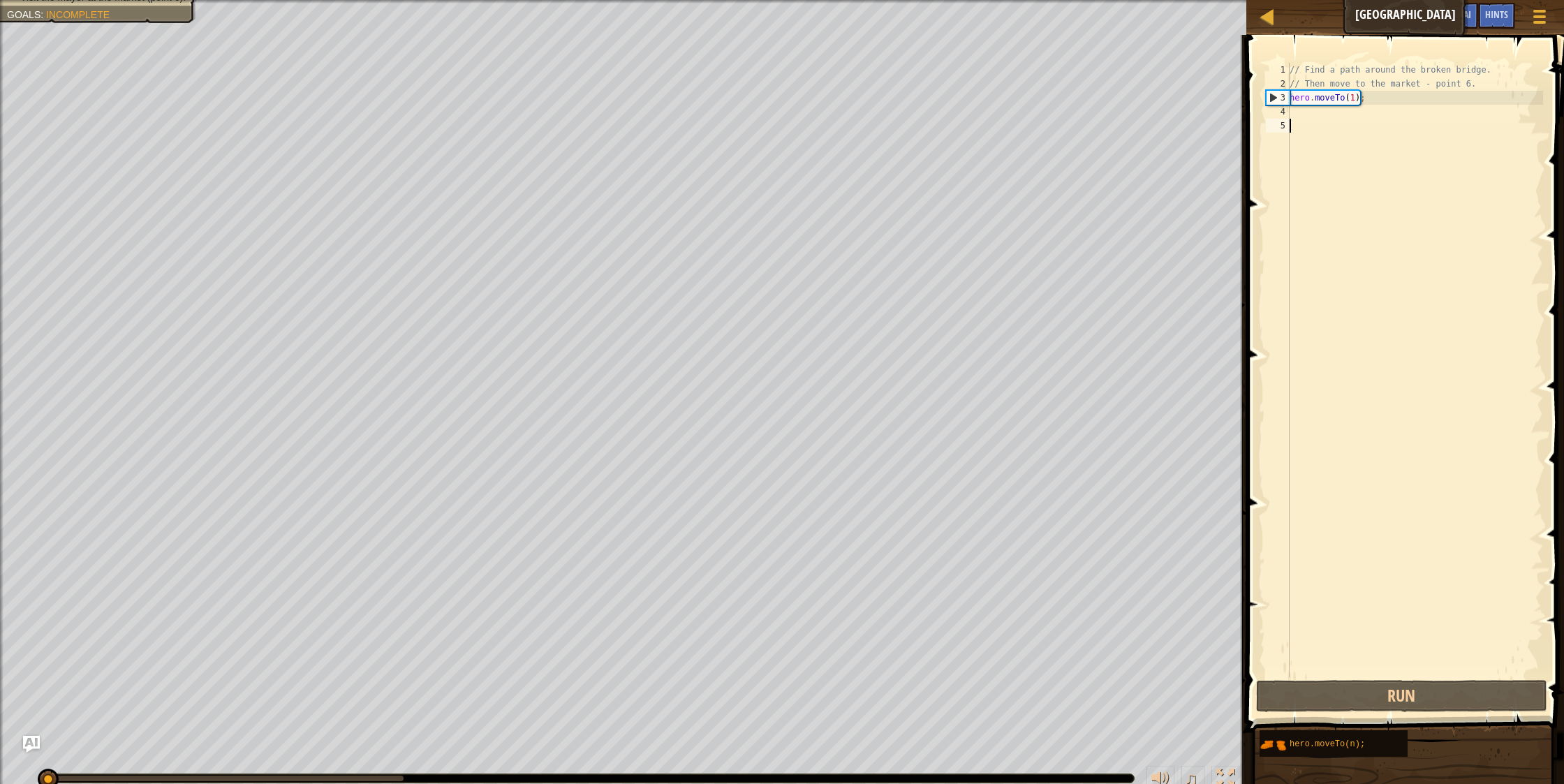
click at [1331, 103] on div "// Find a path around the broken bridge. // Then move to the market - point 6. …" at bounding box center [1415, 384] width 257 height 643
type textarea "hero.moveTo(1);"
click at [1328, 112] on div "// Find a path around the broken bridge. // Then move to the market - point 6. …" at bounding box center [1415, 384] width 257 height 643
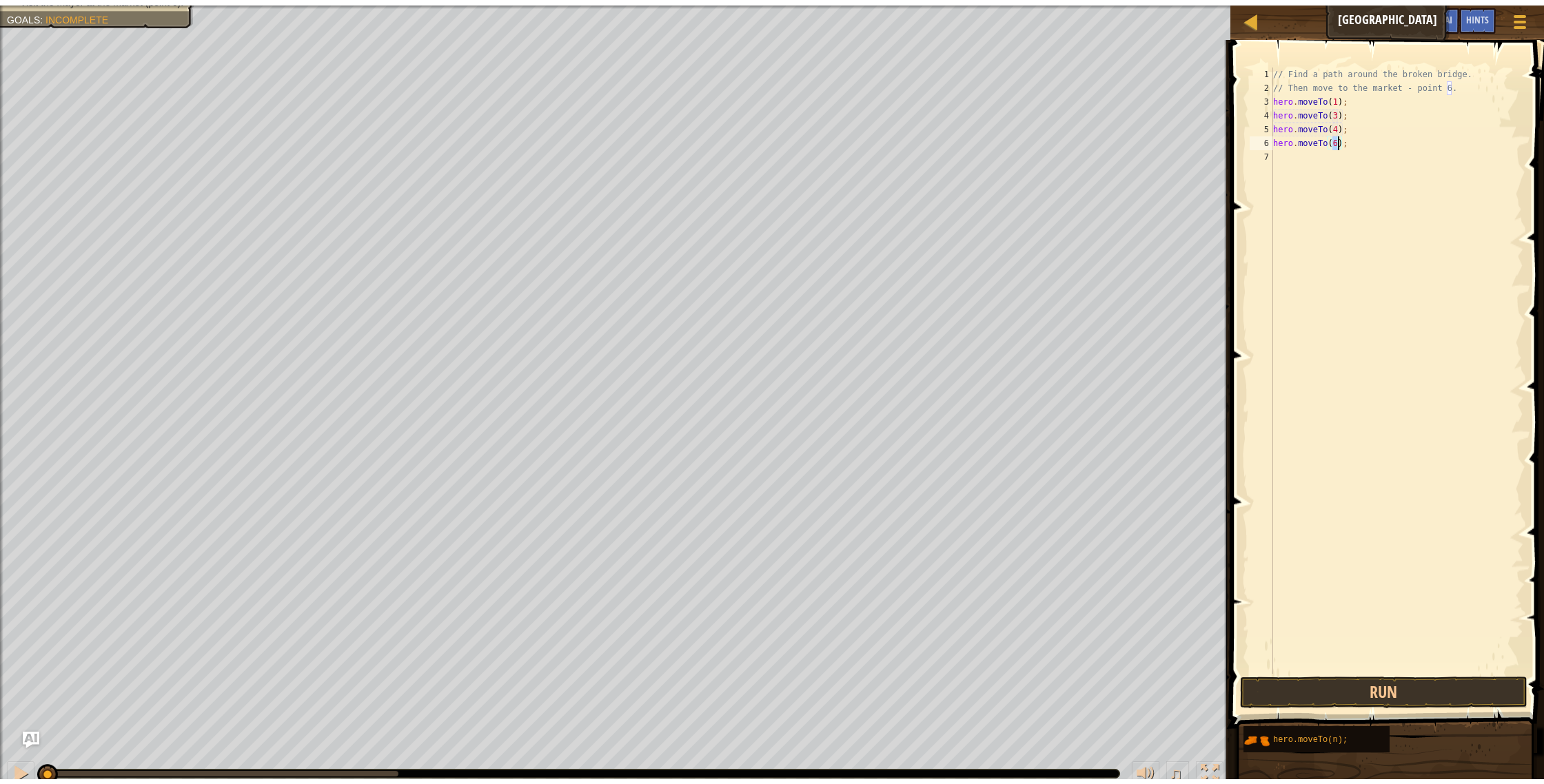
scroll to position [6, 6]
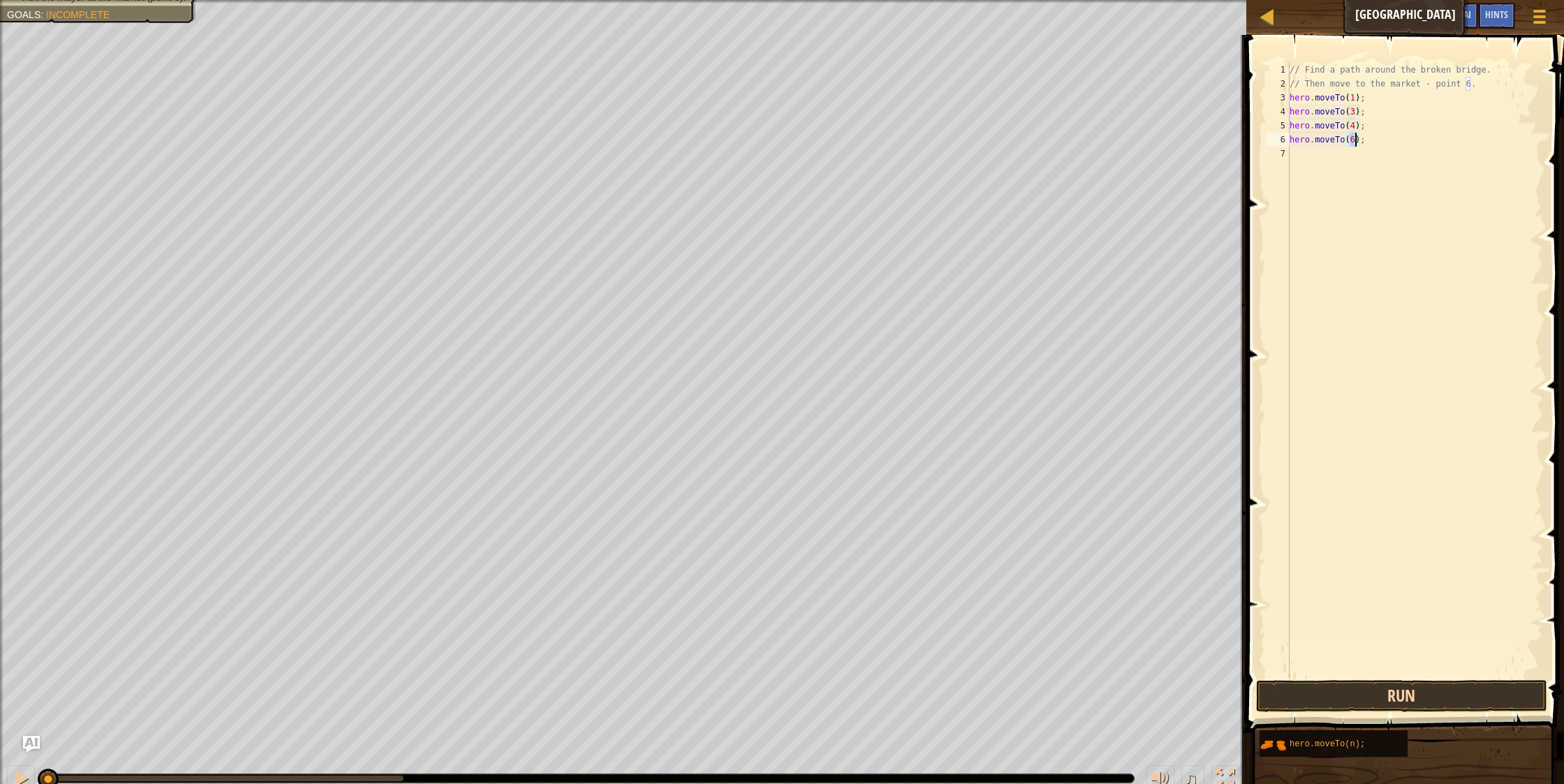
type textarea "hero.moveTo(6);"
click at [1384, 703] on button "Run" at bounding box center [1402, 696] width 291 height 32
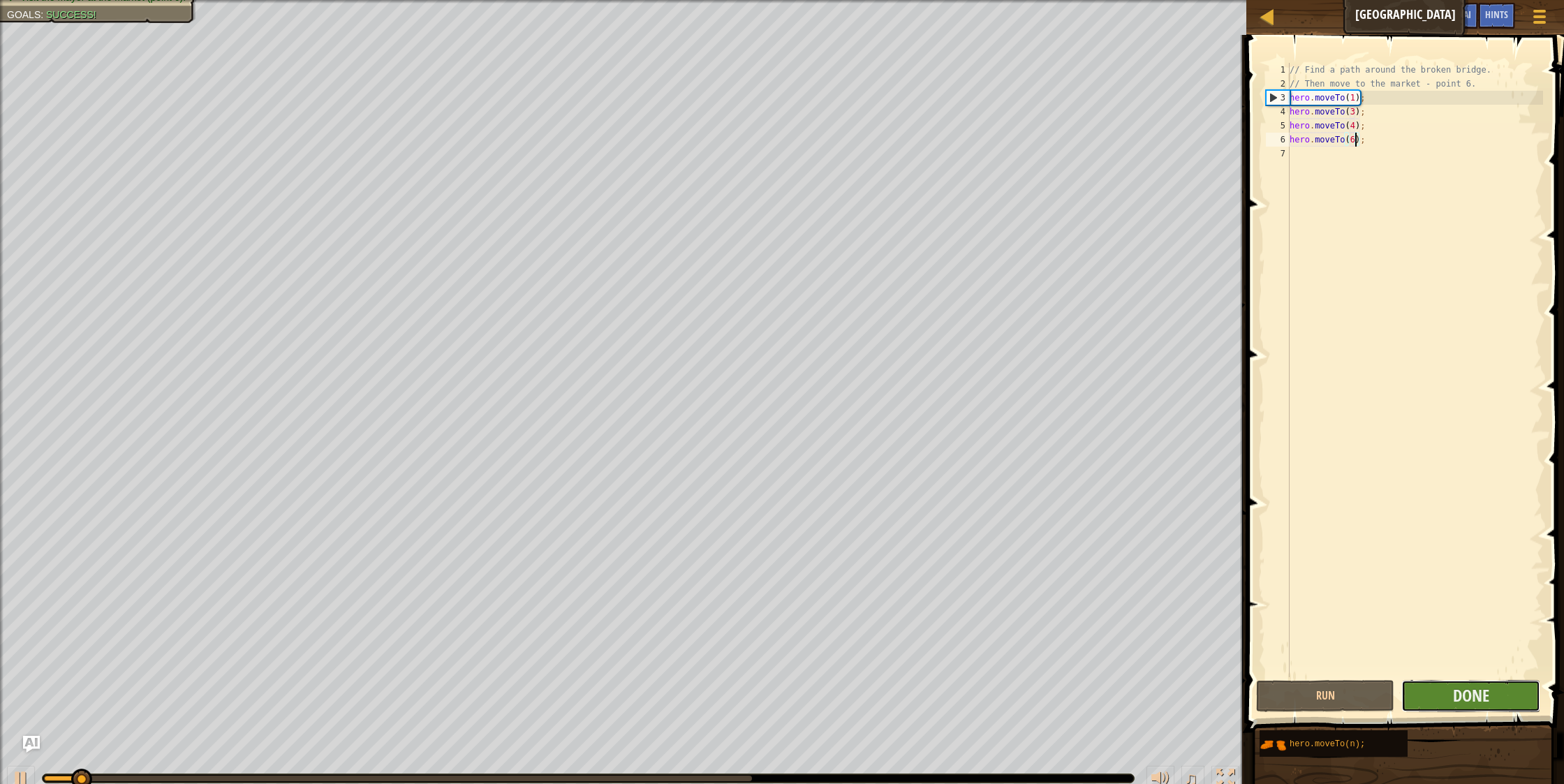
click at [1428, 701] on button "Done" at bounding box center [1470, 696] width 139 height 32
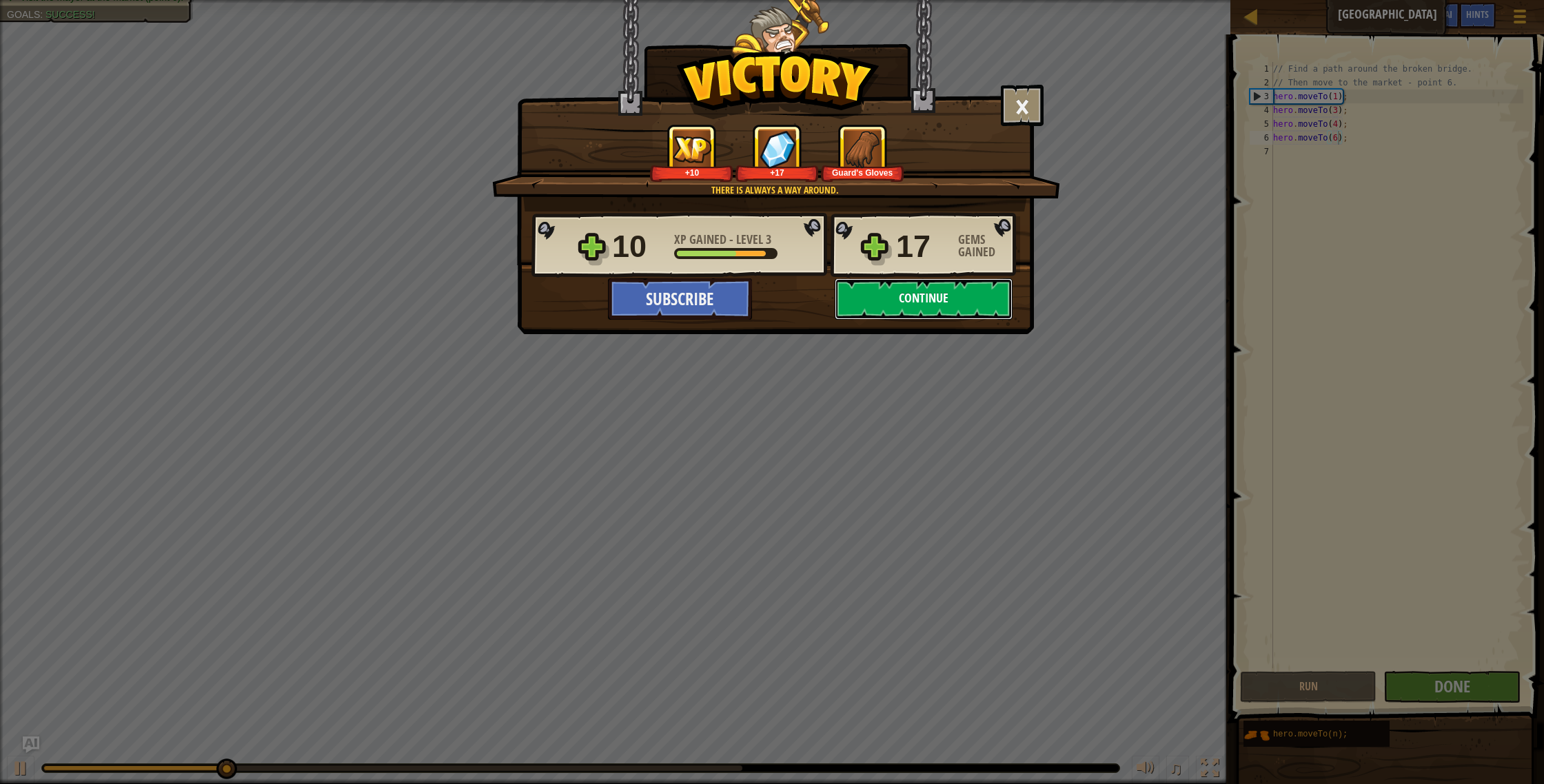
click at [921, 310] on button "Continue" at bounding box center [923, 299] width 178 height 41
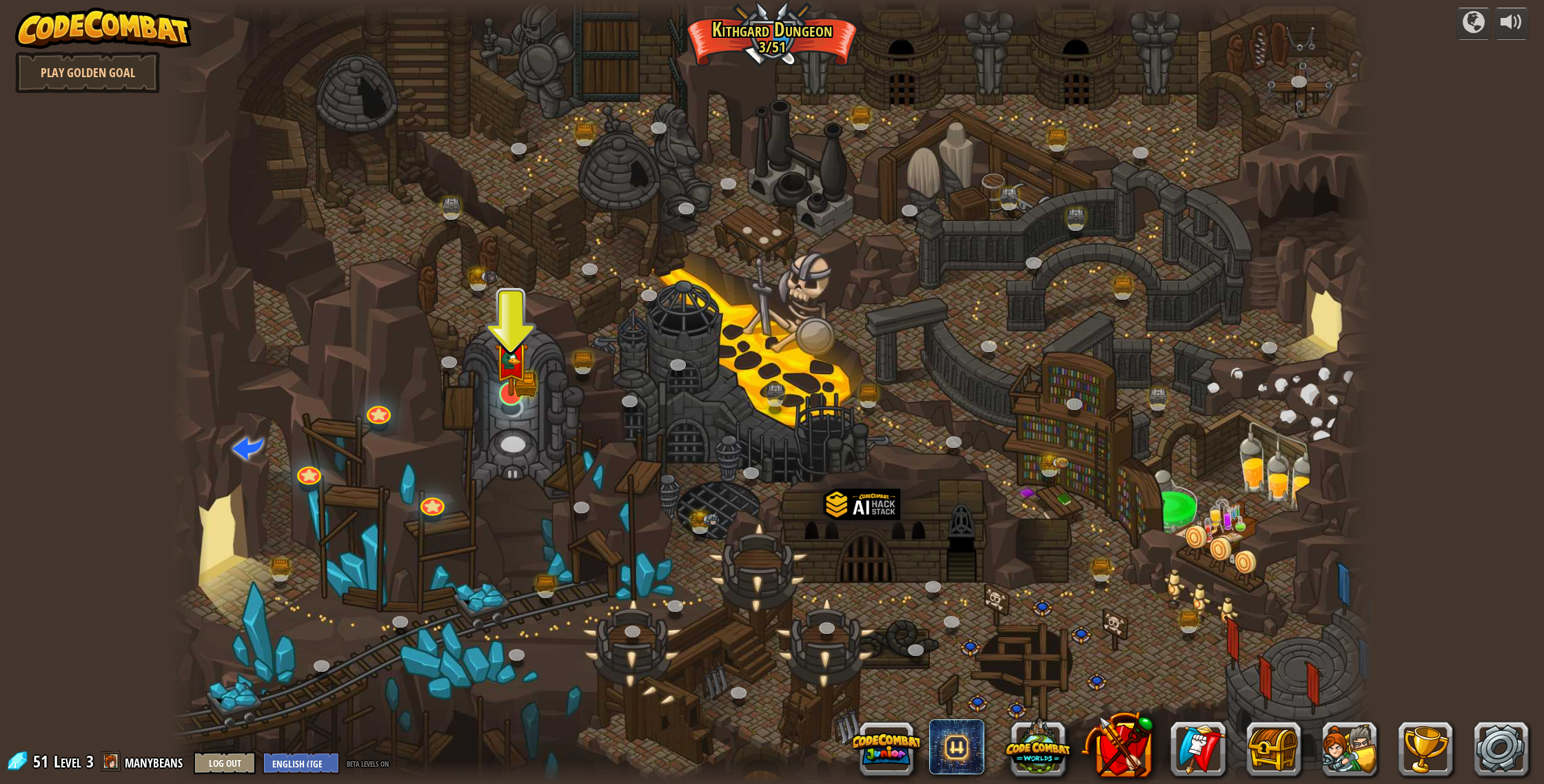
click at [521, 395] on img at bounding box center [511, 359] width 34 height 74
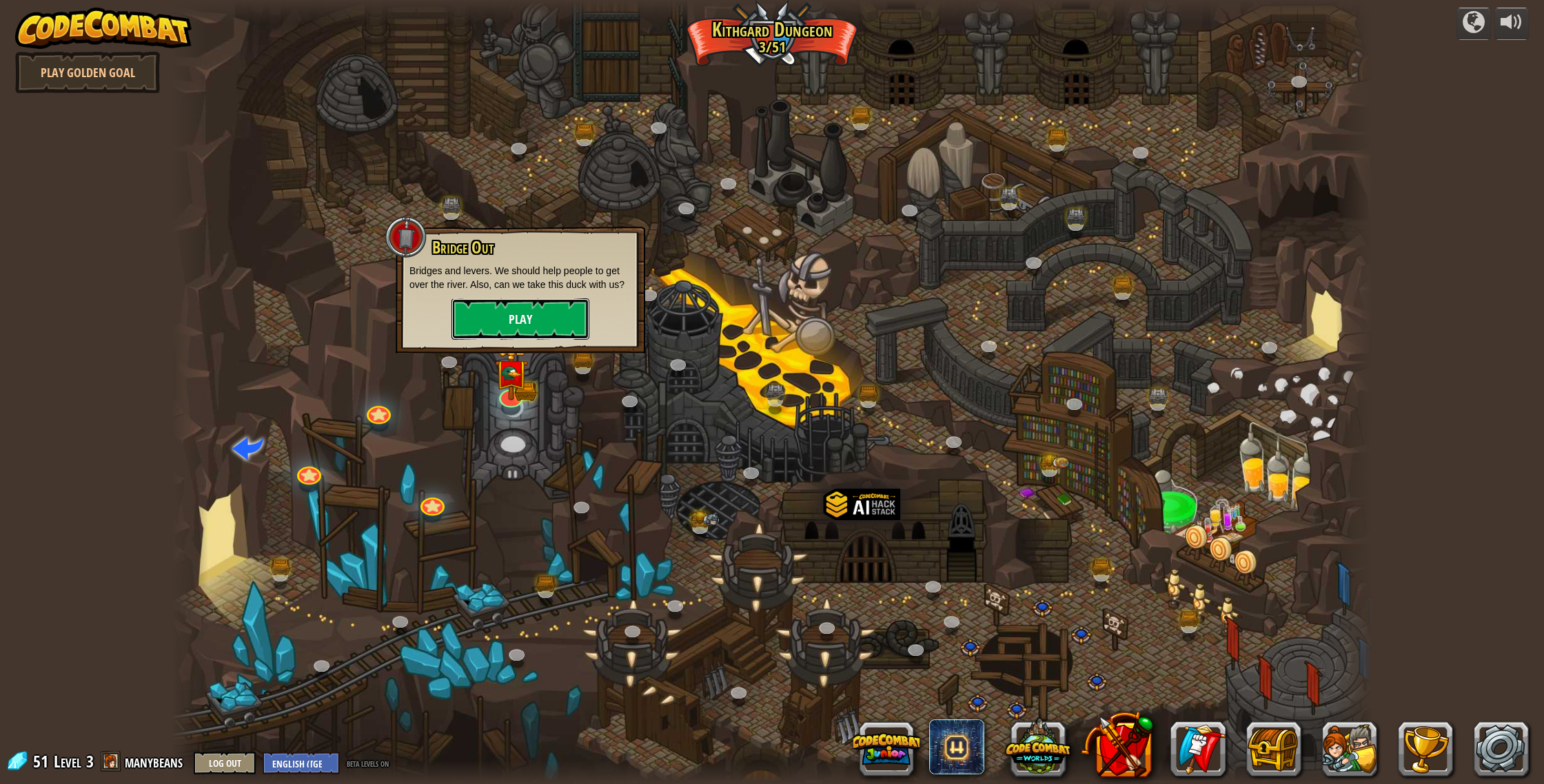
click at [506, 332] on button "Play" at bounding box center [521, 319] width 138 height 41
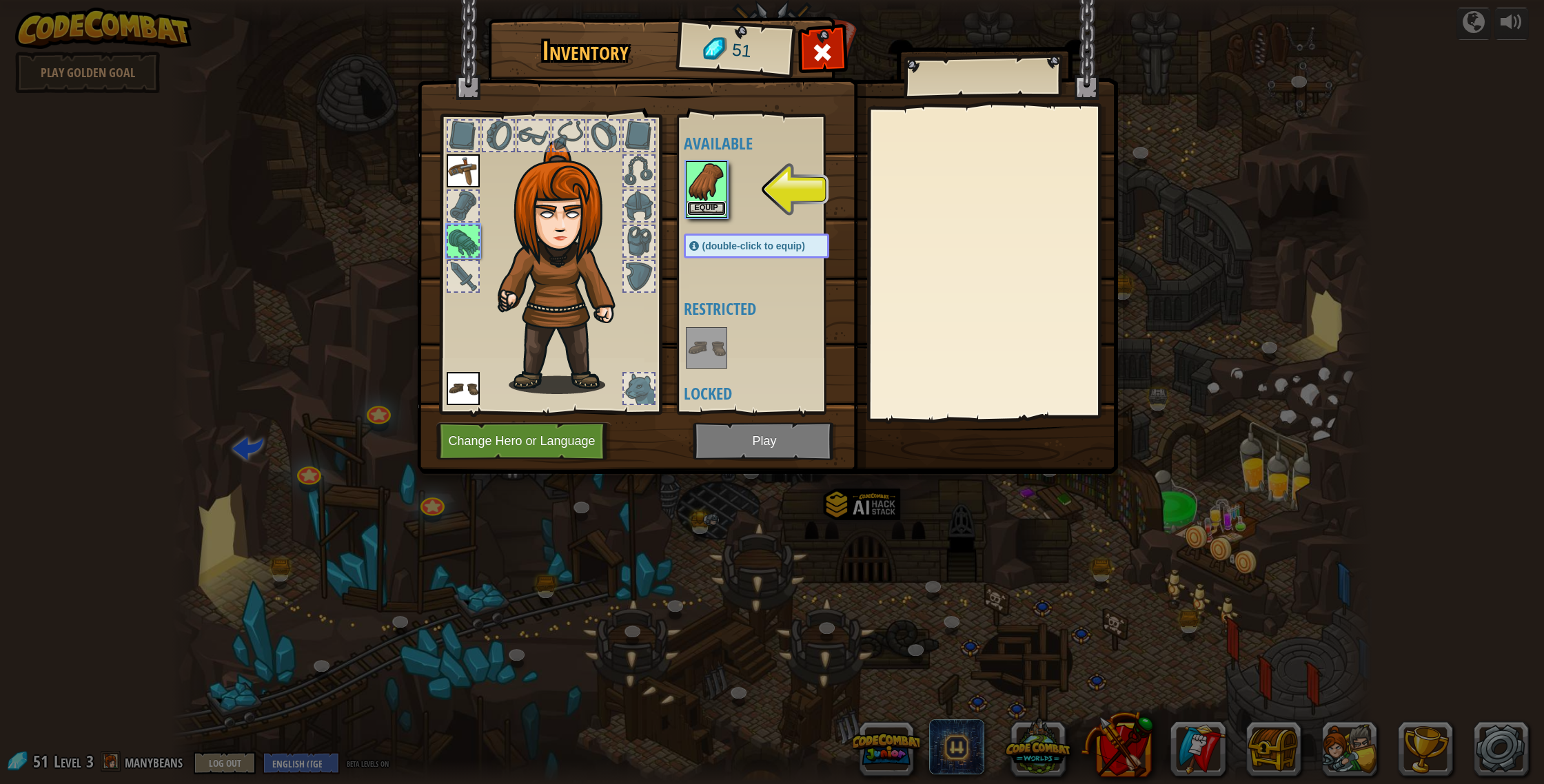
click at [712, 211] on button "Equip" at bounding box center [707, 208] width 39 height 14
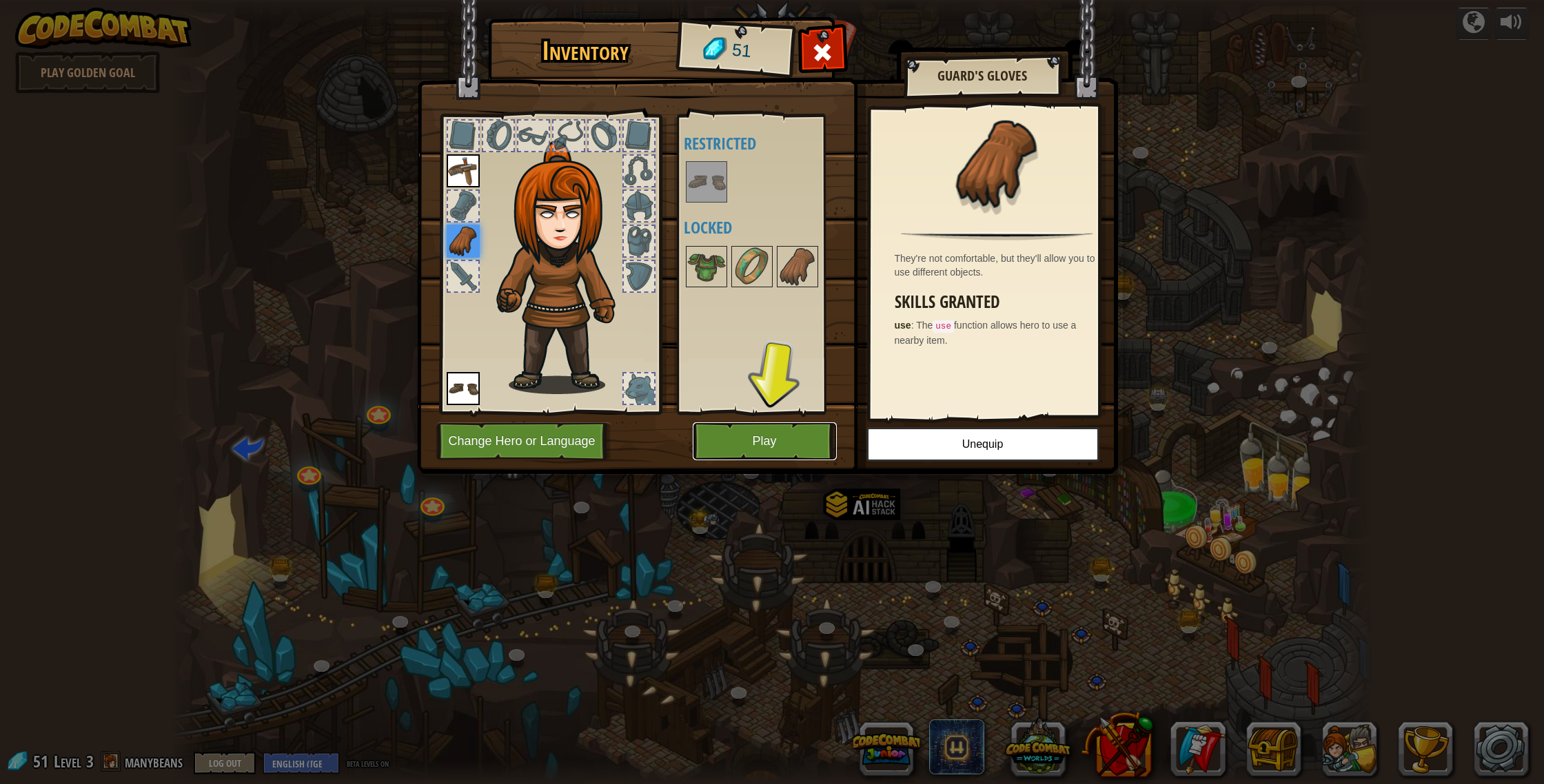
click at [745, 428] on button "Play" at bounding box center [764, 441] width 144 height 38
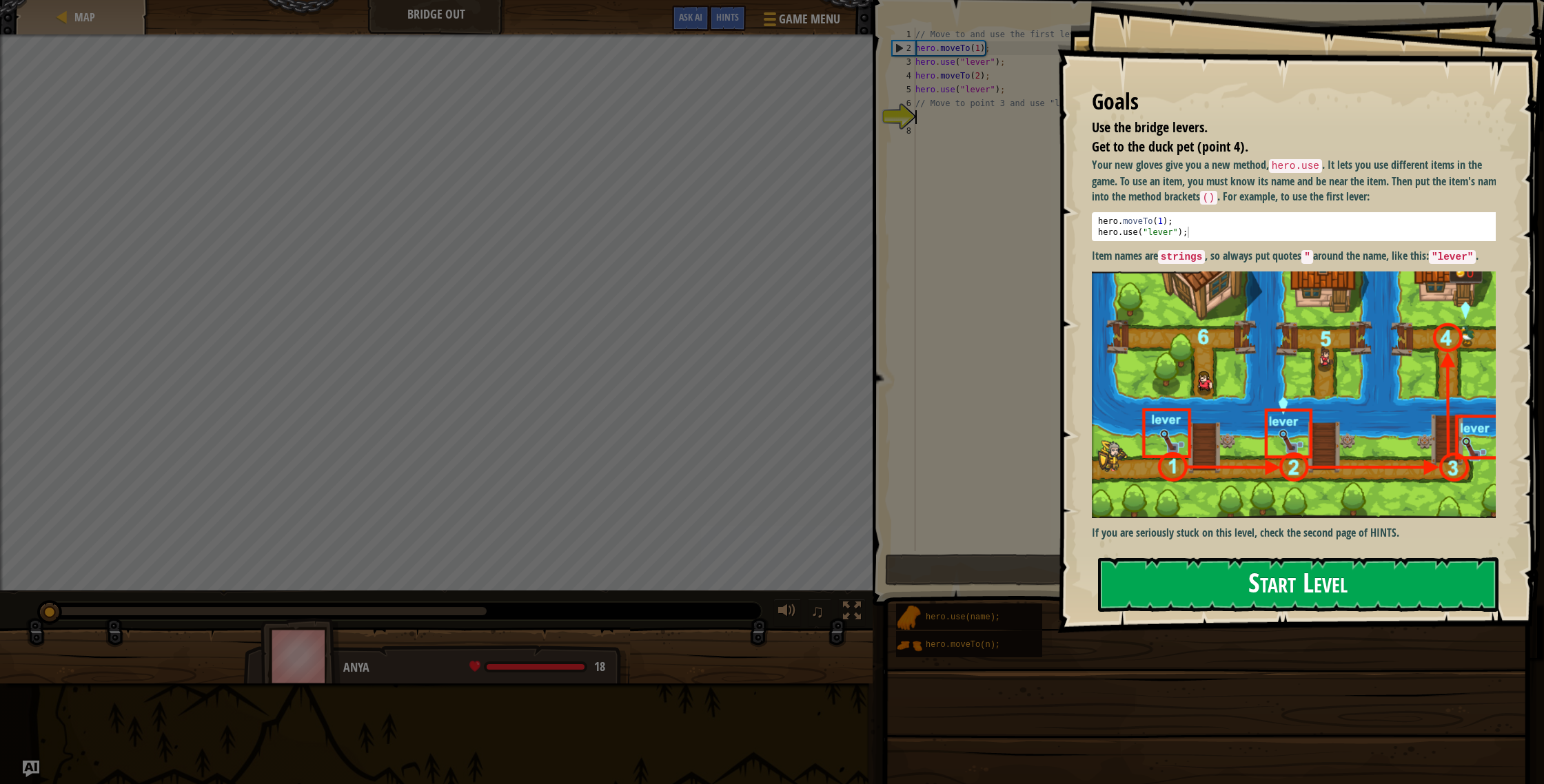
click at [1286, 582] on button "Start Level" at bounding box center [1298, 585] width 401 height 55
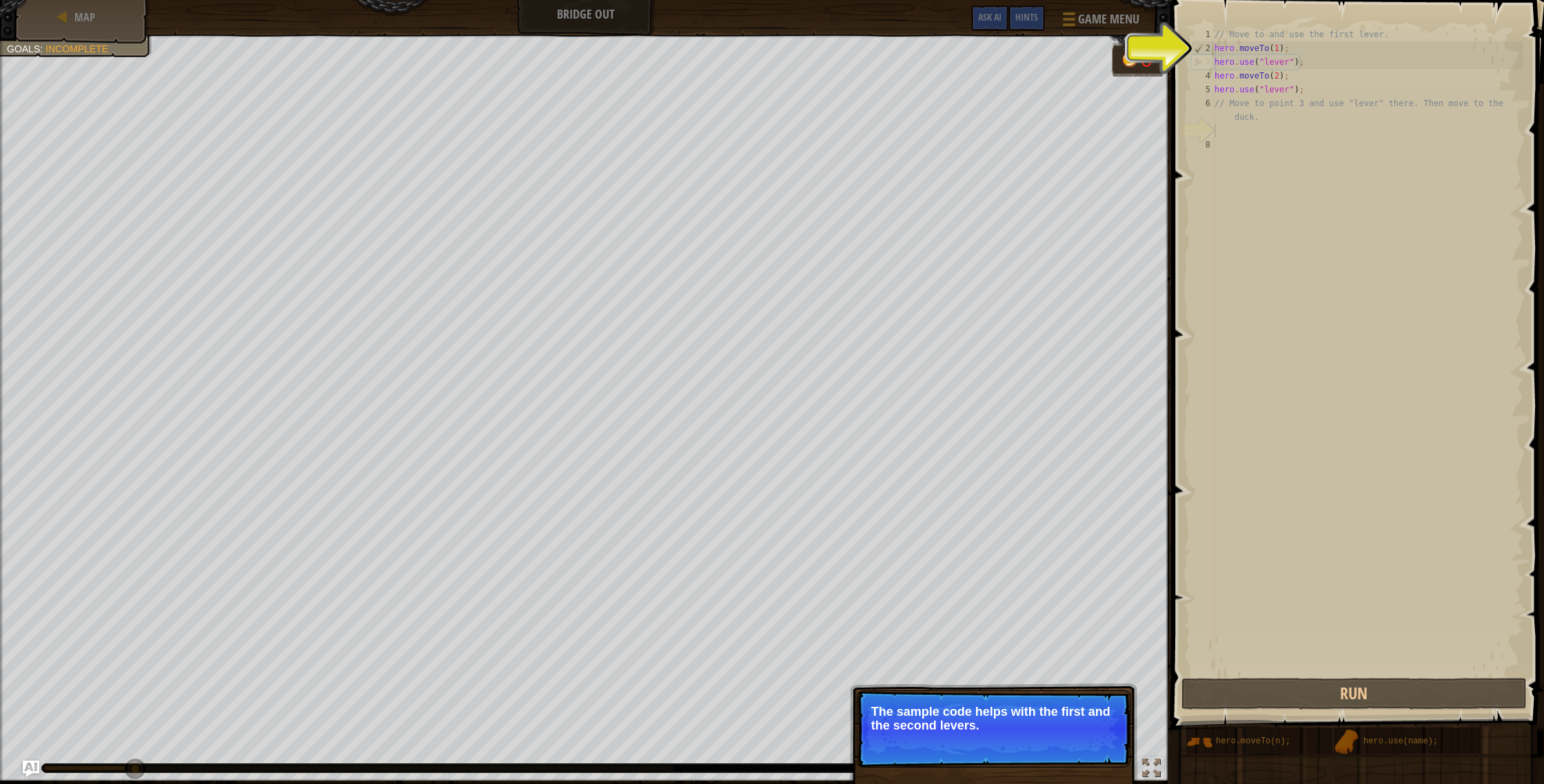
click at [1068, 722] on p "The sample code helps with the first and the second levers." at bounding box center [994, 718] width 245 height 28
click at [1082, 707] on p "The sample code helps with the first and the second levers." at bounding box center [994, 718] width 245 height 28
click at [1048, 750] on span "Skip (esc)" at bounding box center [1033, 744] width 43 height 11
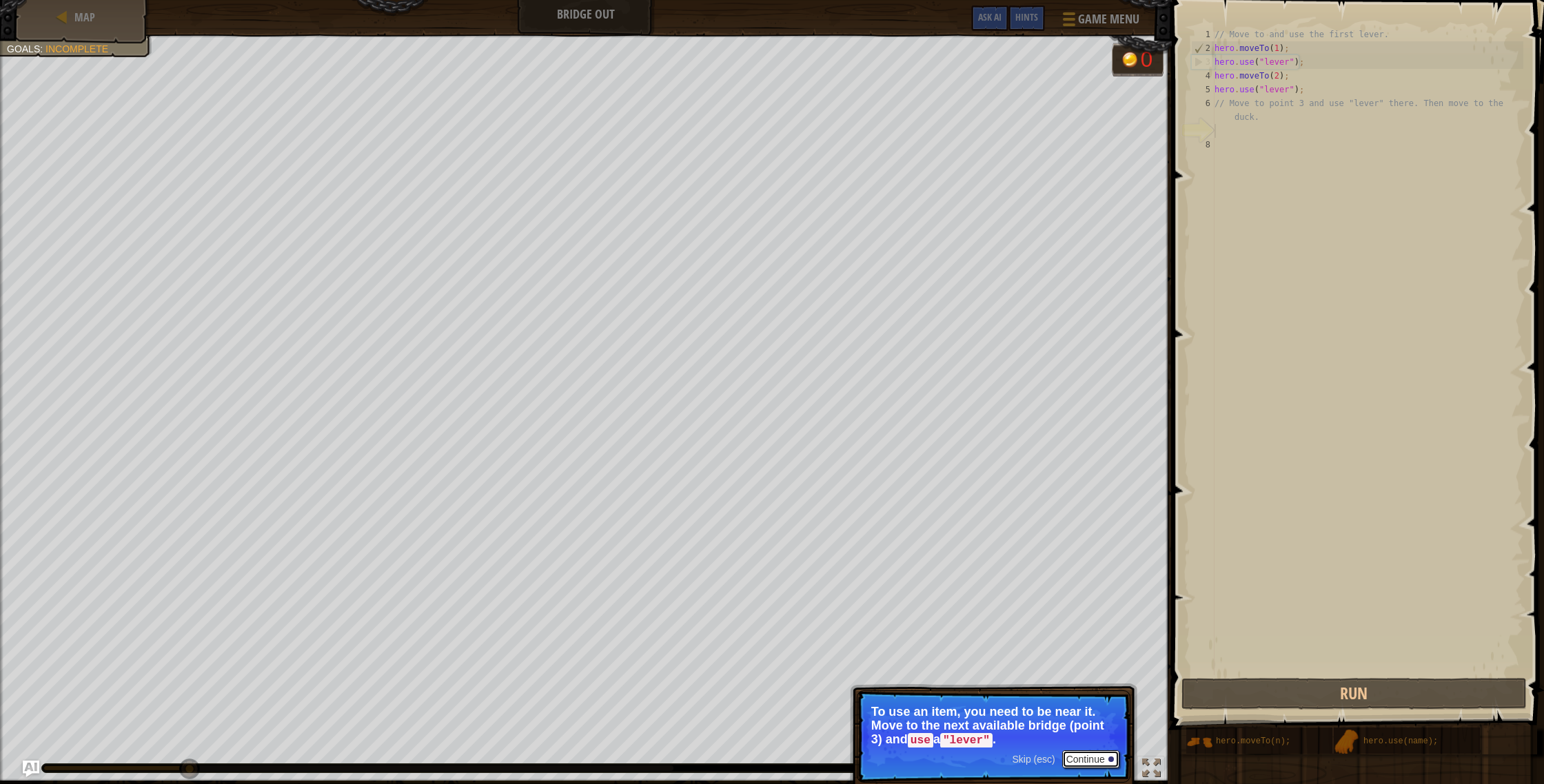
click at [1083, 756] on button "Continue" at bounding box center [1091, 759] width 57 height 18
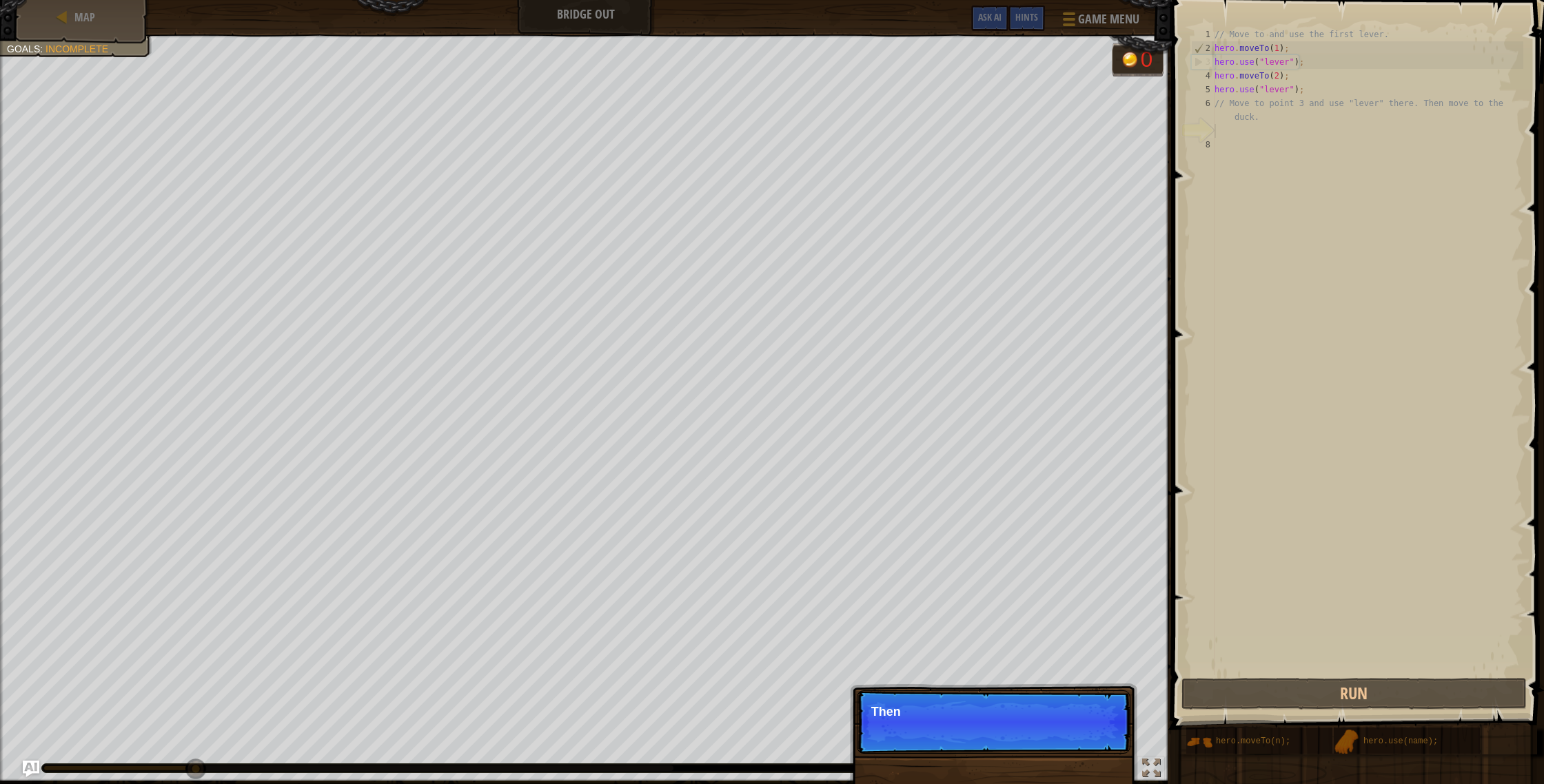
click at [1083, 756] on div "Skip (esc) Continue Then" at bounding box center [994, 792] width 288 height 204
click at [1083, 756] on div "Skip (esc) Continue Then move t" at bounding box center [994, 792] width 288 height 204
click at [1083, 754] on div "Skip (esc) Continue Then move to the duck at" at bounding box center [994, 792] width 288 height 204
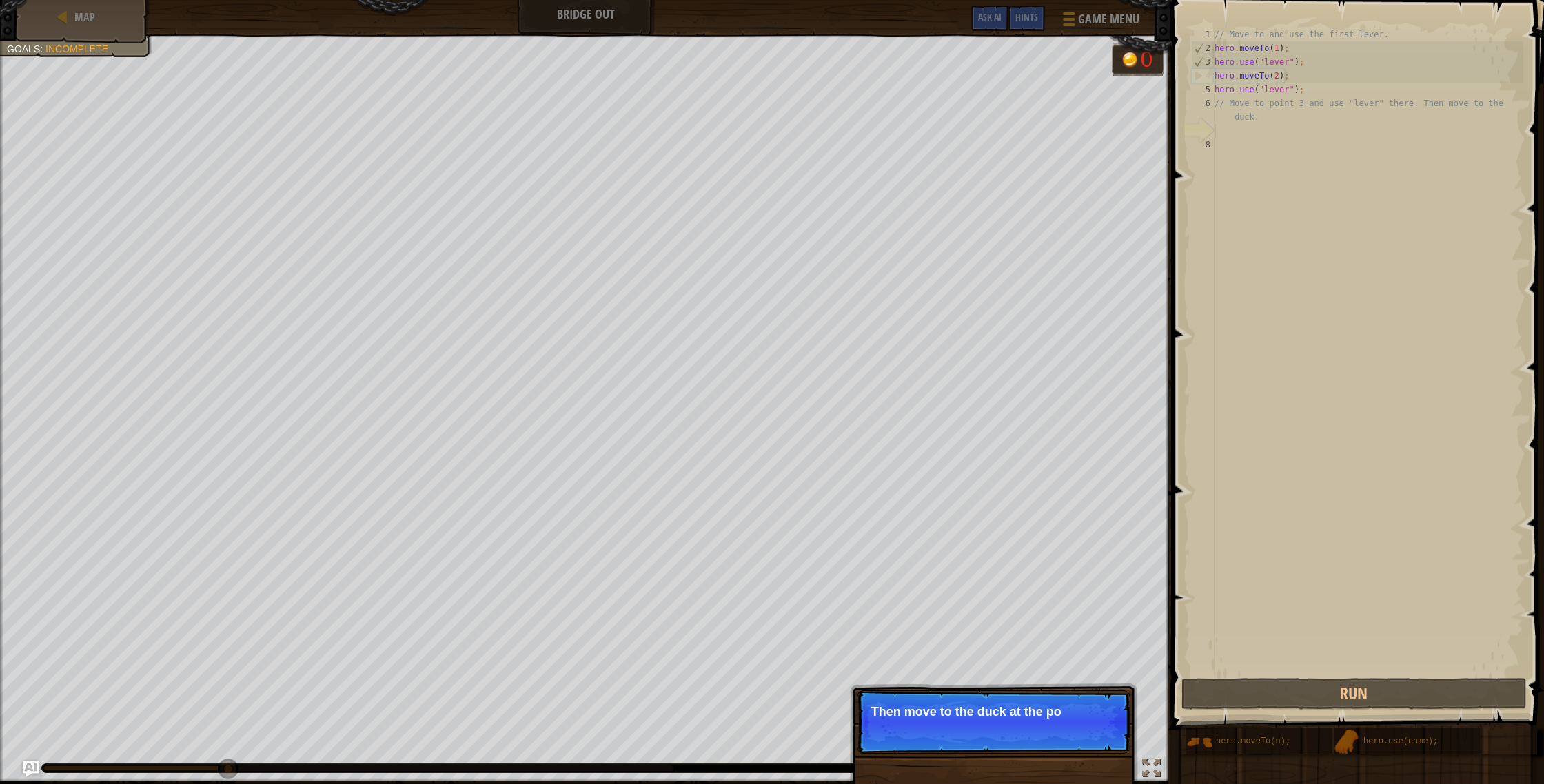
click at [1084, 754] on p "Skip (esc) Continue Then move to the duck at the po" at bounding box center [993, 722] width 273 height 63
click at [1085, 750] on p "Skip (esc) Continue Then move to the duck at the [GEOGRAPHIC_DATA] w" at bounding box center [993, 723] width 273 height 65
click at [1085, 750] on p "Skip (esc) Continue Then move to the duck at the [GEOGRAPHIC_DATA] when the" at bounding box center [993, 729] width 273 height 78
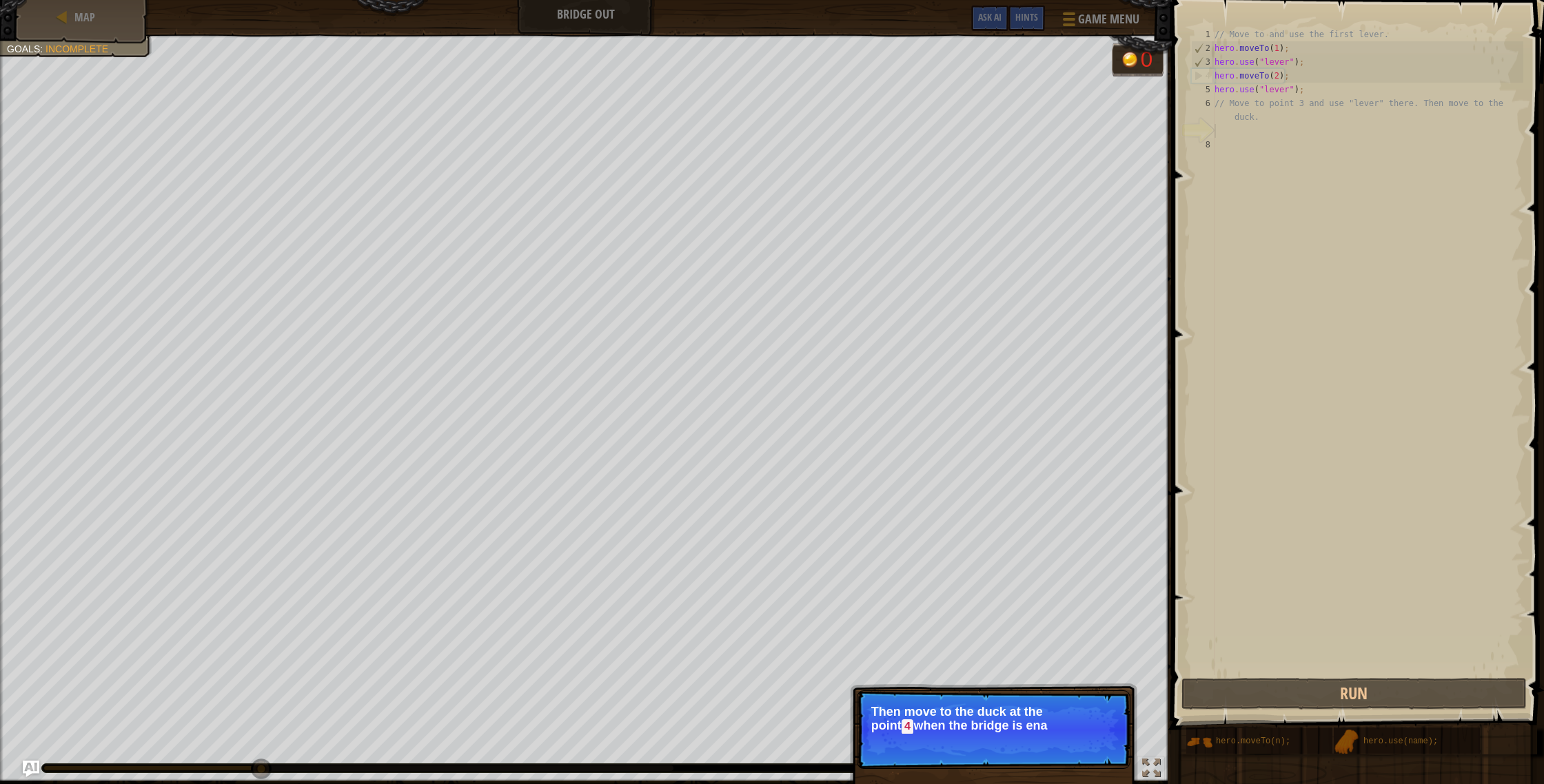
click at [1090, 756] on p "Skip (esc) Continue Then move to the duck at the [GEOGRAPHIC_DATA] when the bri…" at bounding box center [993, 729] width 273 height 78
click at [1090, 761] on p "Skip (esc) Continue Then move to the duck at the point 4 when the bridge is ena…" at bounding box center [993, 729] width 273 height 78
click at [1094, 754] on button "Continue" at bounding box center [1091, 745] width 57 height 18
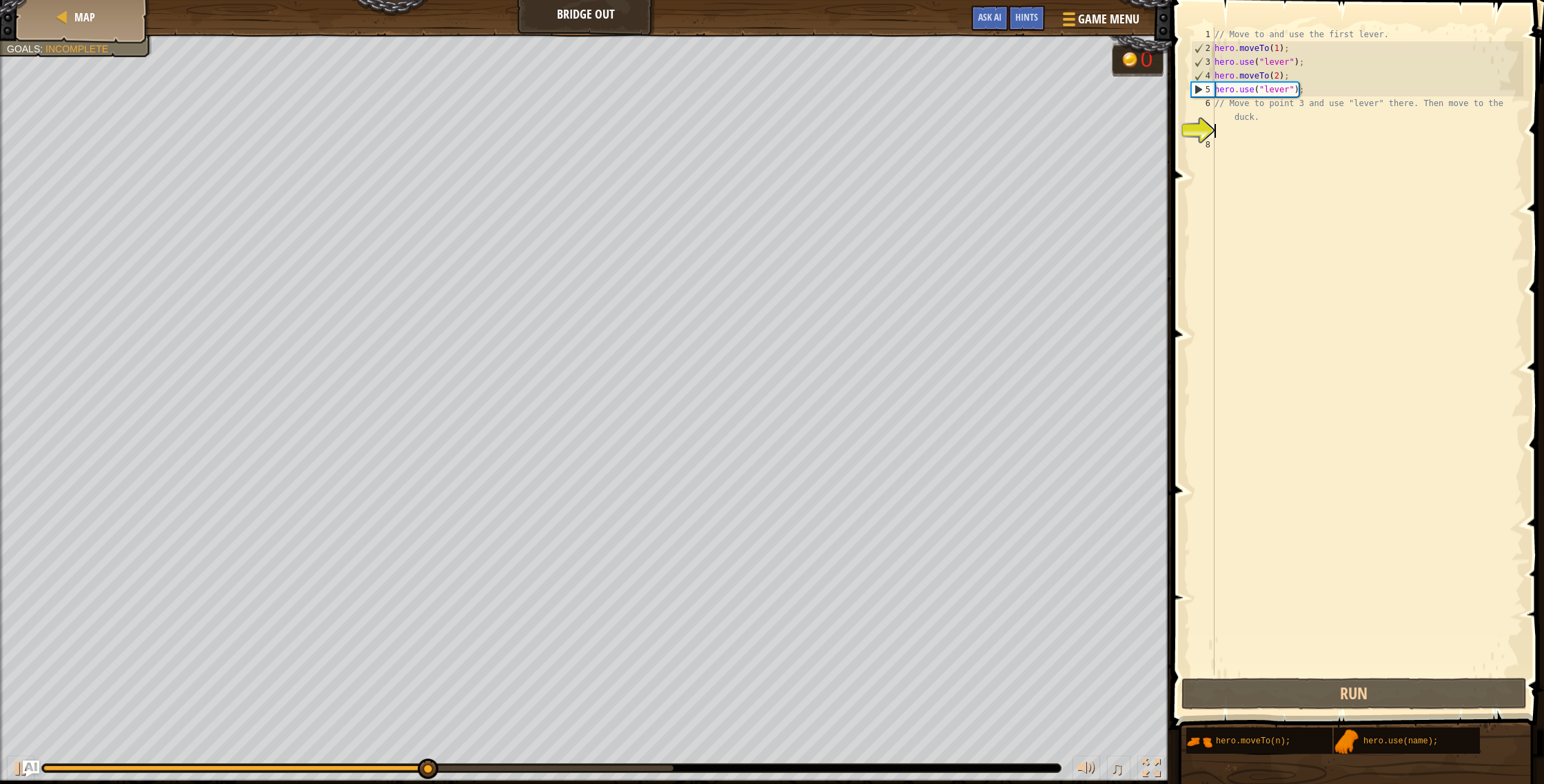
click at [1248, 127] on div "// Move to and use the first lever. hero . moveTo ( 1 ) ; hero . use ( "lever" …" at bounding box center [1367, 365] width 311 height 675
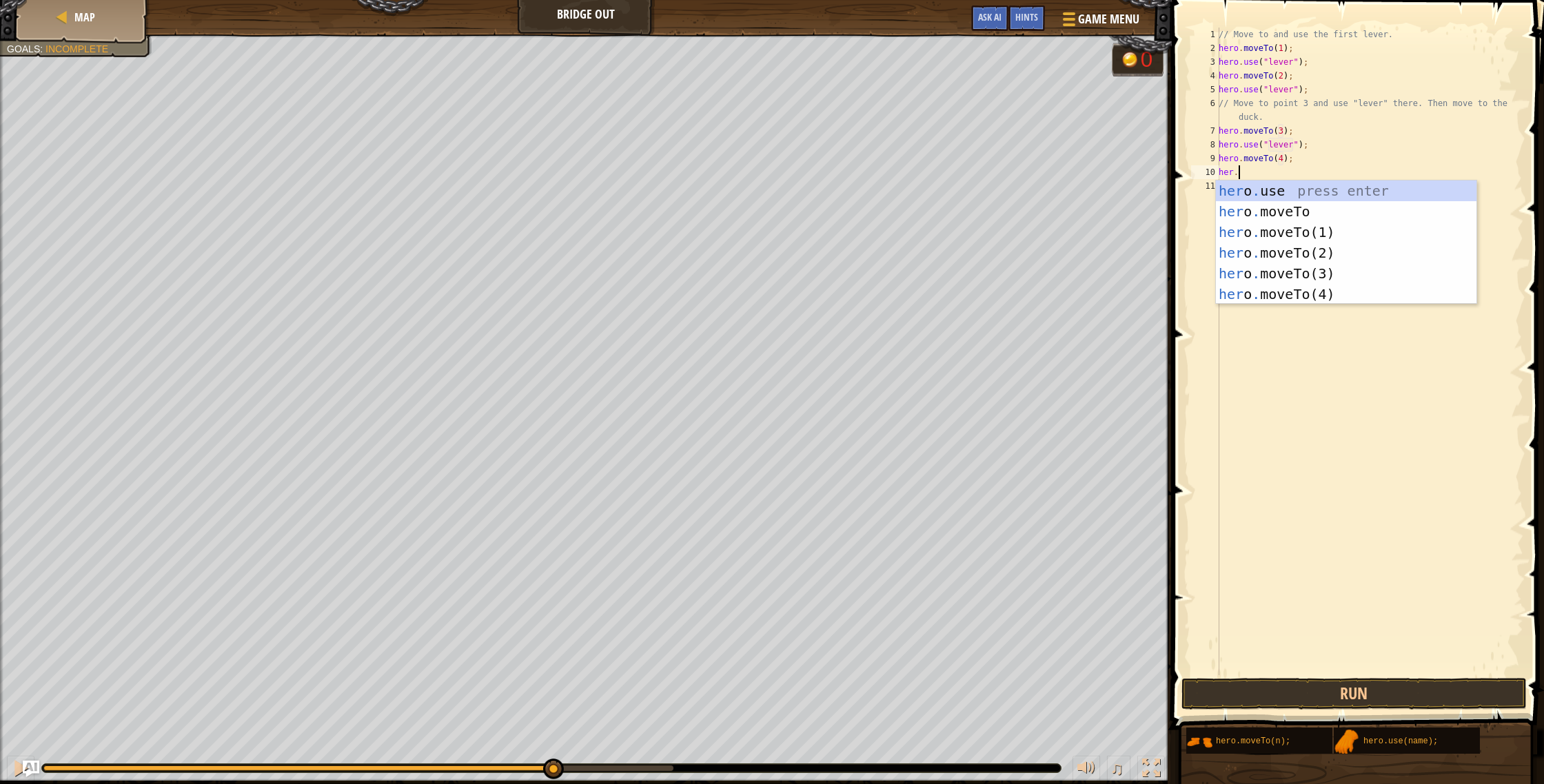
scroll to position [6, 1]
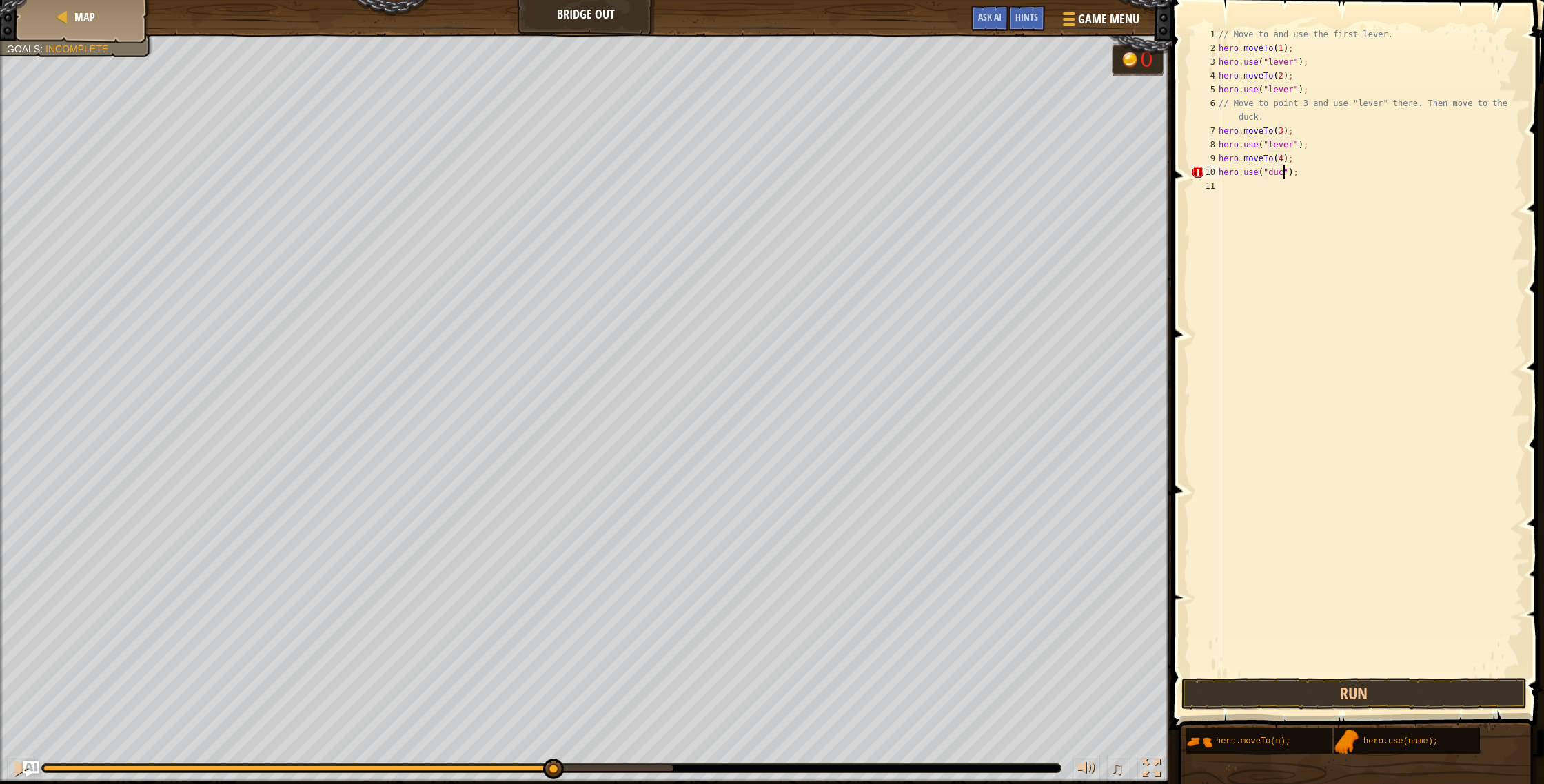
type textarea "hero.use("duck");"
click at [1379, 689] on button "Run" at bounding box center [1354, 694] width 346 height 32
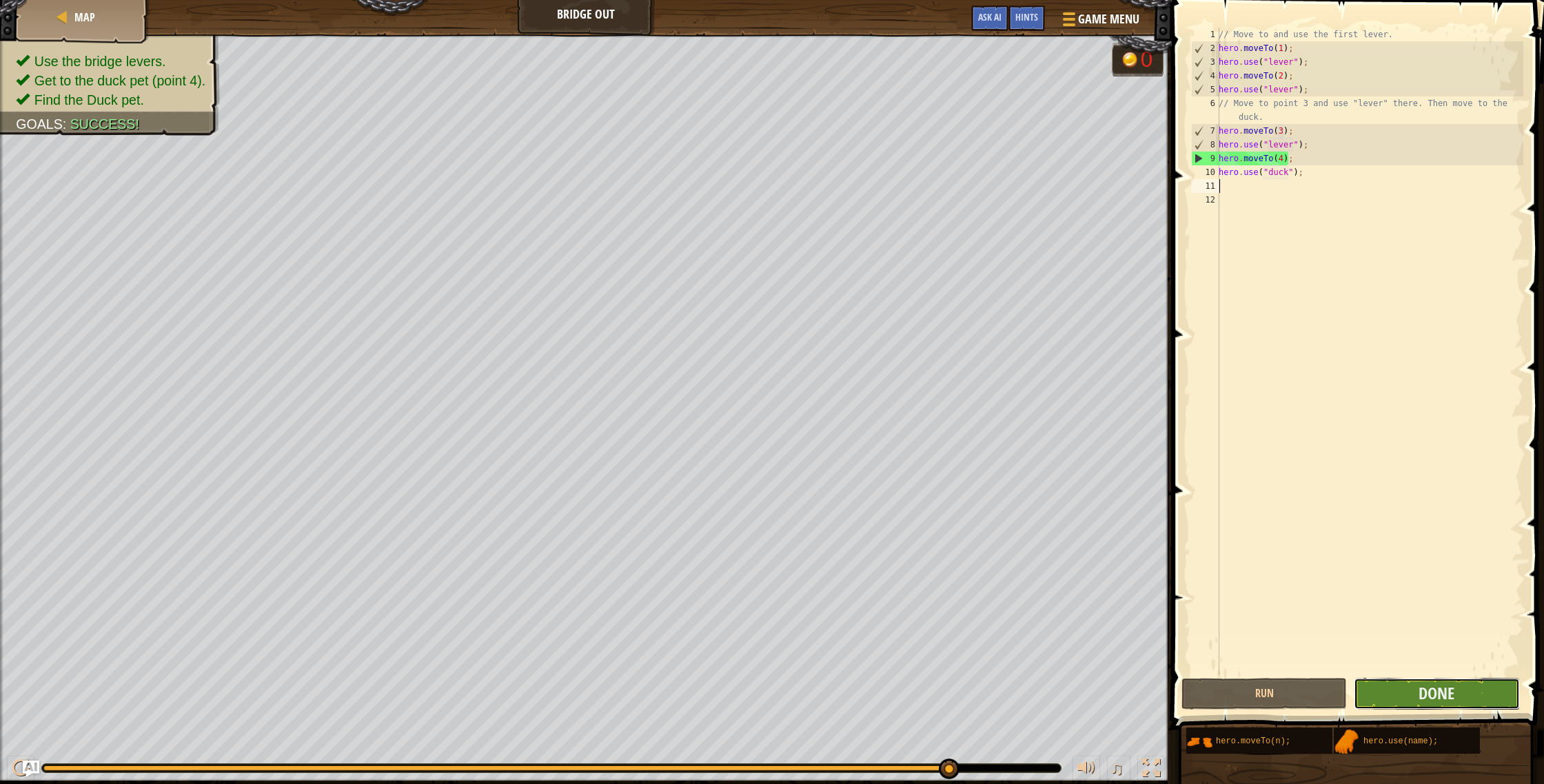
click at [1504, 691] on button "Done" at bounding box center [1436, 694] width 166 height 32
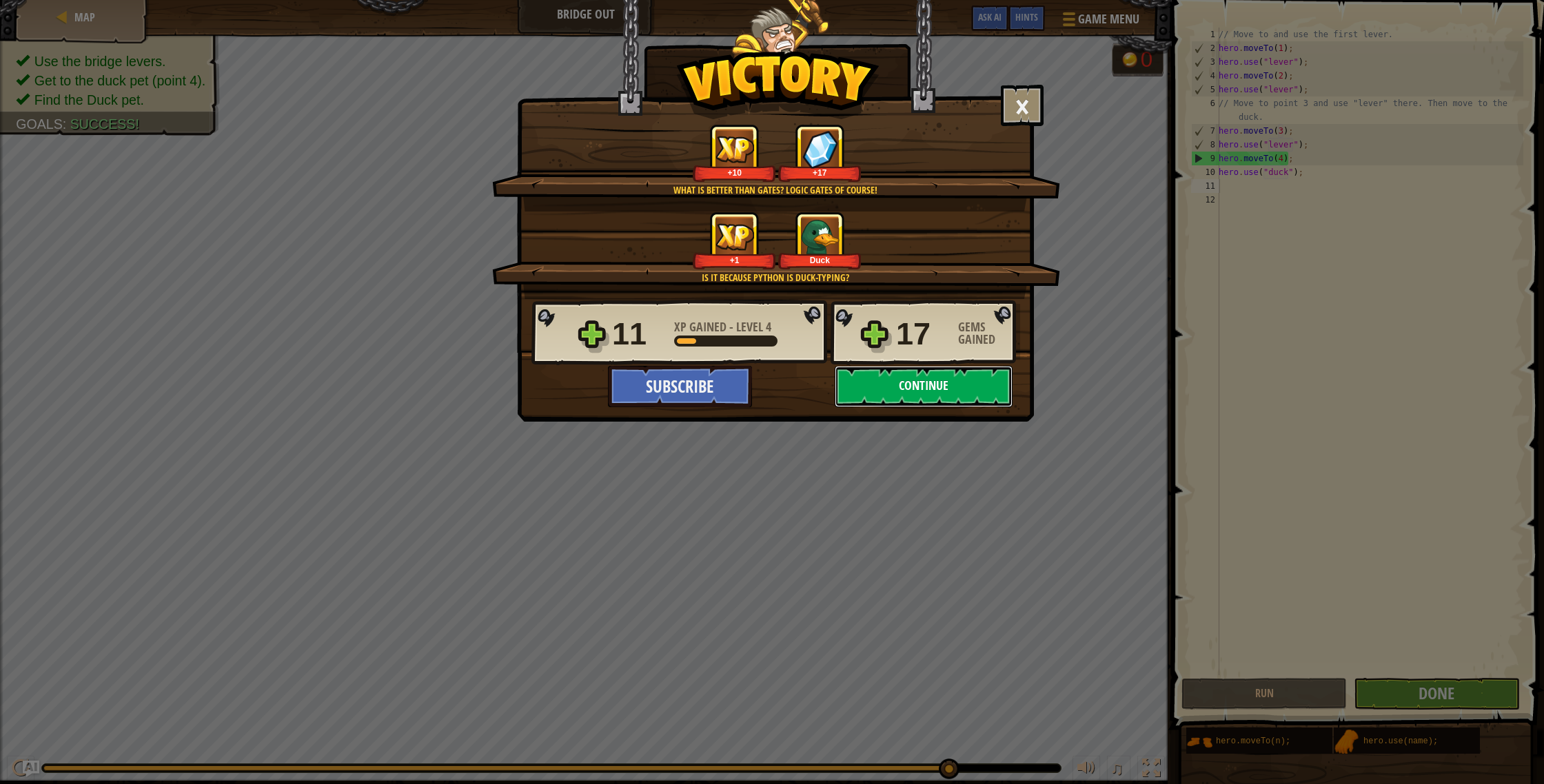
click at [895, 388] on button "Continue" at bounding box center [923, 386] width 178 height 41
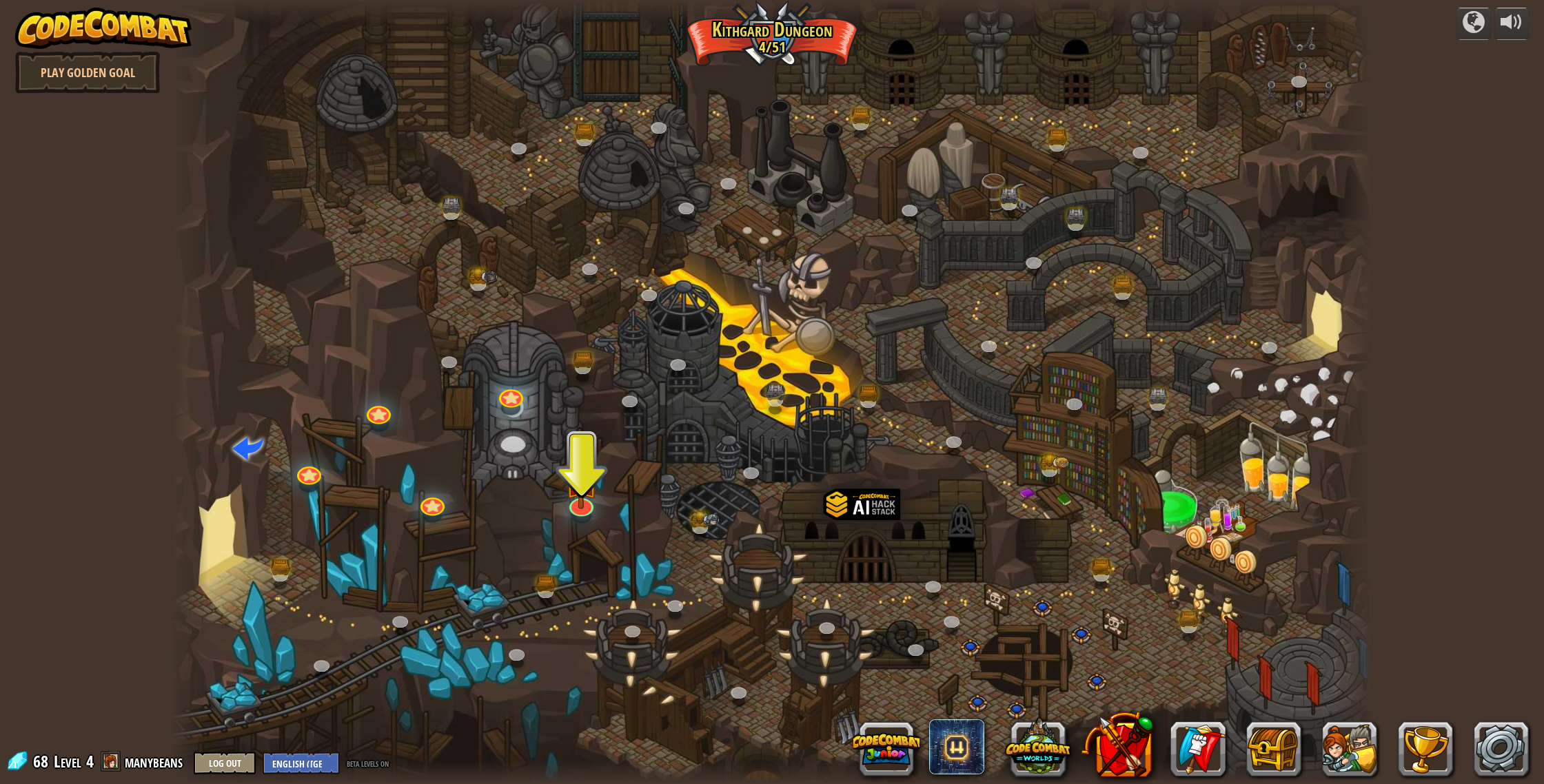
click at [554, 501] on div at bounding box center [772, 392] width 1201 height 784
click at [582, 500] on img at bounding box center [581, 467] width 34 height 77
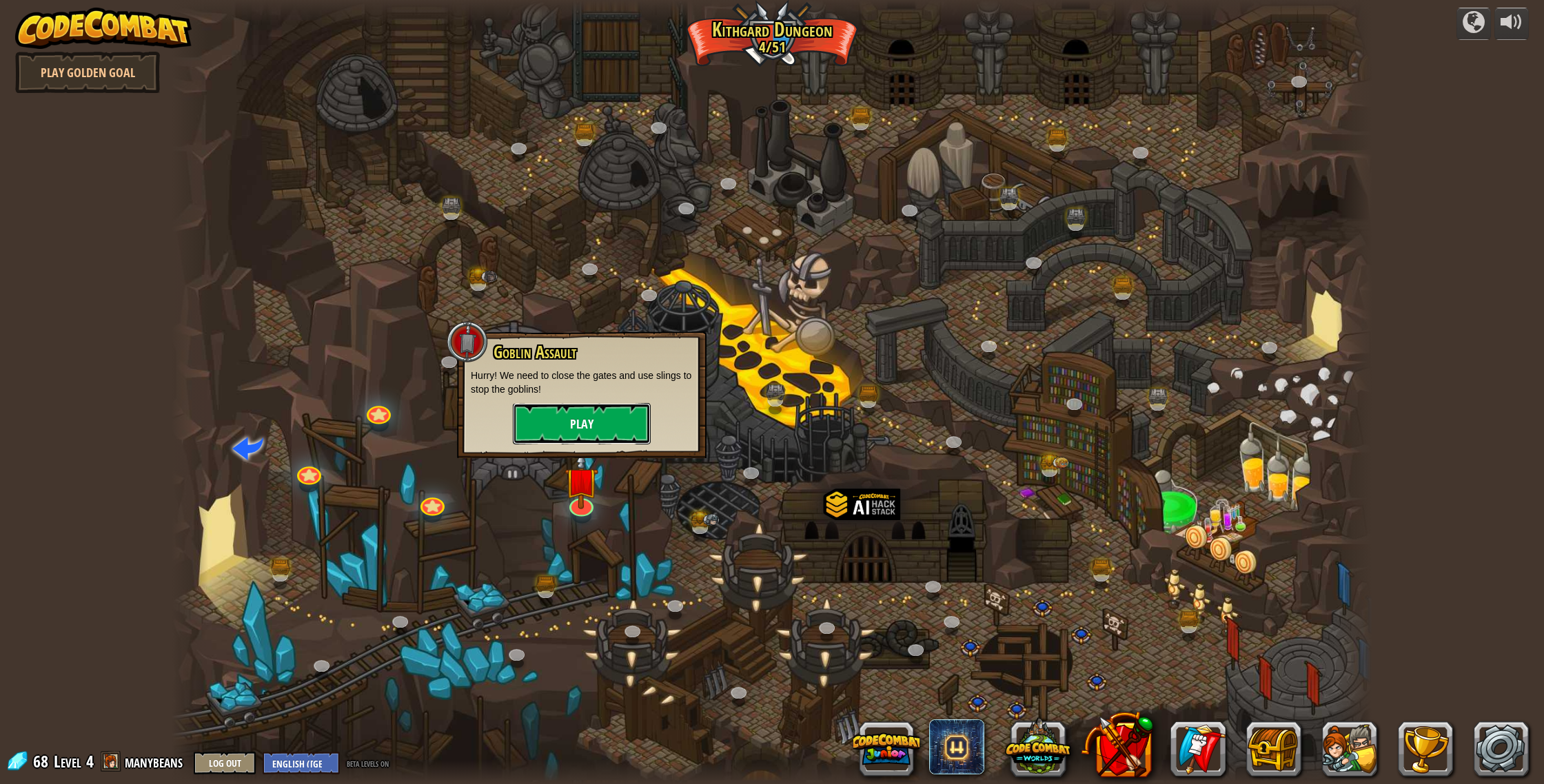
click at [600, 424] on button "Play" at bounding box center [582, 423] width 138 height 41
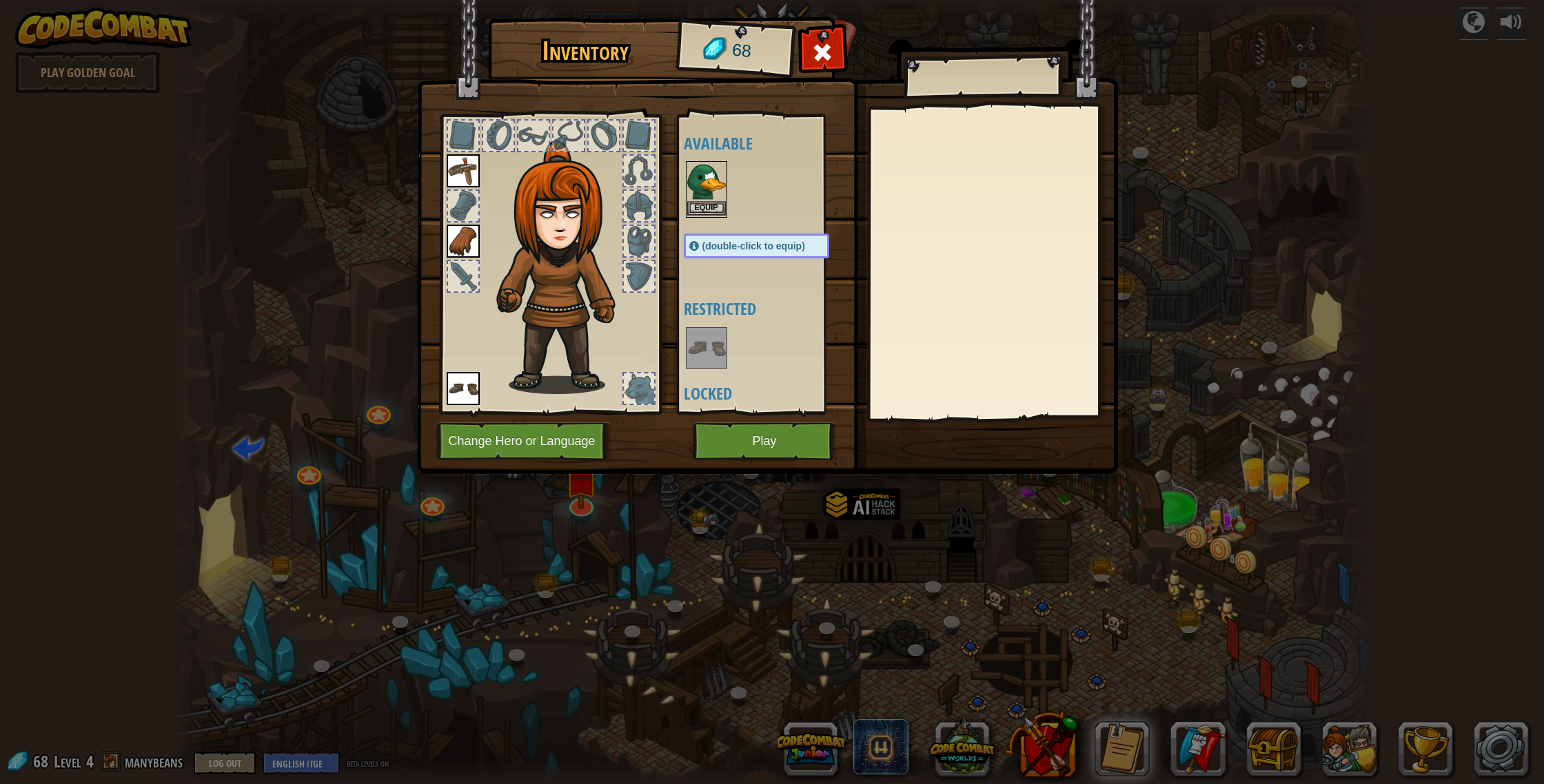
click at [721, 176] on img at bounding box center [707, 182] width 39 height 39
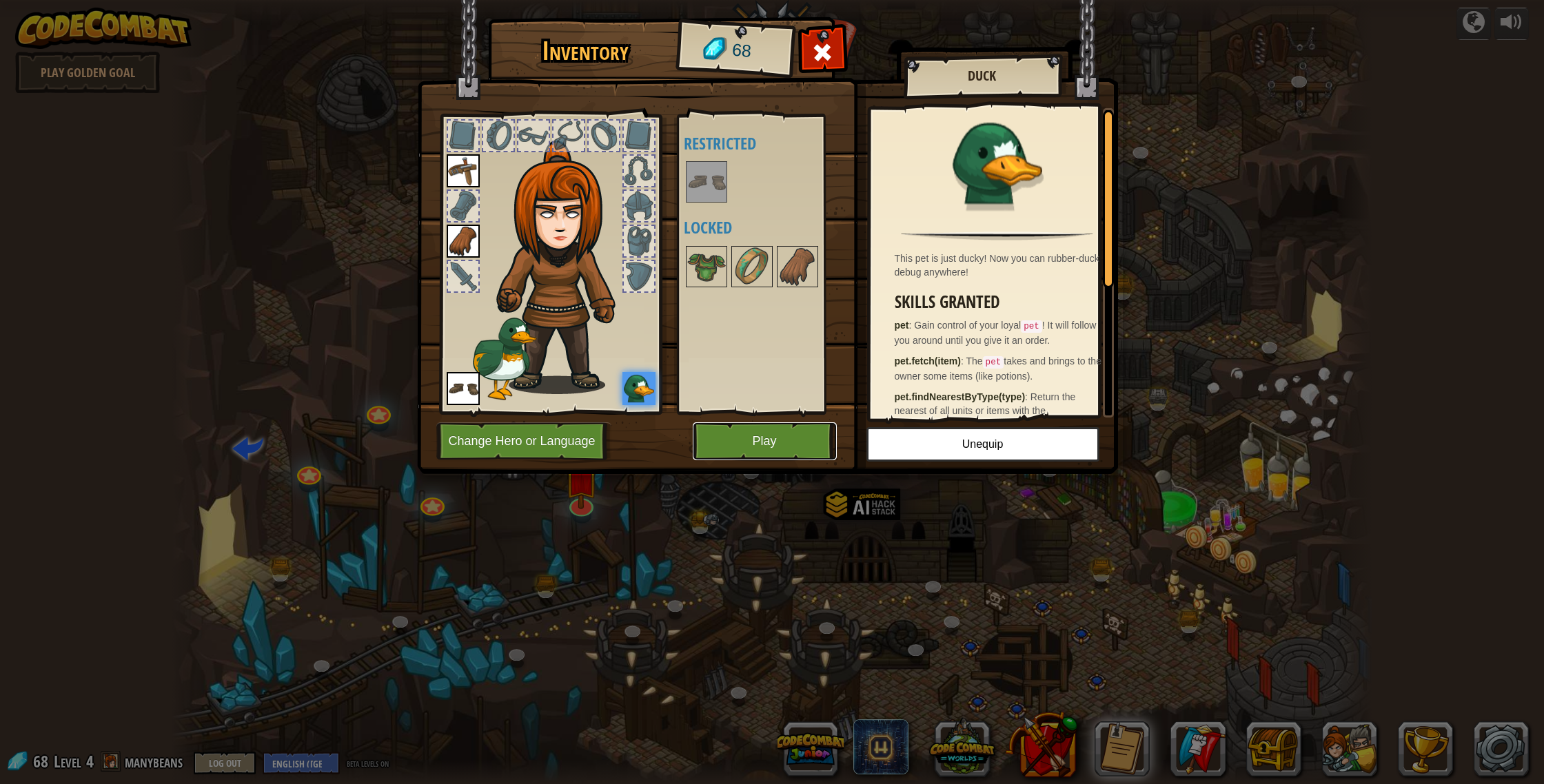
click at [767, 436] on button "Play" at bounding box center [764, 441] width 144 height 38
